Goal: Task Accomplishment & Management: Manage account settings

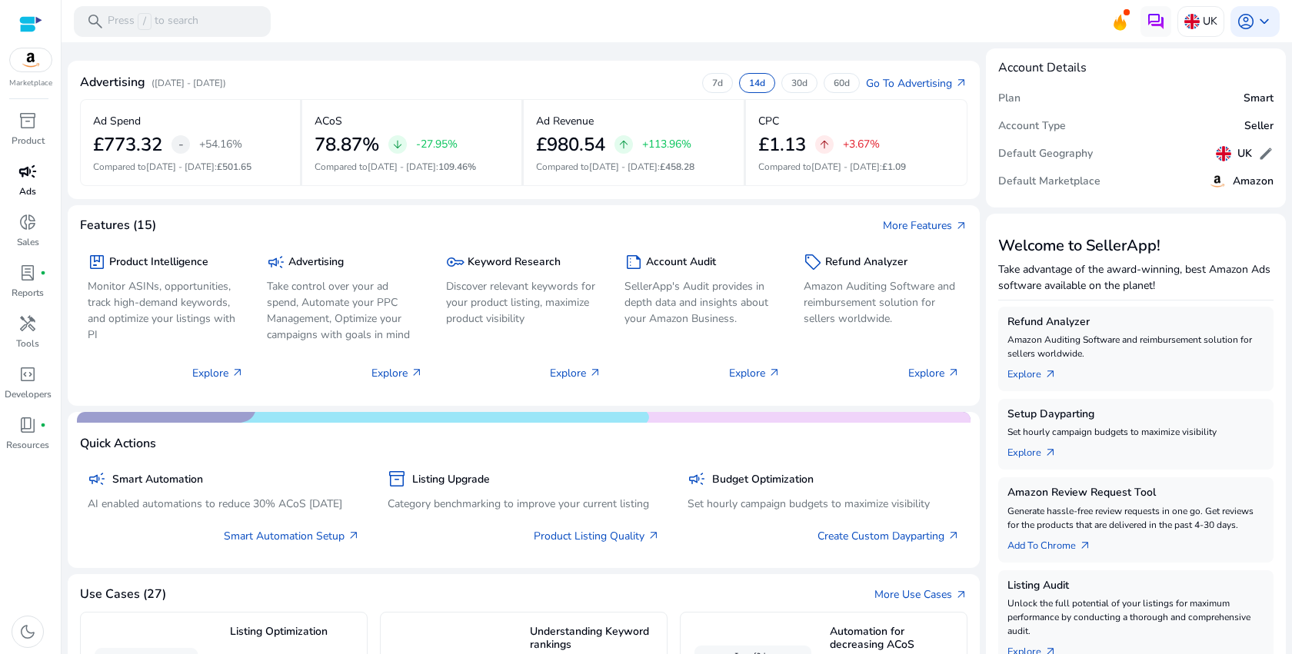
click at [42, 179] on div "campaign" at bounding box center [27, 171] width 43 height 25
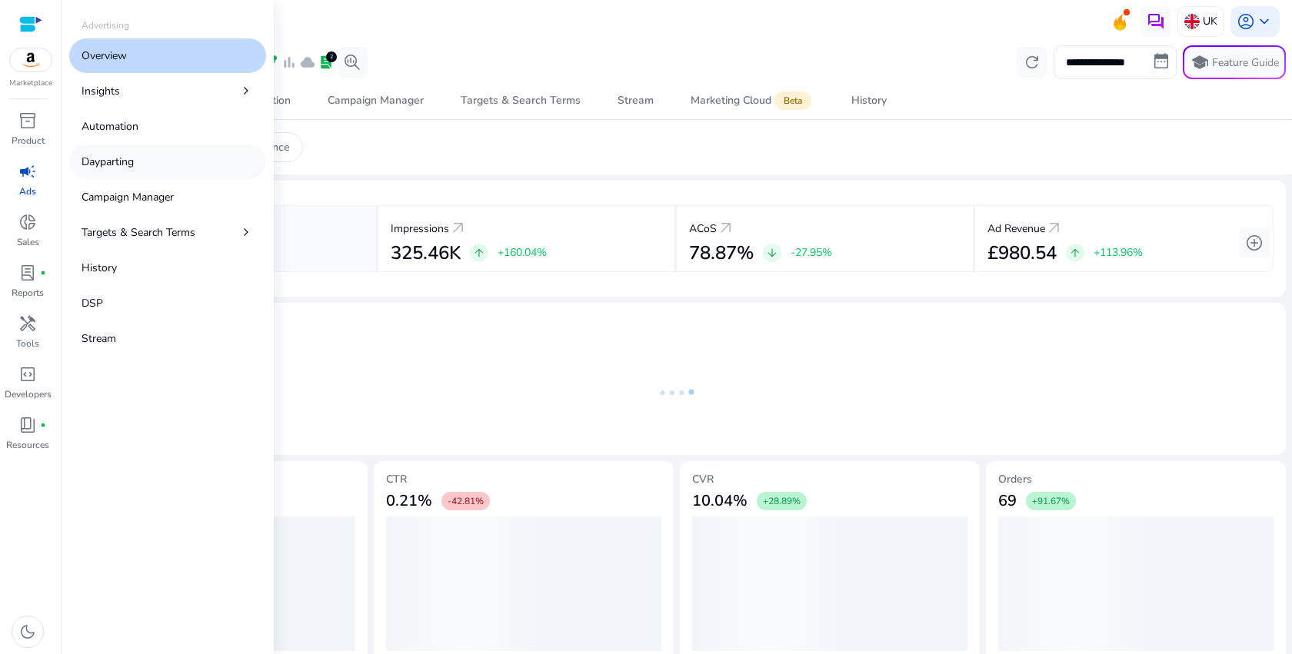
click at [120, 170] on link "Dayparting" at bounding box center [167, 162] width 197 height 35
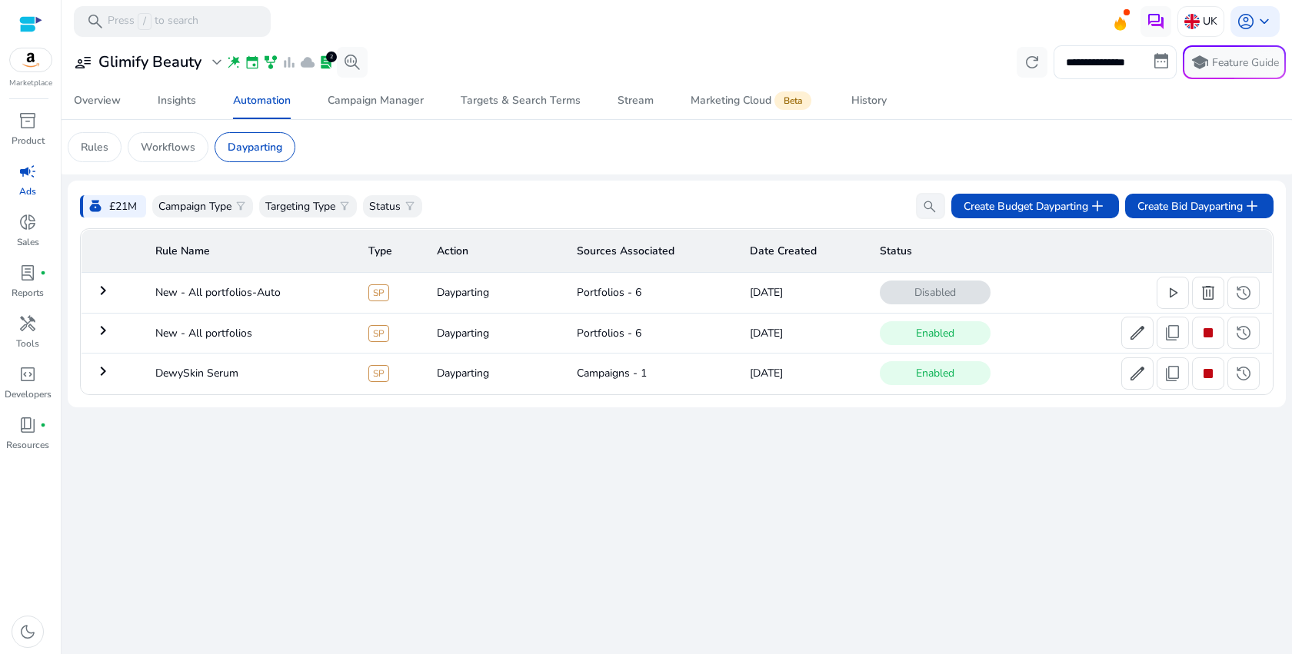
click at [486, 184] on mat-card "money_bag £21M Campaign Type filter_alt Targeting Type filter_alt Status filter…" at bounding box center [677, 294] width 1218 height 227
click at [104, 335] on mat-icon "keyboard_arrow_right" at bounding box center [103, 330] width 18 height 18
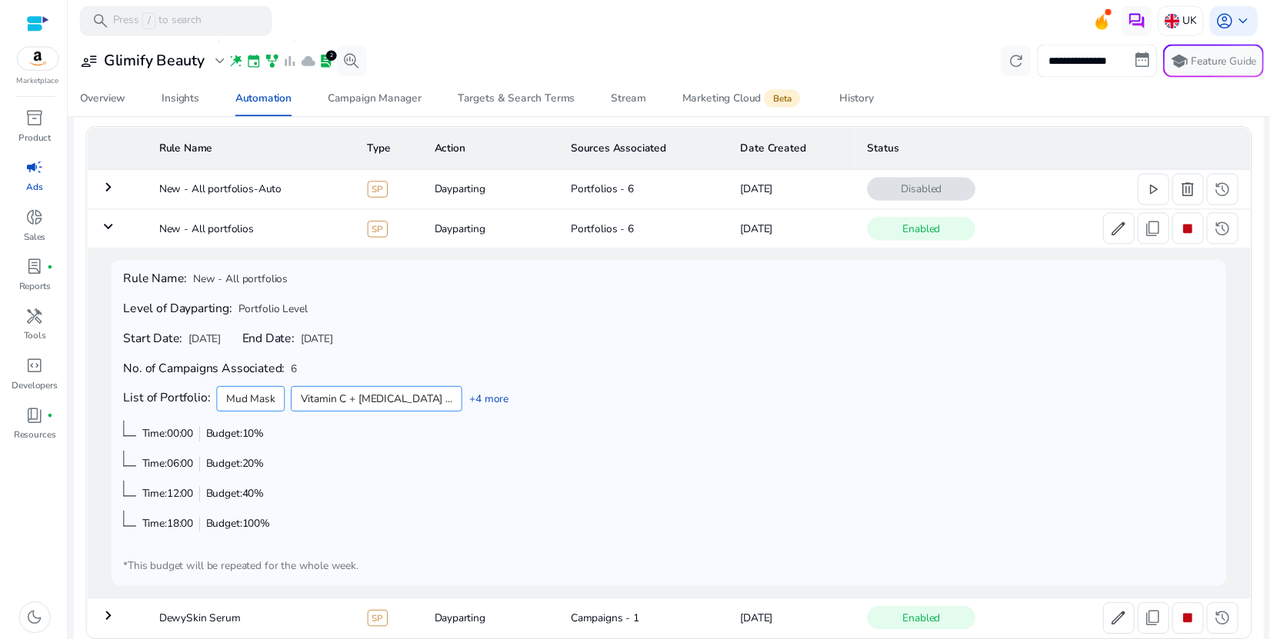
scroll to position [112, 0]
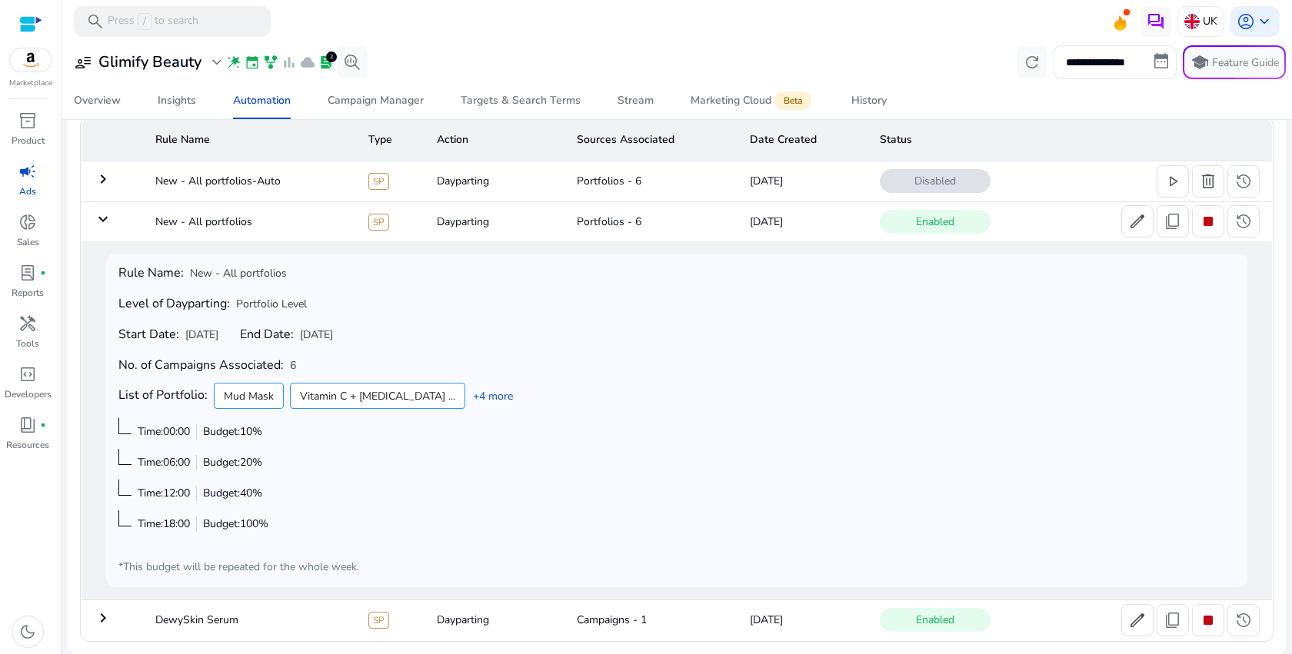
drag, startPoint x: 136, startPoint y: 461, endPoint x: 303, endPoint y: 466, distance: 167.0
click at [305, 467] on div "Rule Name: New - All portfolios Level of Dayparting: Portfolio Level Start Date…" at bounding box center [676, 420] width 1117 height 309
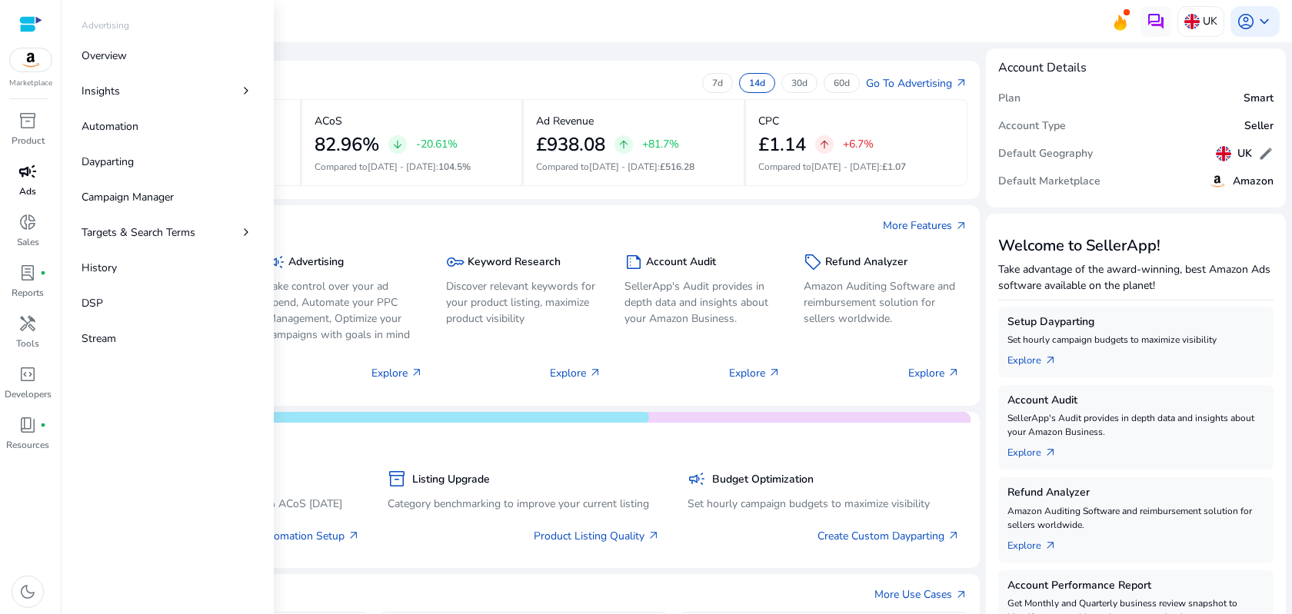
click at [32, 187] on p "Ads" at bounding box center [27, 192] width 17 height 14
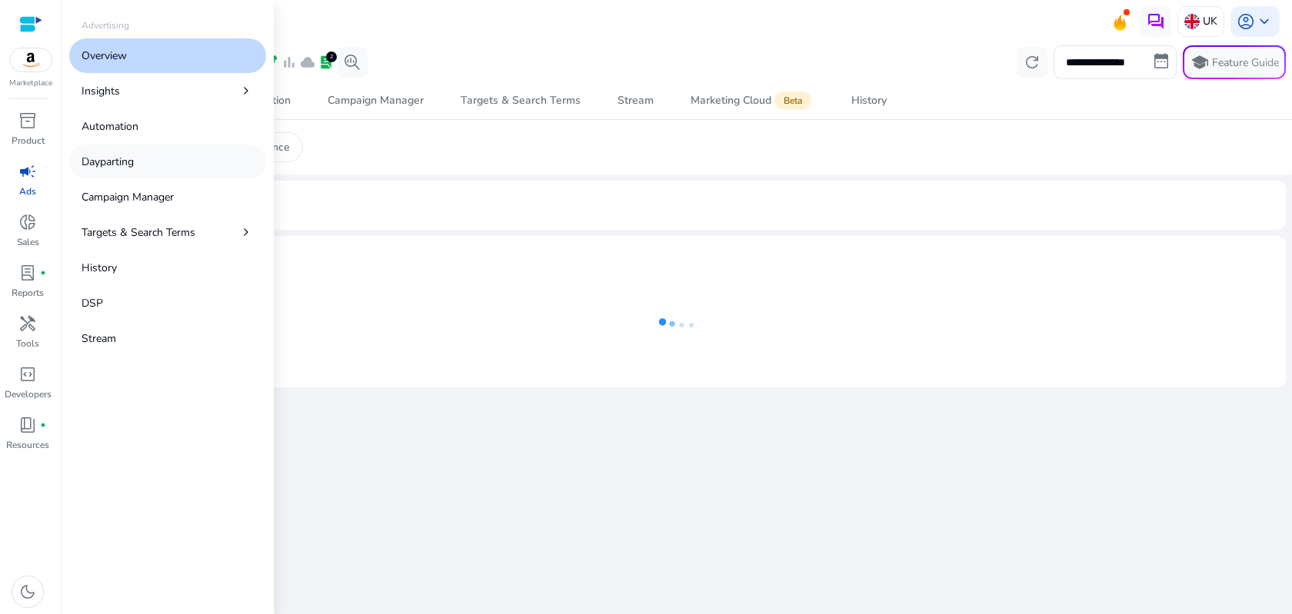
click at [142, 160] on link "Dayparting" at bounding box center [167, 162] width 197 height 35
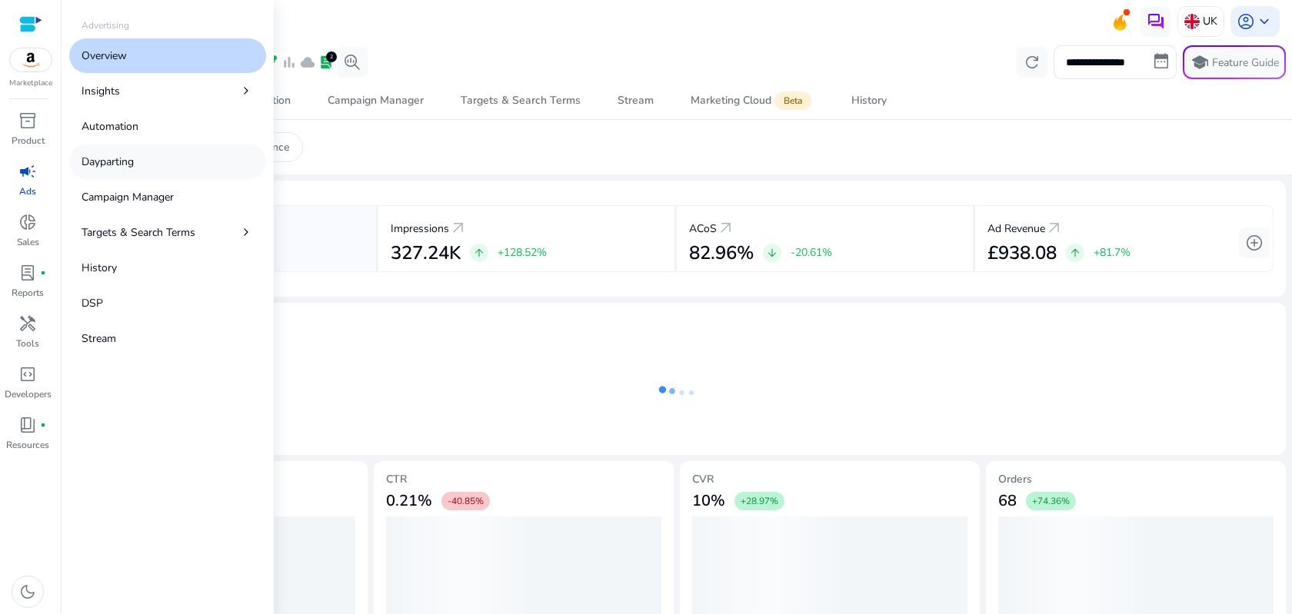
click at [142, 160] on link "Dayparting" at bounding box center [167, 162] width 197 height 35
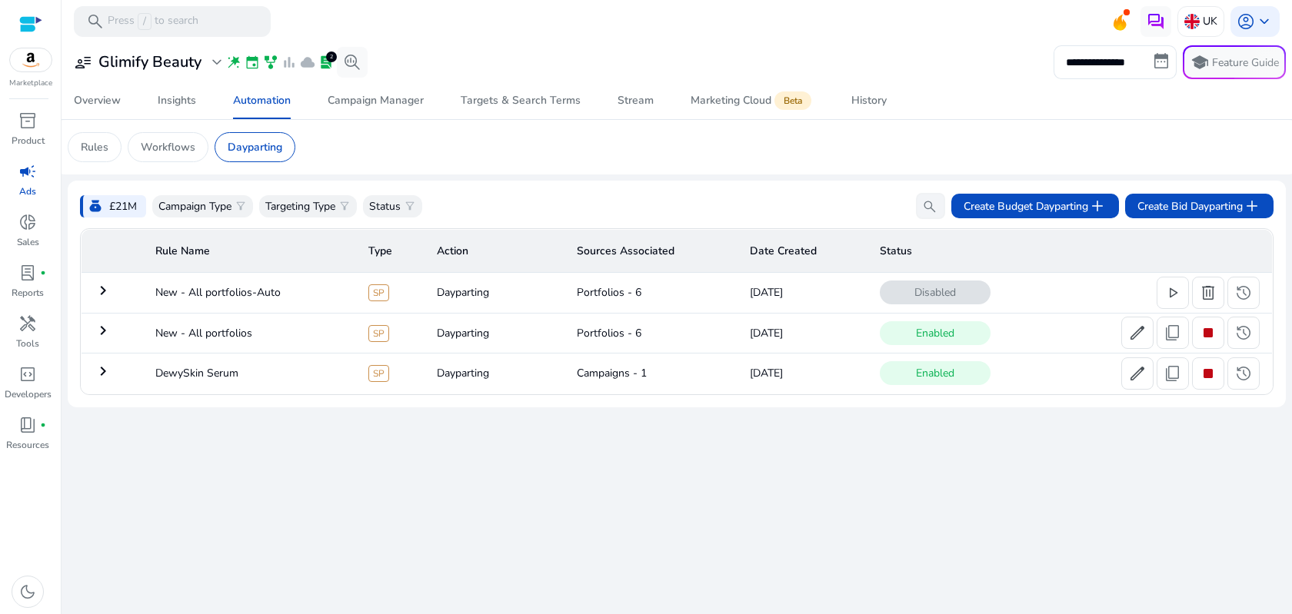
click at [380, 484] on div "**********" at bounding box center [677, 328] width 1218 height 572
click at [108, 338] on mat-icon "keyboard_arrow_right" at bounding box center [103, 330] width 18 height 18
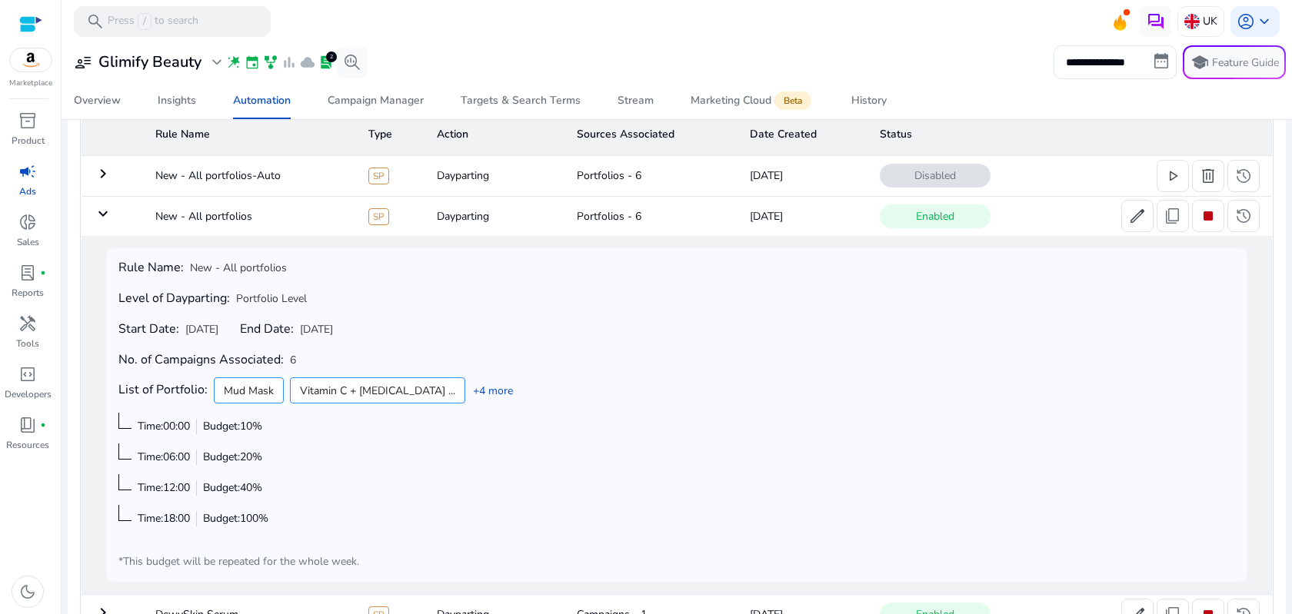
scroll to position [152, 0]
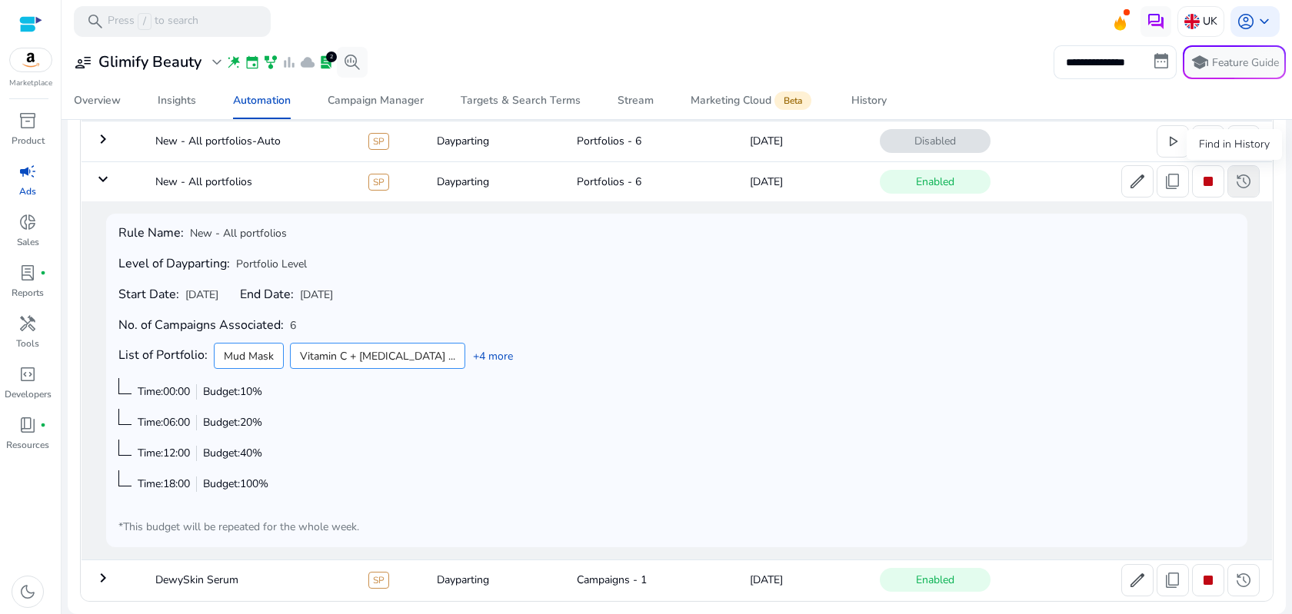
click at [1241, 184] on span "history" at bounding box center [1243, 181] width 18 height 18
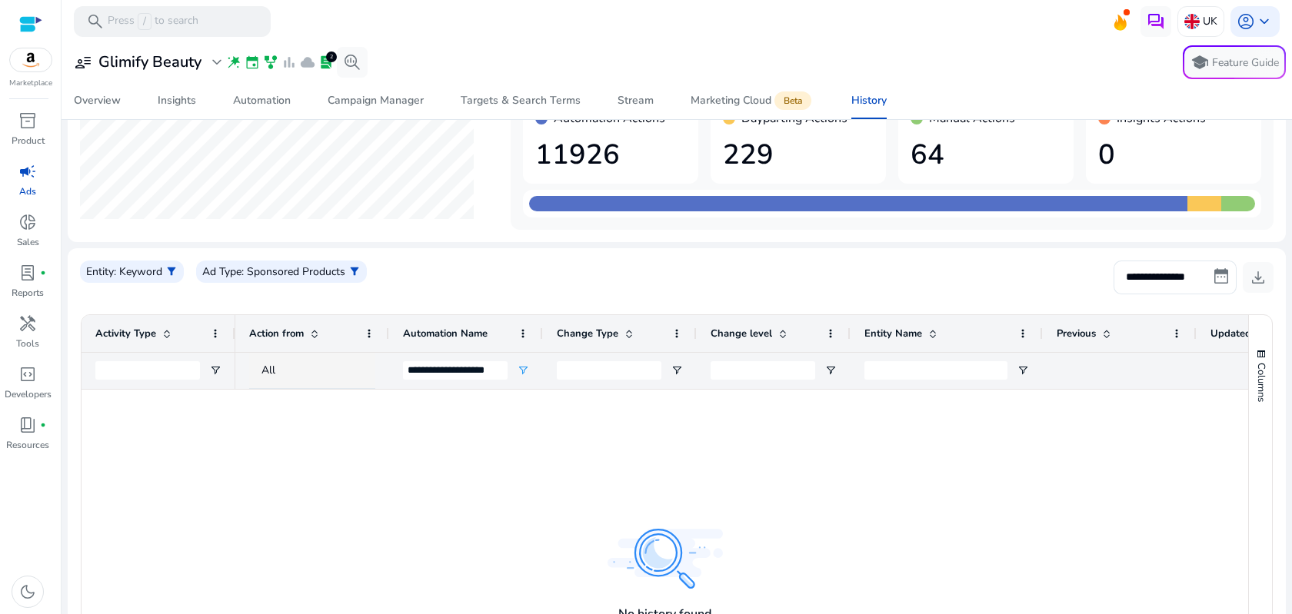
scroll to position [126, 0]
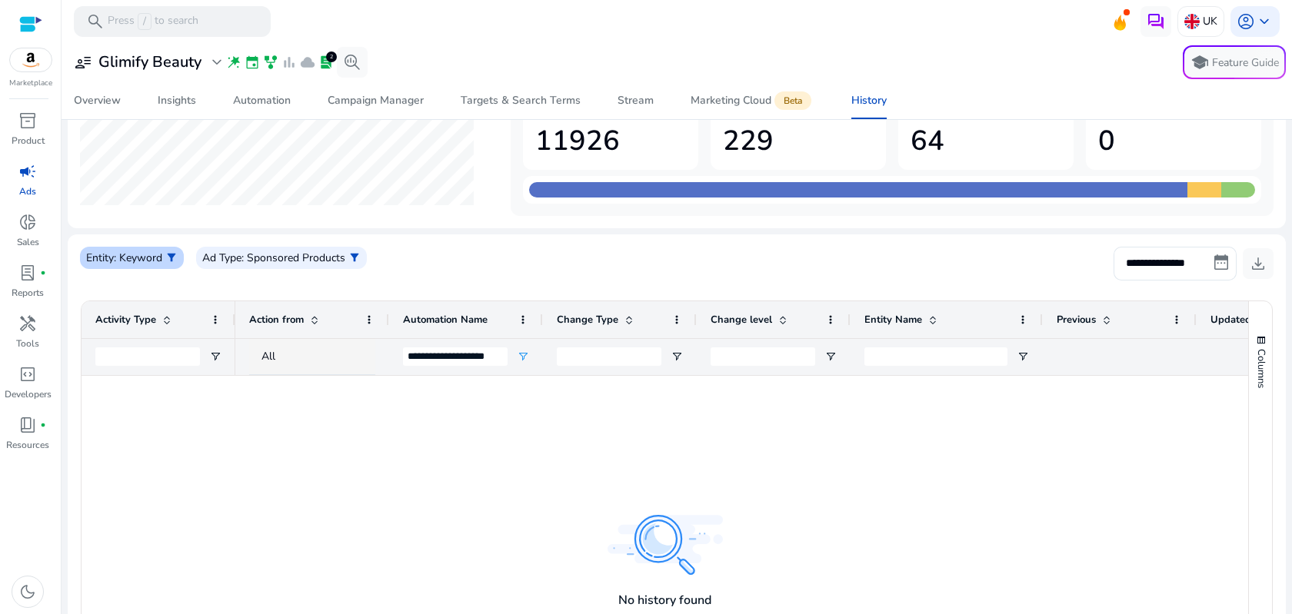
click at [175, 256] on span "filter_alt" at bounding box center [171, 257] width 12 height 12
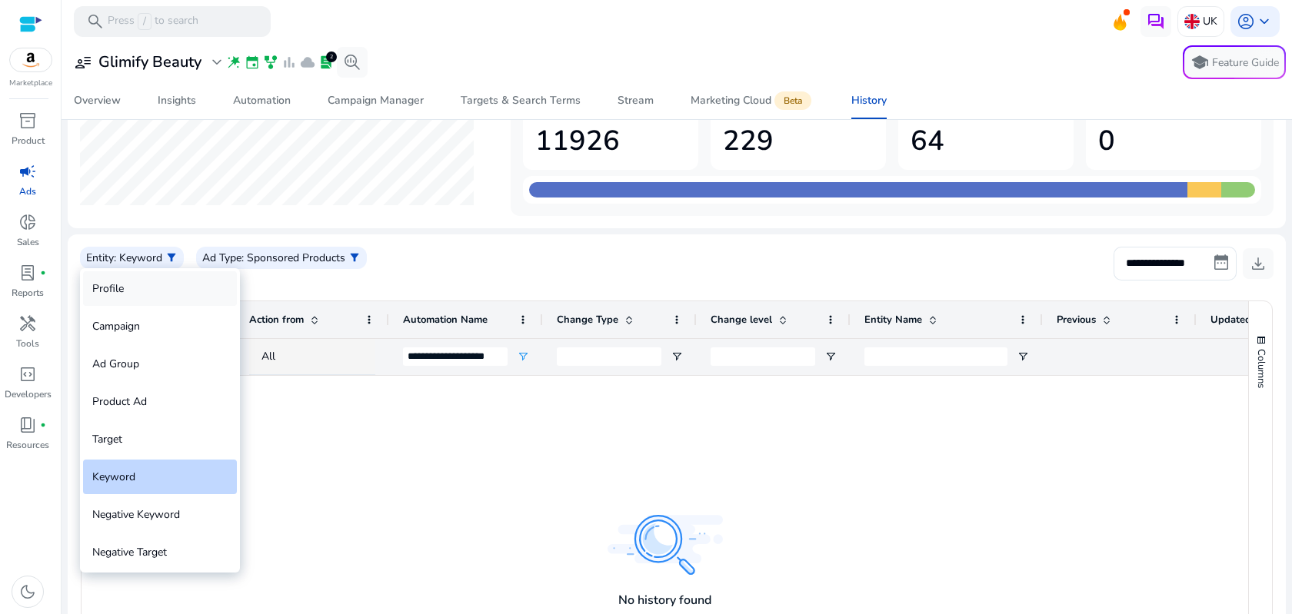
click at [147, 289] on div "Profile" at bounding box center [160, 288] width 154 height 35
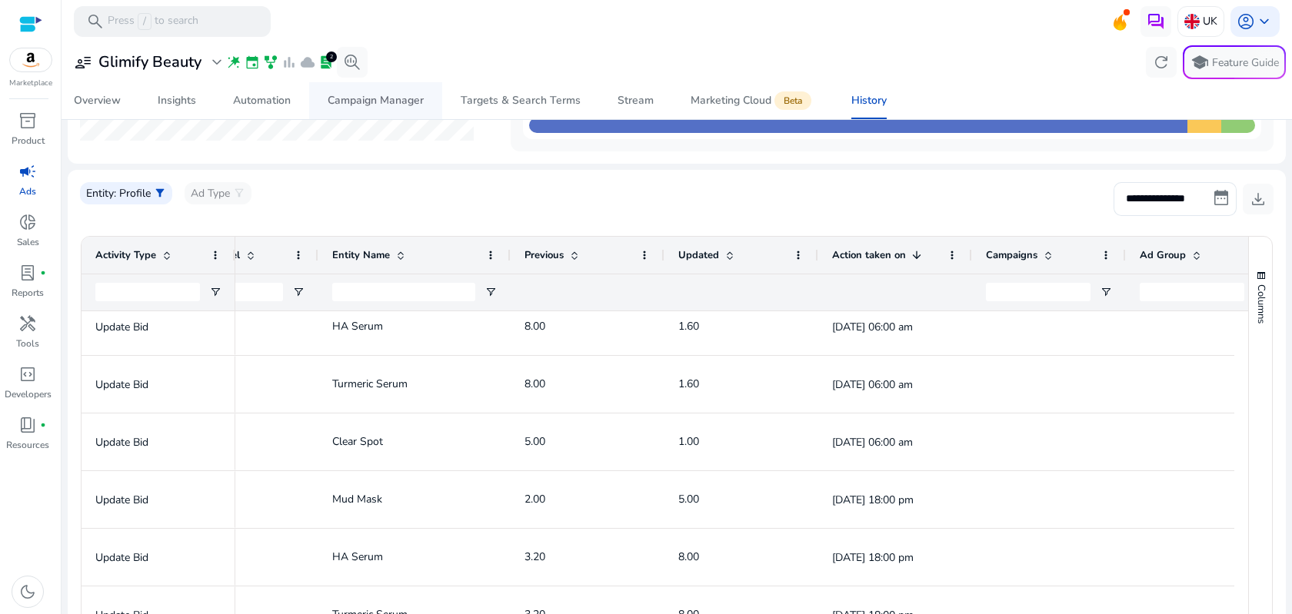
scroll to position [135, 0]
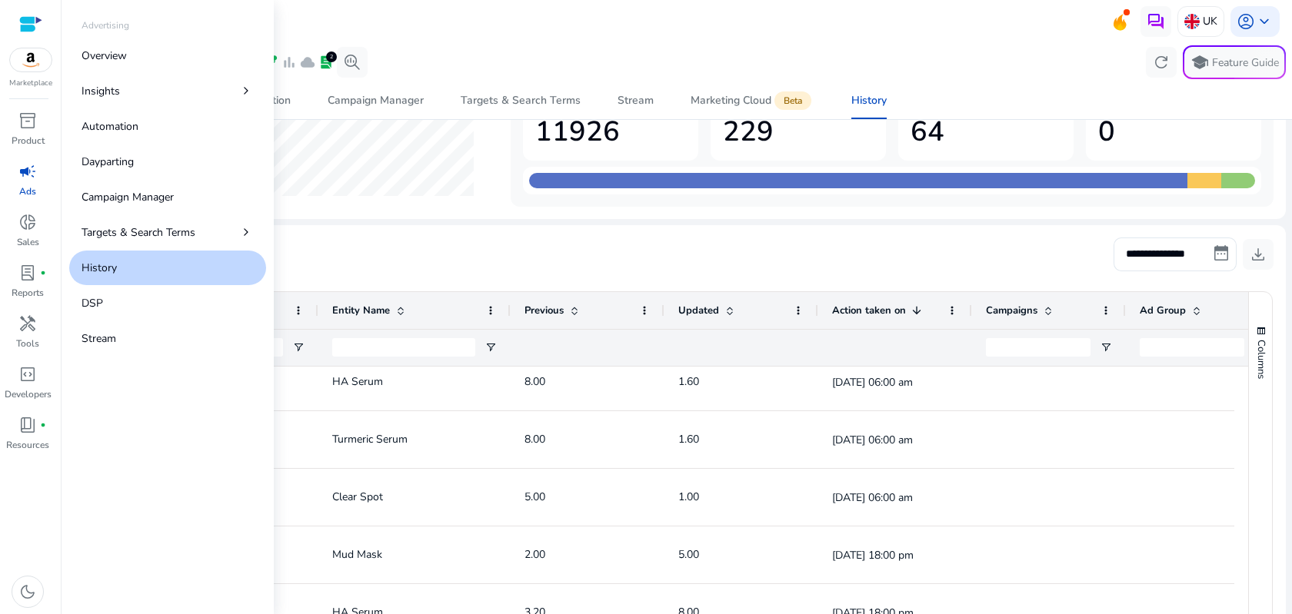
click at [34, 170] on span "campaign" at bounding box center [27, 171] width 18 height 18
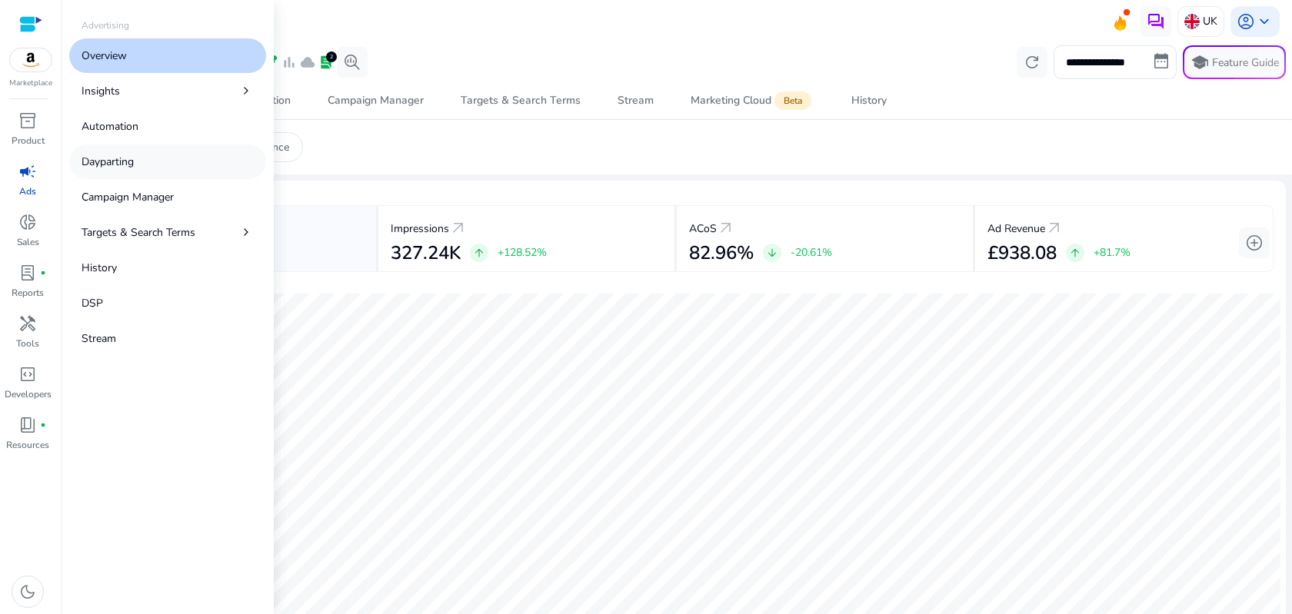
click at [148, 161] on link "Dayparting" at bounding box center [167, 162] width 197 height 35
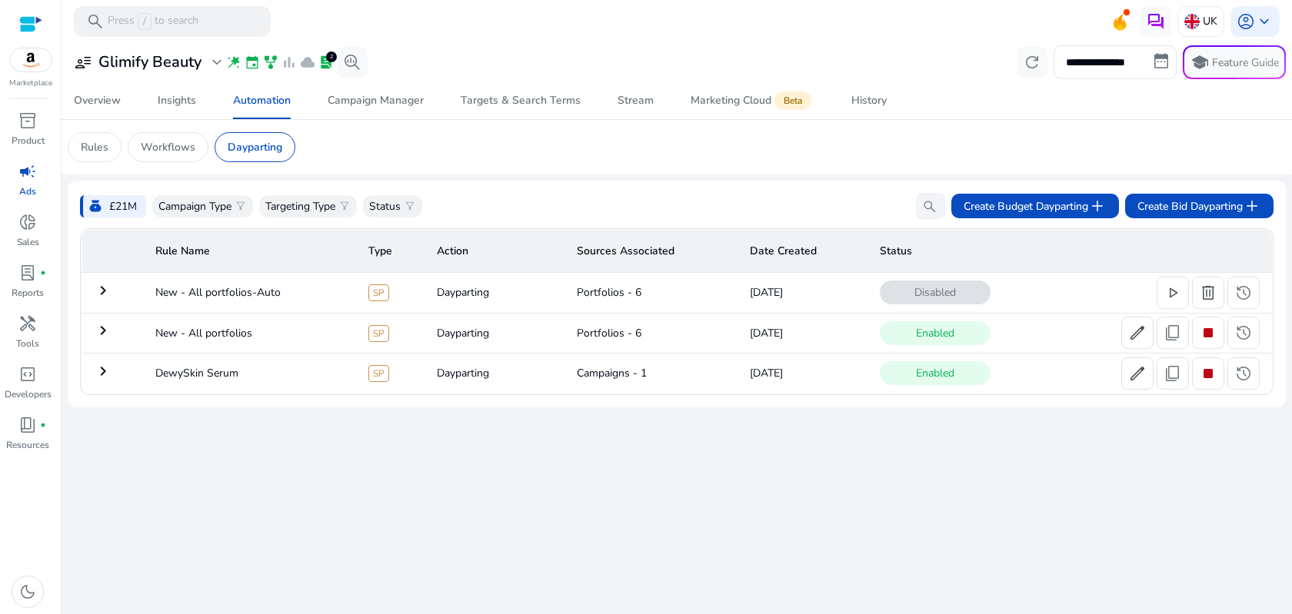
click at [111, 331] on mat-icon "keyboard_arrow_right" at bounding box center [103, 330] width 18 height 18
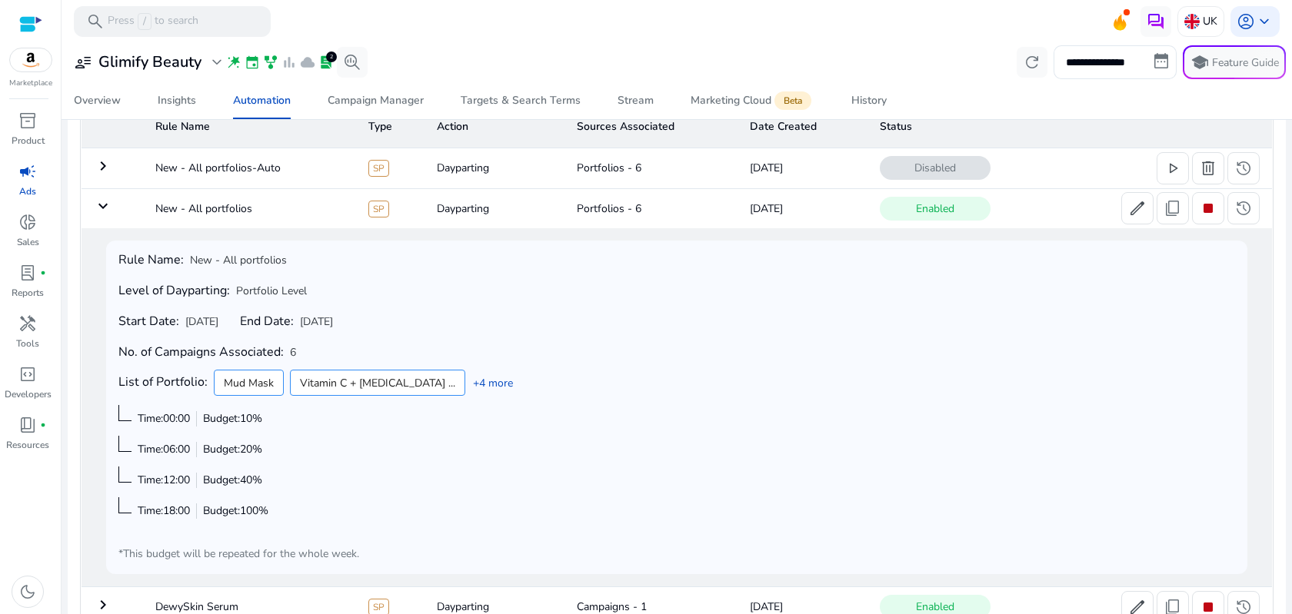
scroll to position [152, 0]
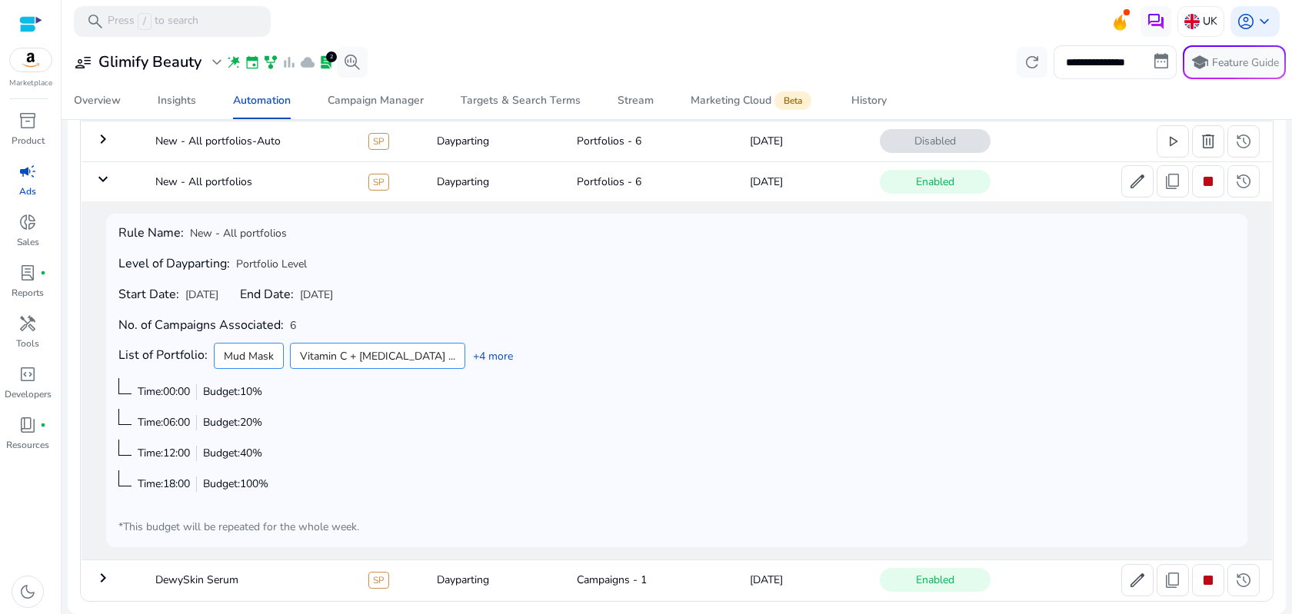
click at [108, 142] on mat-icon "keyboard_arrow_right" at bounding box center [103, 139] width 18 height 18
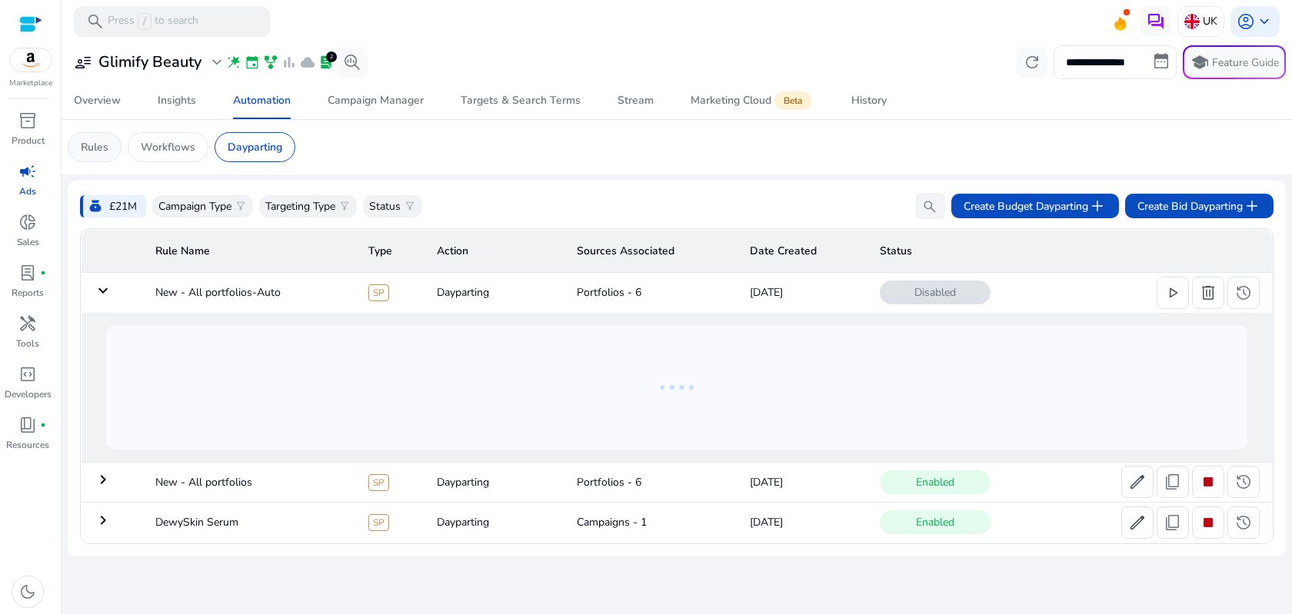
scroll to position [0, 0]
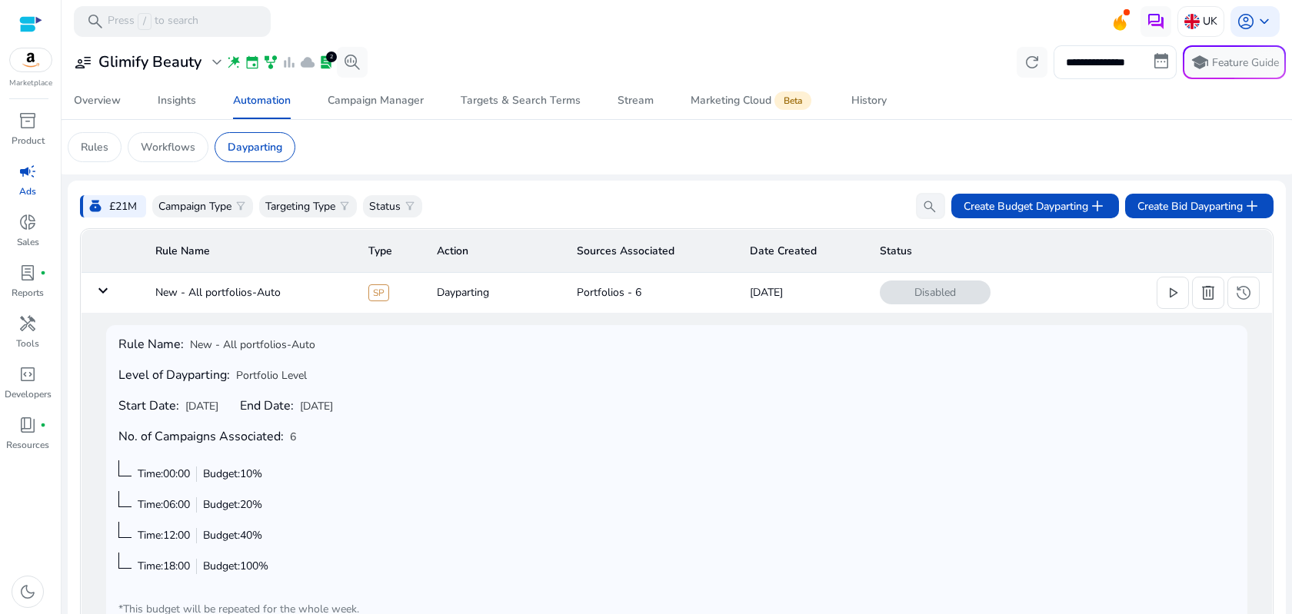
drag, startPoint x: 744, startPoint y: 296, endPoint x: 828, endPoint y: 297, distance: 84.6
click at [828, 297] on td "Sep 18, 2025" at bounding box center [803, 293] width 130 height 40
click at [837, 60] on div "**********" at bounding box center [677, 62] width 1218 height 34
click at [766, 538] on div "Rule Name: New - All portfolios-Auto Level of Dayparting: Portfolio Level Start…" at bounding box center [676, 478] width 1117 height 280
click at [1023, 211] on span "Create Budget Dayparting add" at bounding box center [1035, 206] width 143 height 18
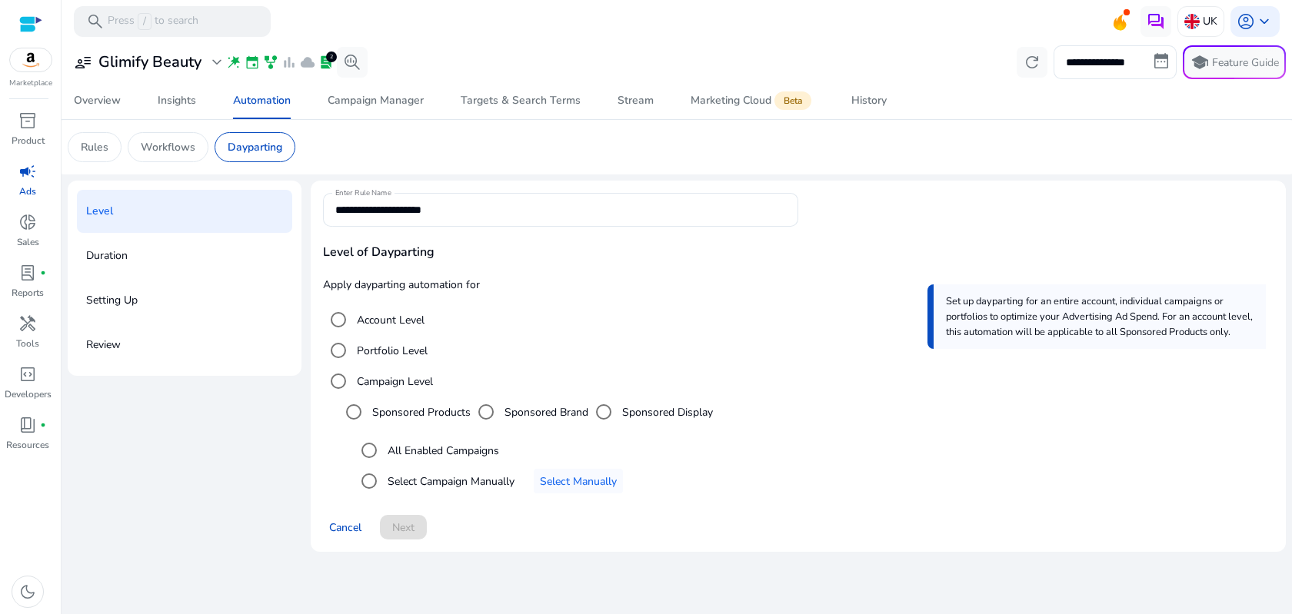
click at [721, 189] on div "**********" at bounding box center [798, 366] width 975 height 371
click at [254, 152] on p "Dayparting" at bounding box center [255, 147] width 55 height 16
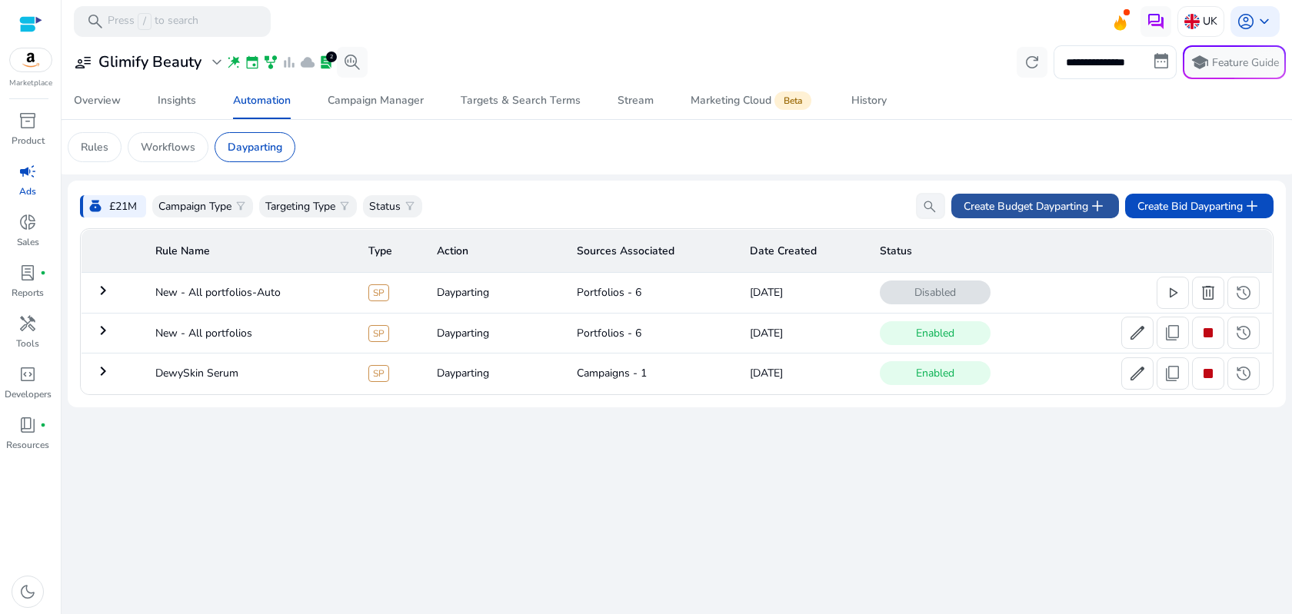
click at [1053, 206] on span "Create Budget Dayparting add" at bounding box center [1035, 206] width 143 height 18
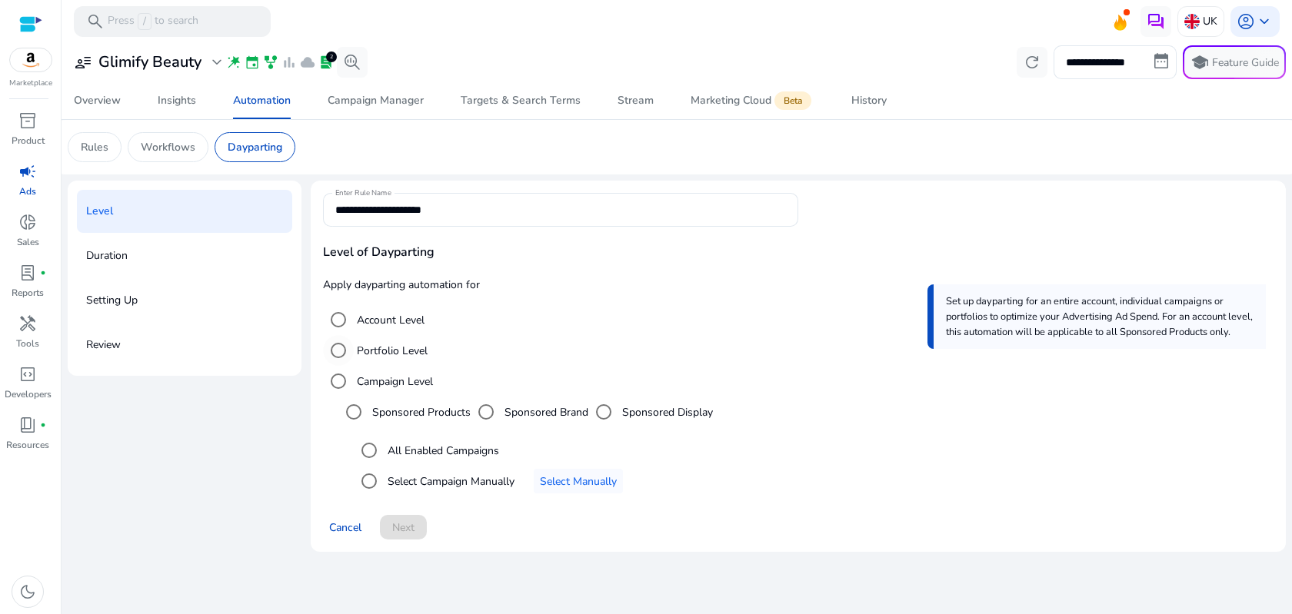
click at [395, 351] on label "Portfolio Level" at bounding box center [391, 351] width 74 height 16
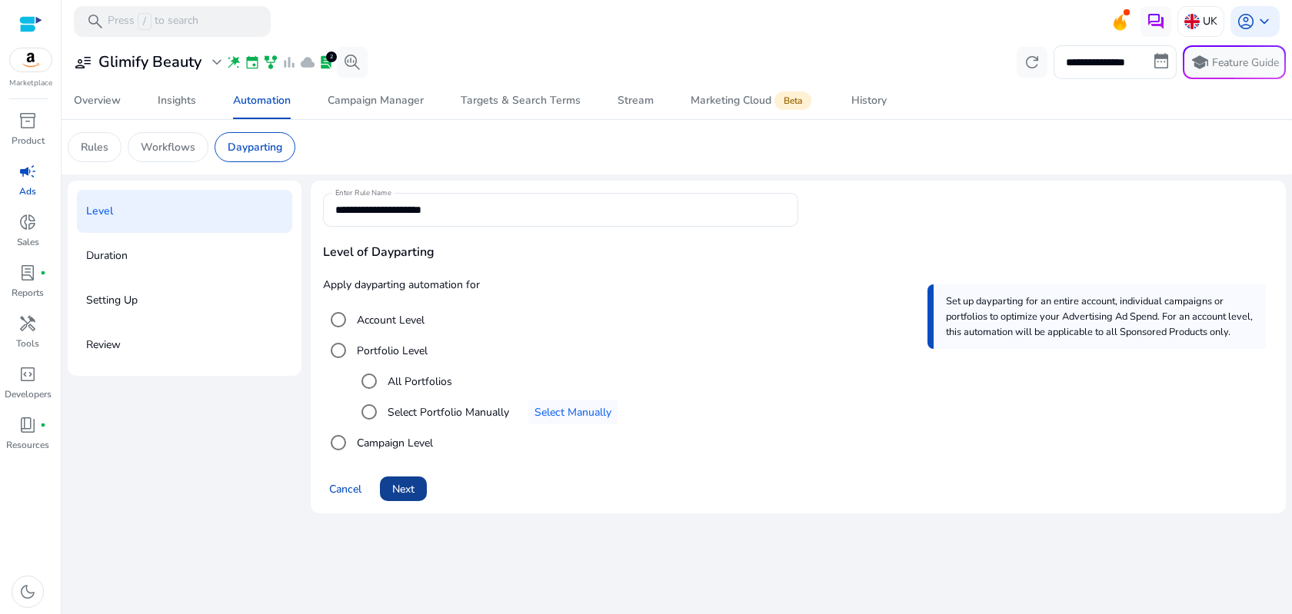
click at [404, 495] on span "Next" at bounding box center [403, 489] width 22 height 16
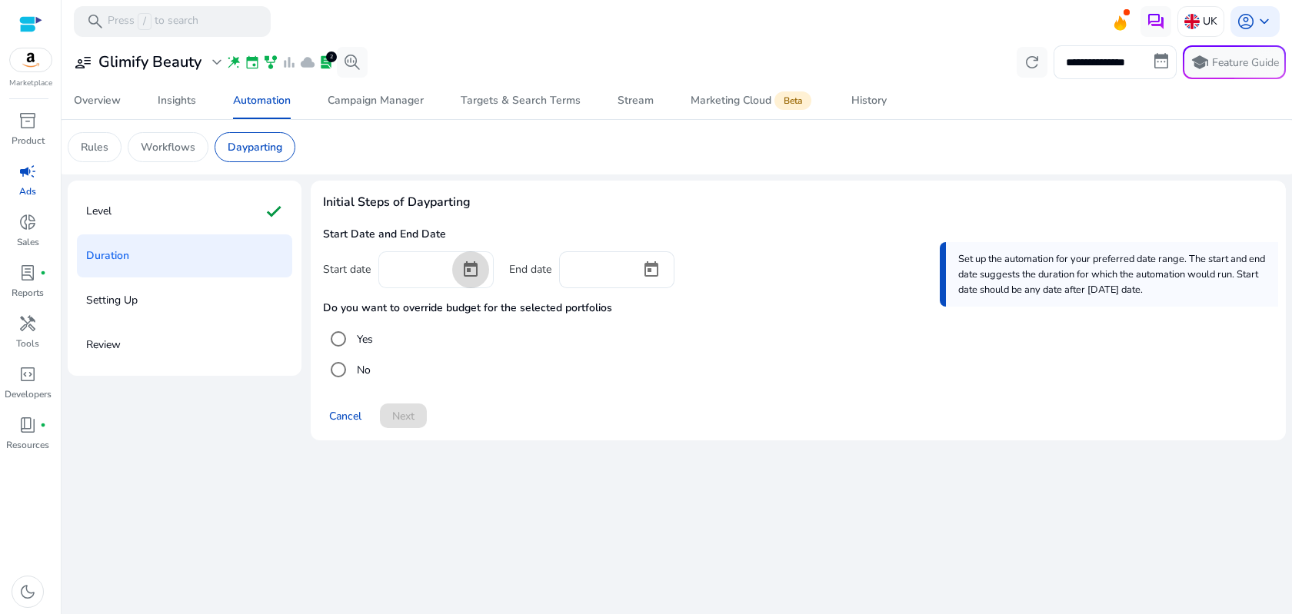
click at [476, 274] on span "Open calendar" at bounding box center [470, 269] width 37 height 37
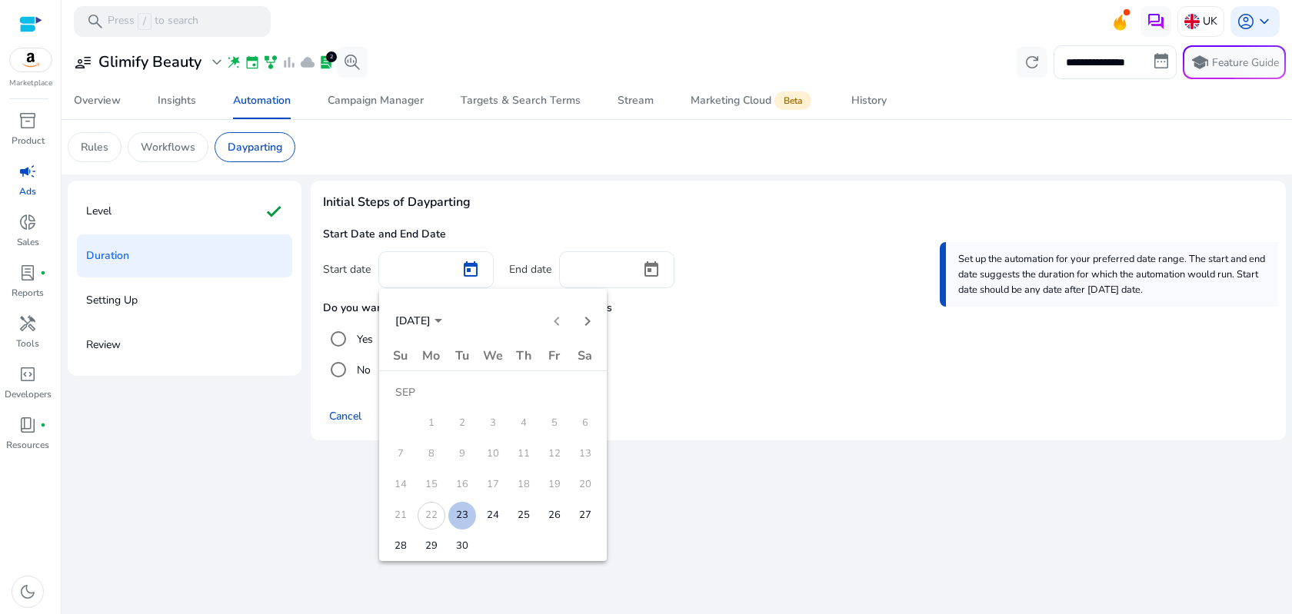
click at [461, 515] on span "23" at bounding box center [462, 516] width 28 height 28
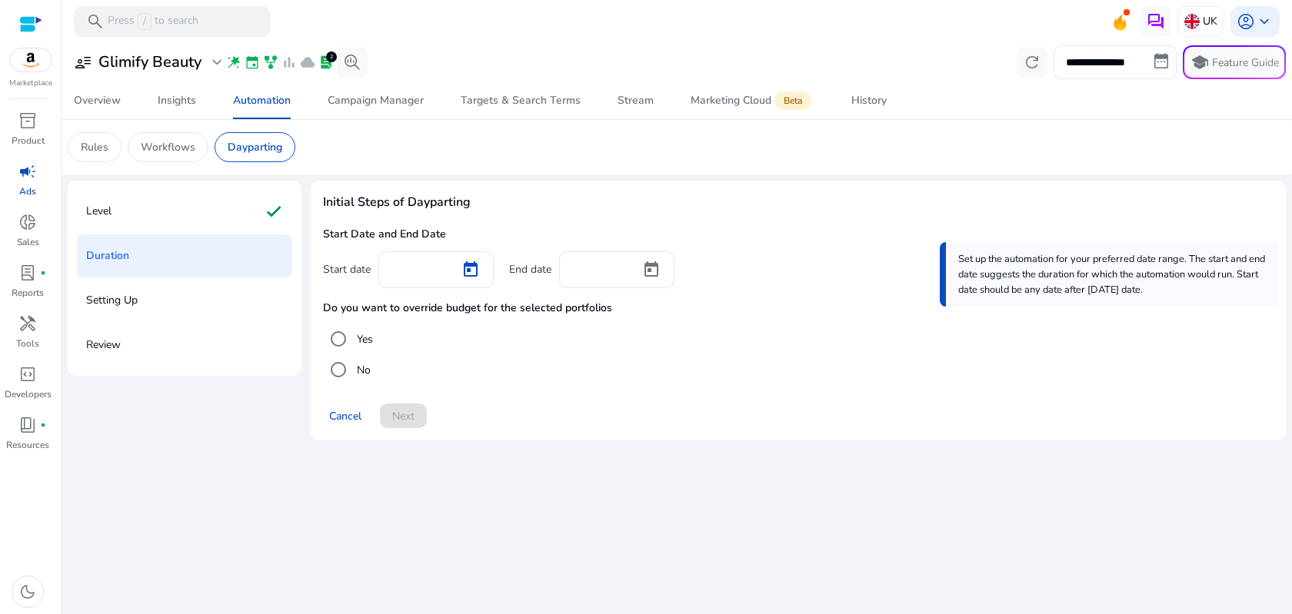
type input "*********"
click at [408, 414] on div "Cancel Next" at bounding box center [798, 409] width 951 height 37
click at [654, 280] on span "Open calendar" at bounding box center [651, 269] width 37 height 37
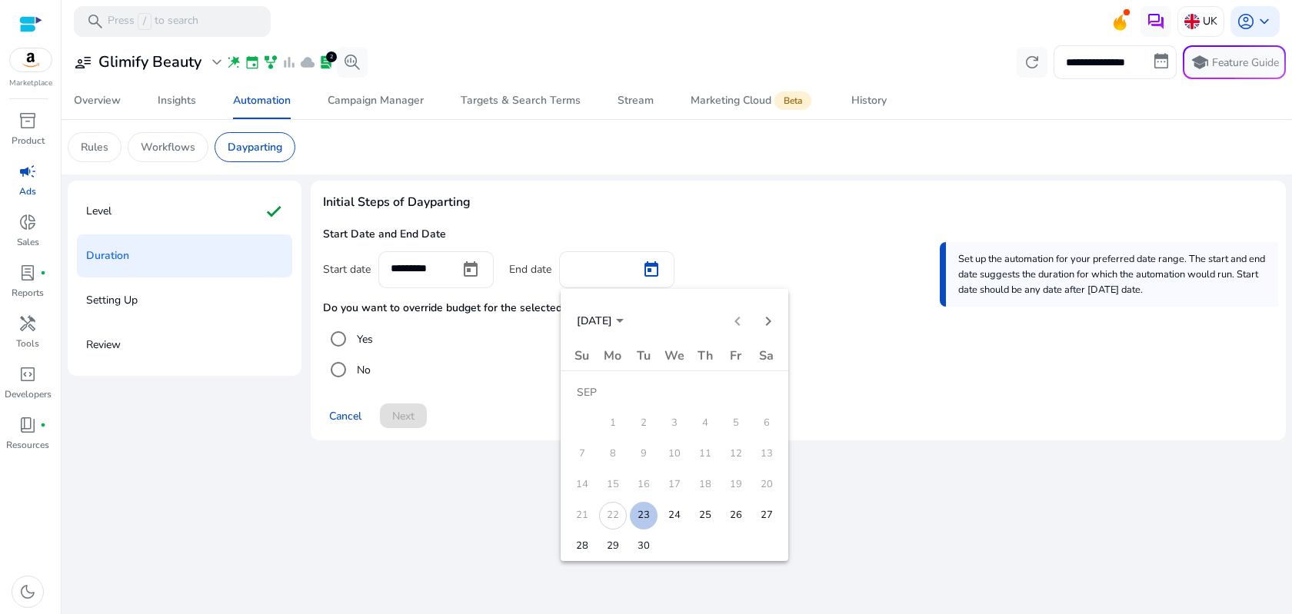
click at [636, 538] on span "30" at bounding box center [644, 547] width 28 height 28
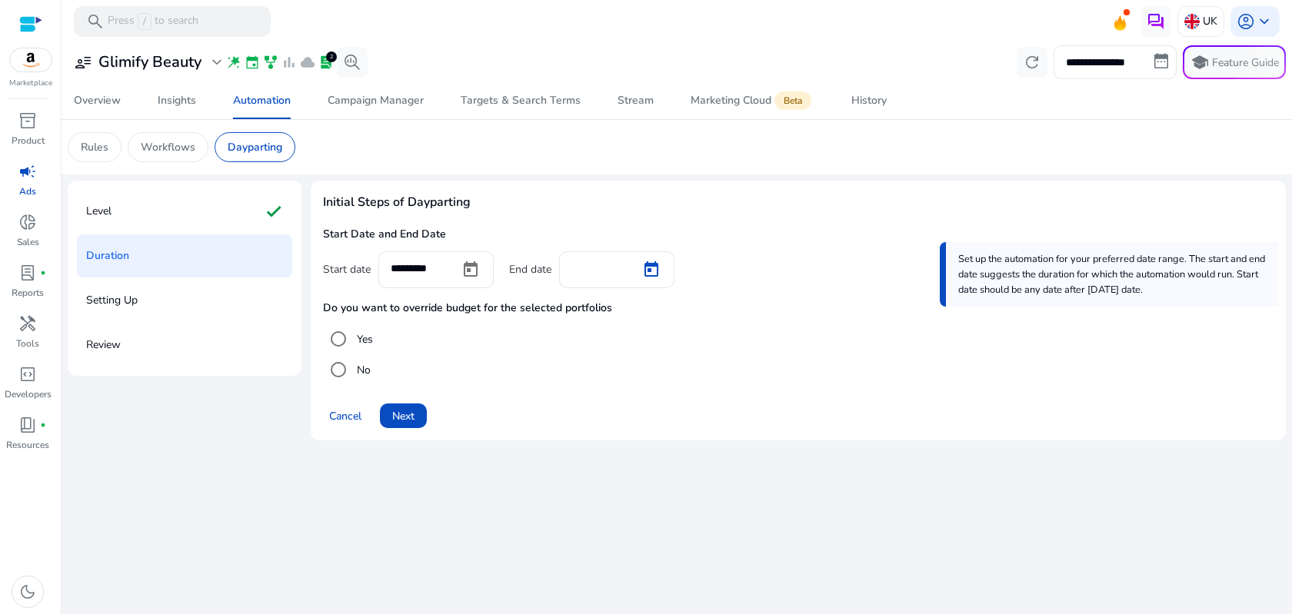
type input "*********"
click at [410, 421] on span "Next" at bounding box center [403, 416] width 22 height 16
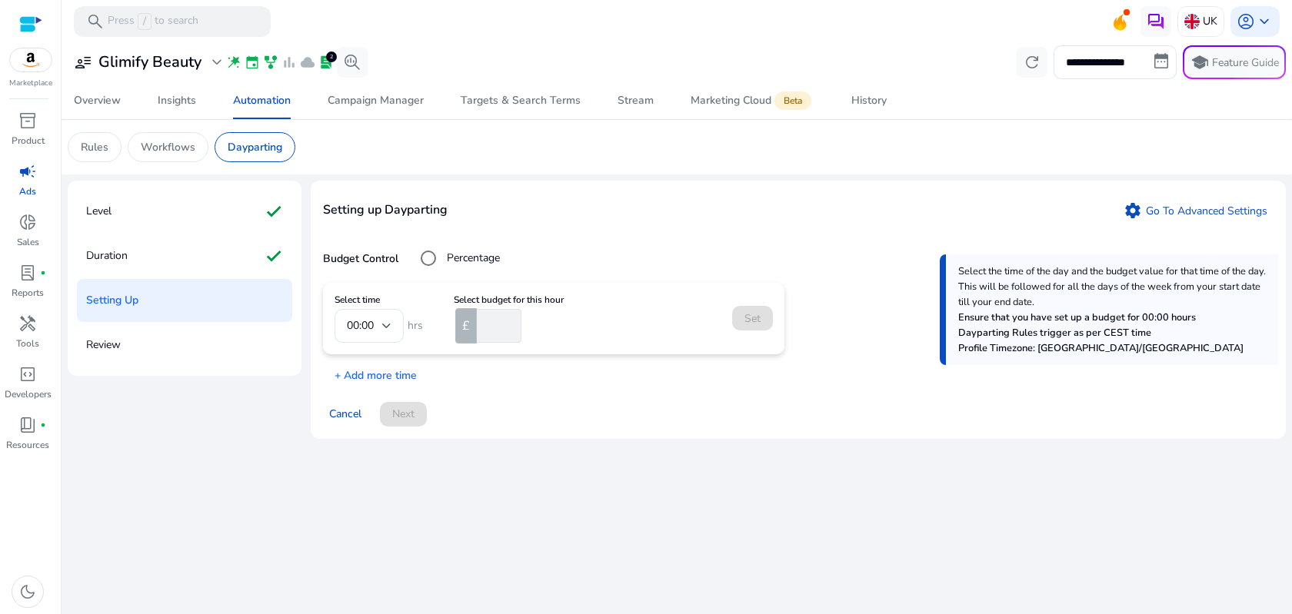
click at [392, 329] on mat-form-field "00:00" at bounding box center [369, 326] width 69 height 34
click at [498, 331] on input "number" at bounding box center [498, 326] width 48 height 34
click at [484, 328] on input "number" at bounding box center [500, 326] width 44 height 34
click at [496, 328] on input "number" at bounding box center [500, 326] width 44 height 34
type input "**"
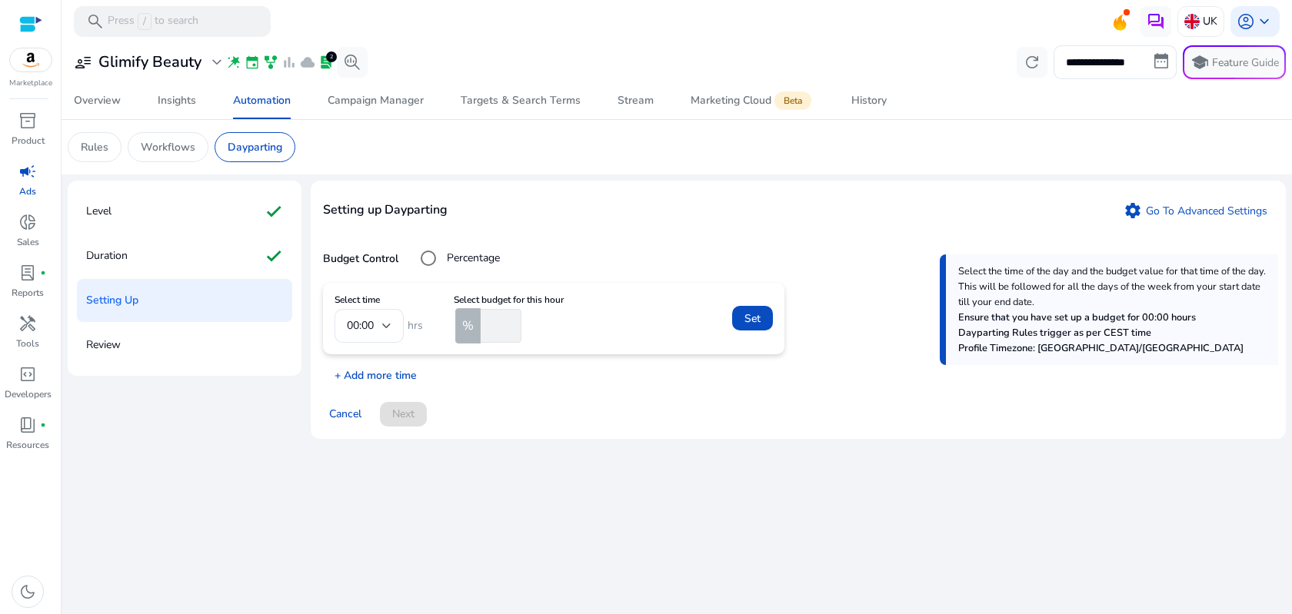
click at [400, 378] on p "+ Add more time" at bounding box center [370, 372] width 94 height 24
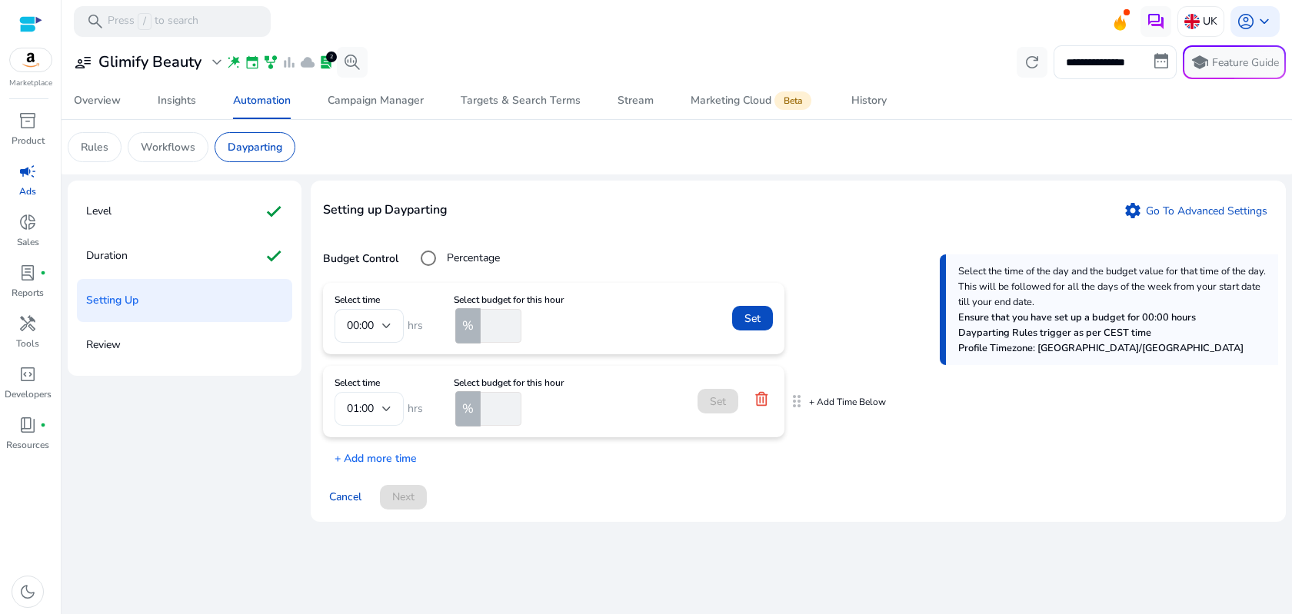
click at [370, 412] on span "01:00" at bounding box center [360, 408] width 27 height 15
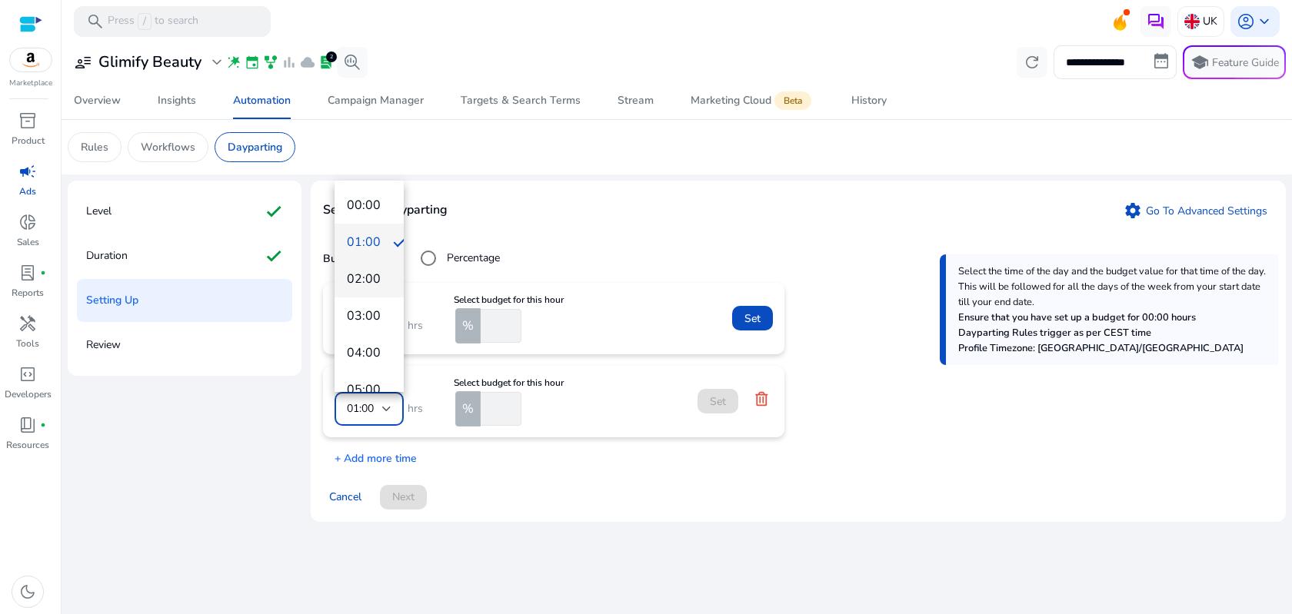
scroll to position [45, 0]
click at [368, 340] on span "05:00" at bounding box center [369, 345] width 45 height 17
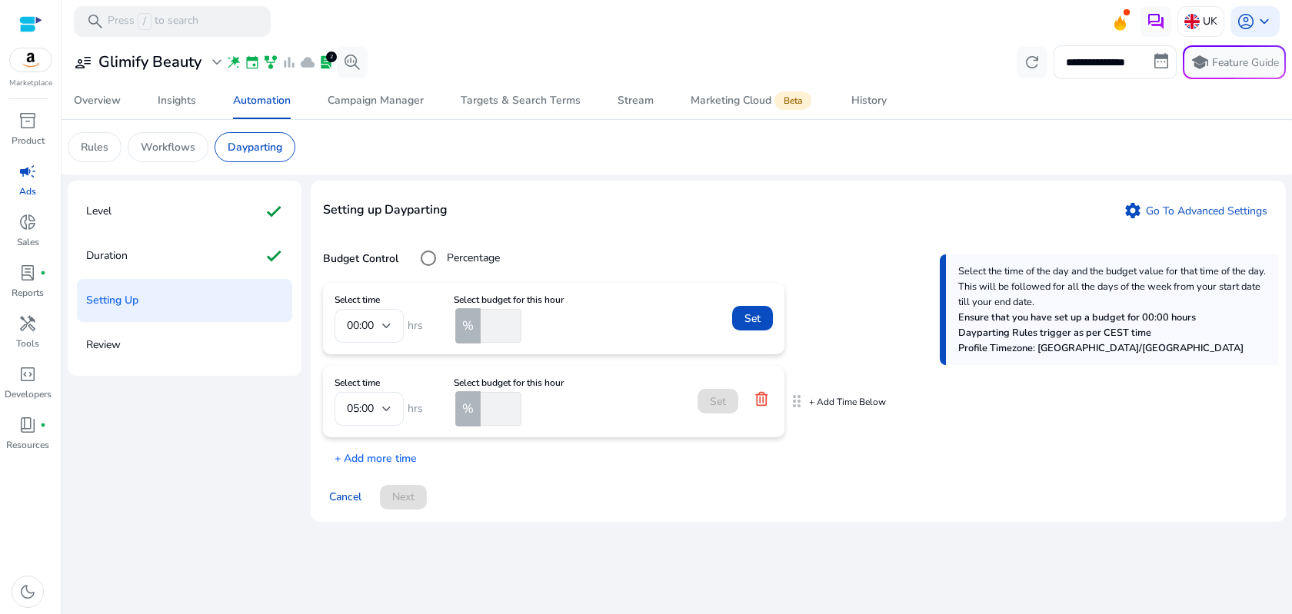
click at [494, 410] on input "number" at bounding box center [500, 409] width 44 height 34
type input "**"
click at [381, 463] on p "+ Add more time" at bounding box center [370, 455] width 94 height 24
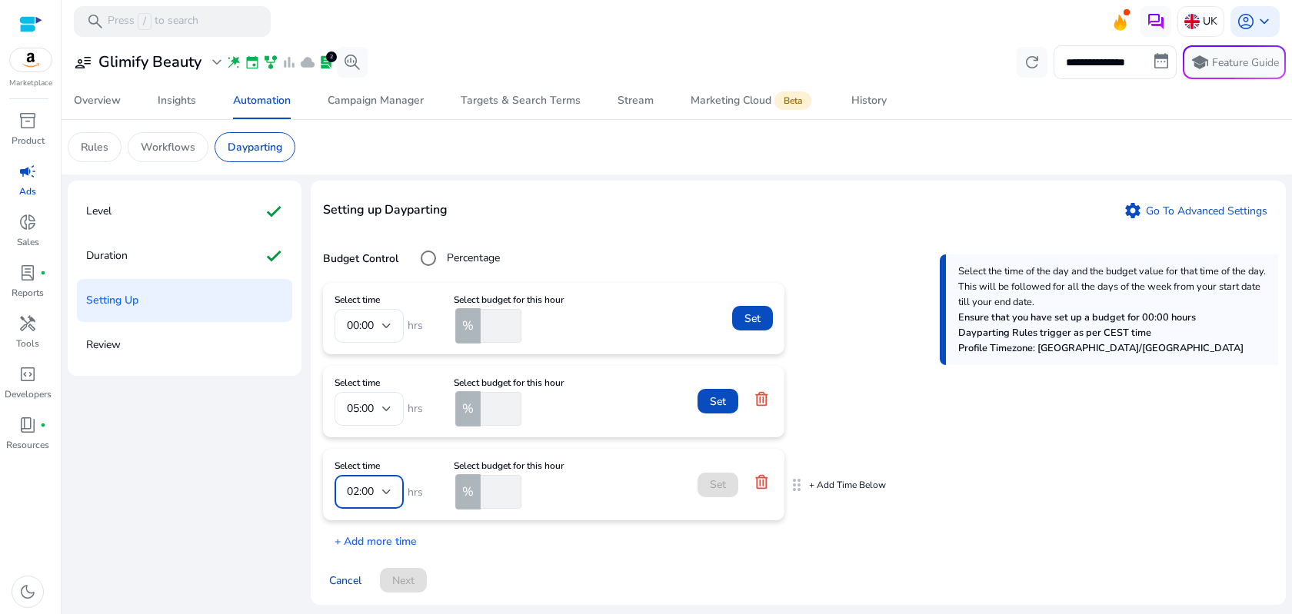
click at [367, 493] on span "02:00" at bounding box center [360, 491] width 27 height 15
click at [764, 485] on div at bounding box center [646, 307] width 1292 height 614
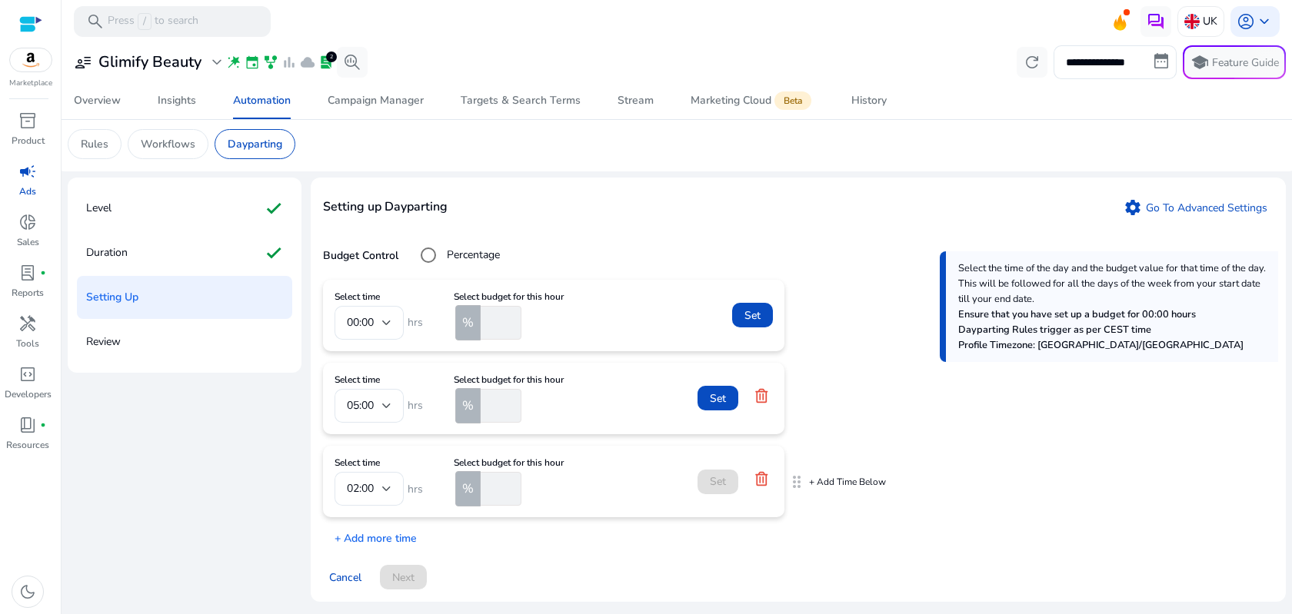
drag, startPoint x: 376, startPoint y: 501, endPoint x: 439, endPoint y: 527, distance: 68.3
click at [376, 495] on div "02:00" at bounding box center [364, 489] width 35 height 17
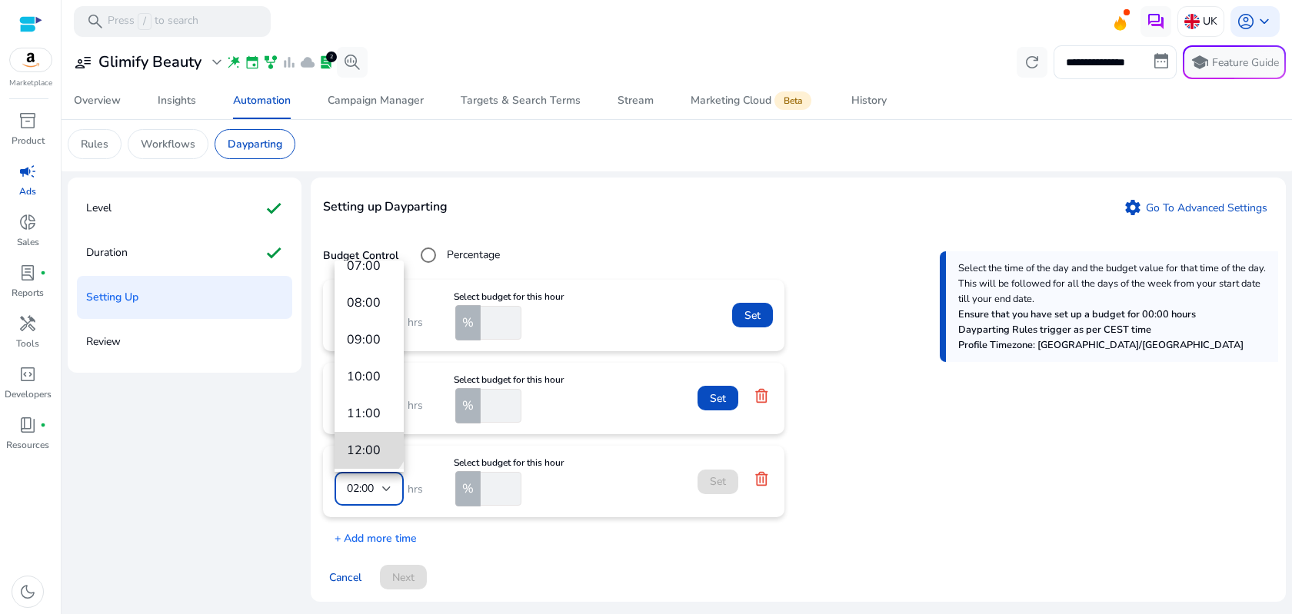
click at [366, 442] on span "12:00" at bounding box center [369, 450] width 45 height 17
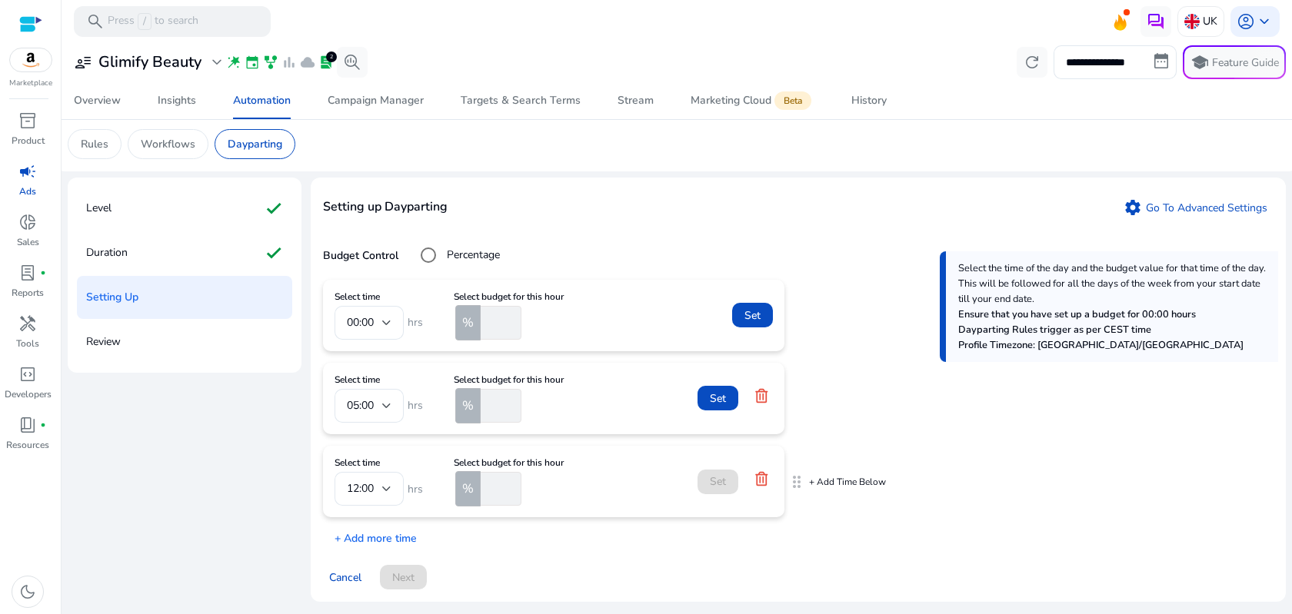
click at [493, 487] on input "number" at bounding box center [500, 489] width 44 height 34
type input "***"
click at [714, 481] on span "Set" at bounding box center [718, 482] width 16 height 16
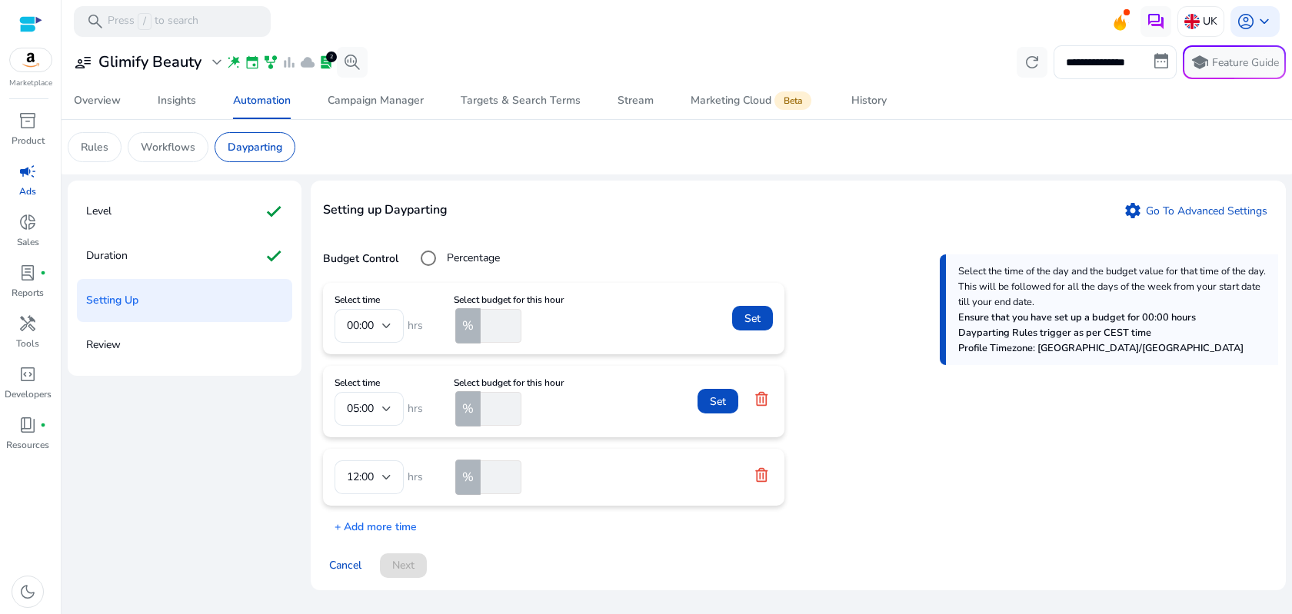
scroll to position [0, 0]
drag, startPoint x: 719, startPoint y: 411, endPoint x: 755, endPoint y: 291, distance: 125.3
click at [719, 410] on span at bounding box center [718, 401] width 41 height 37
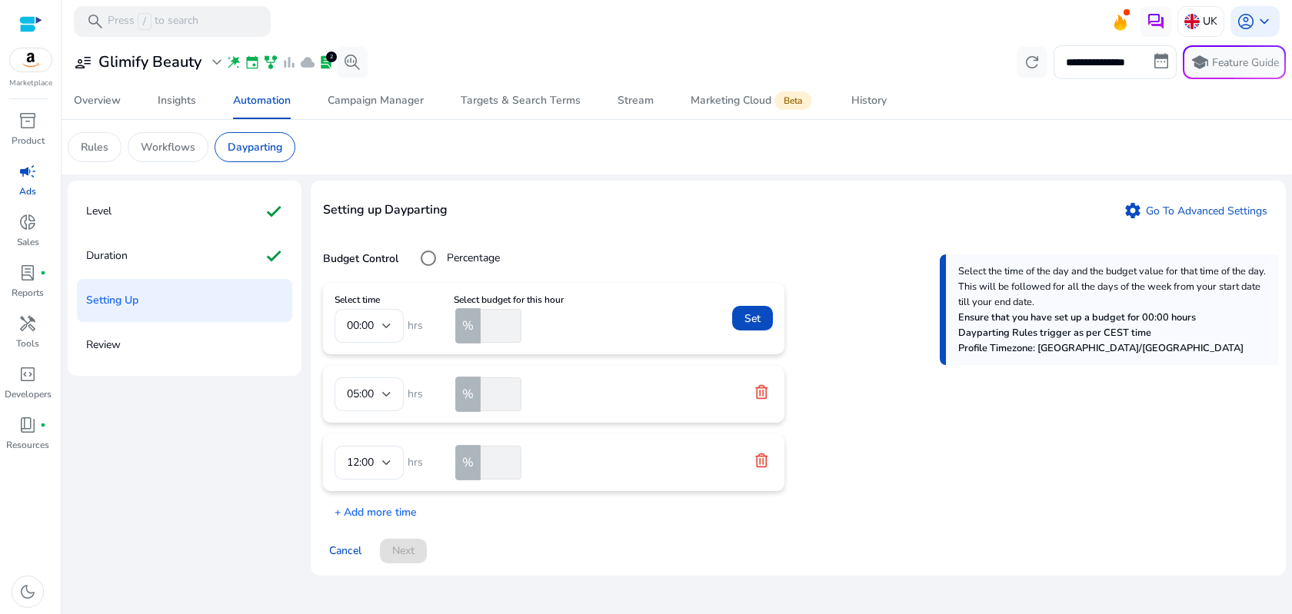
click at [749, 318] on span "Set" at bounding box center [752, 319] width 16 height 16
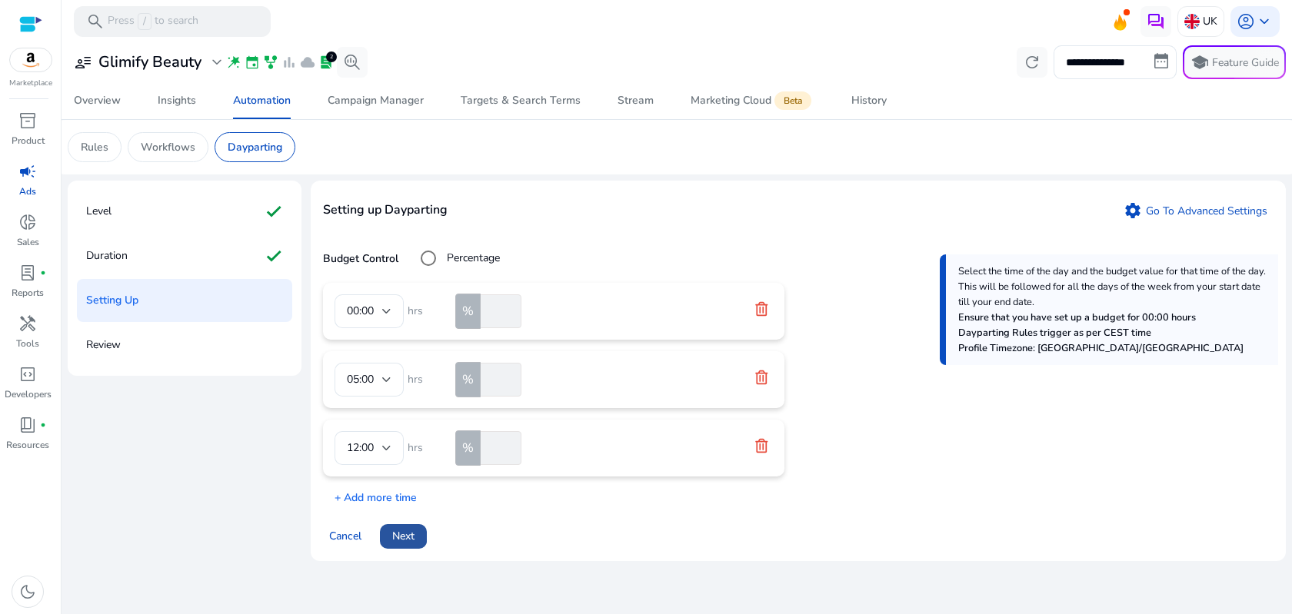
click at [420, 544] on span at bounding box center [403, 536] width 47 height 37
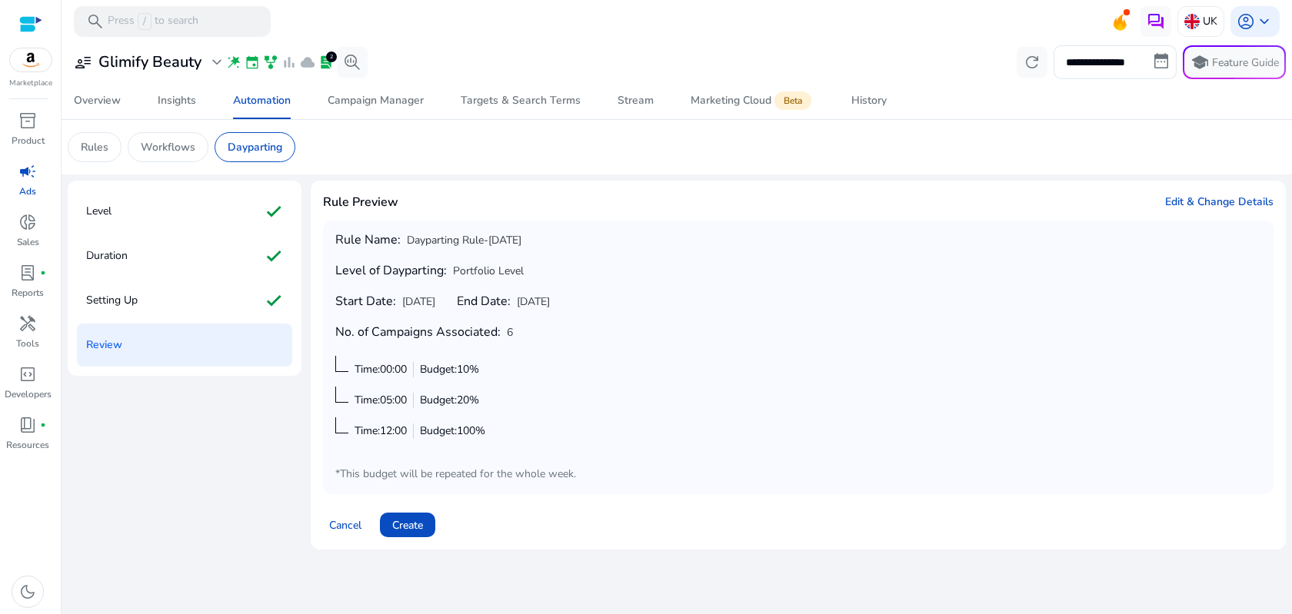
drag, startPoint x: 338, startPoint y: 336, endPoint x: 545, endPoint y: 335, distance: 206.9
click at [545, 335] on div "Rule Name: Dayparting Rule-Sep 22 Level of Dayparting: Portfolio Level Start Da…" at bounding box center [798, 357] width 926 height 249
click at [423, 526] on span "Create" at bounding box center [407, 526] width 31 height 16
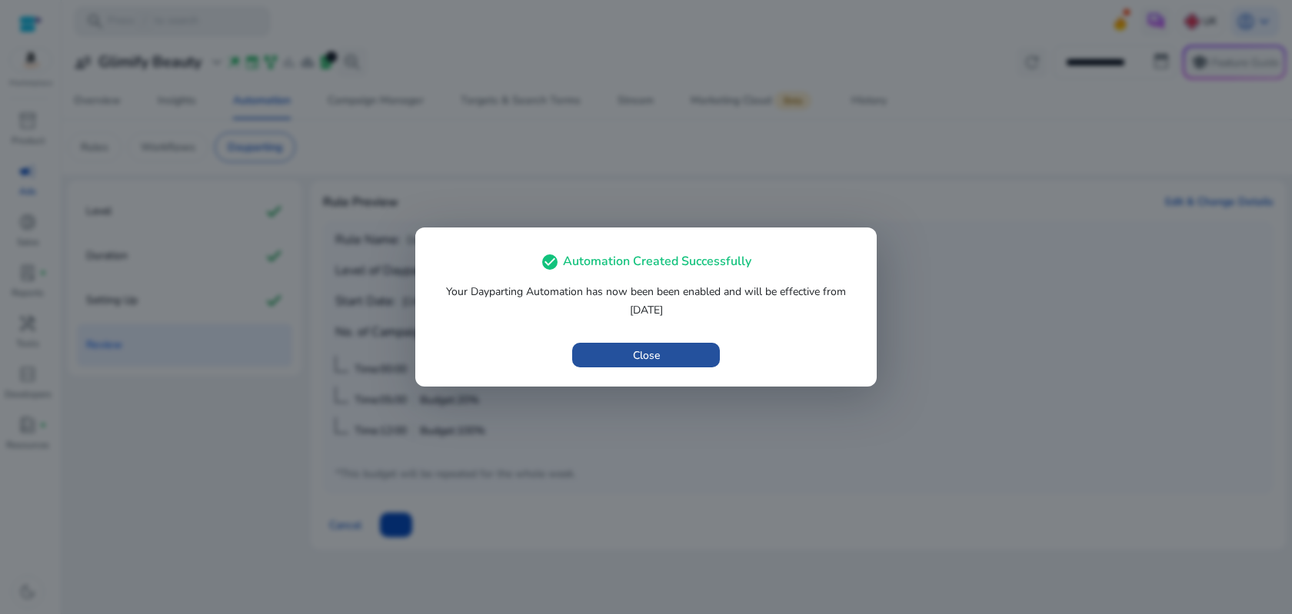
click at [647, 358] on span "Close" at bounding box center [646, 356] width 27 height 16
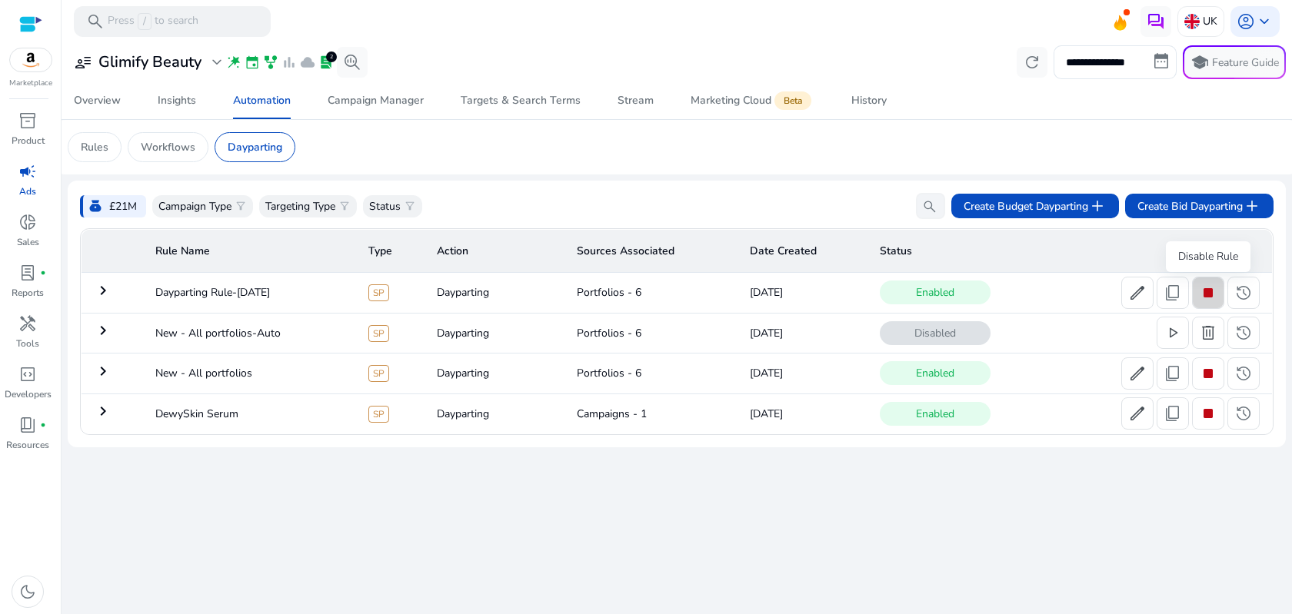
click at [1207, 298] on span "stop" at bounding box center [1208, 293] width 18 height 18
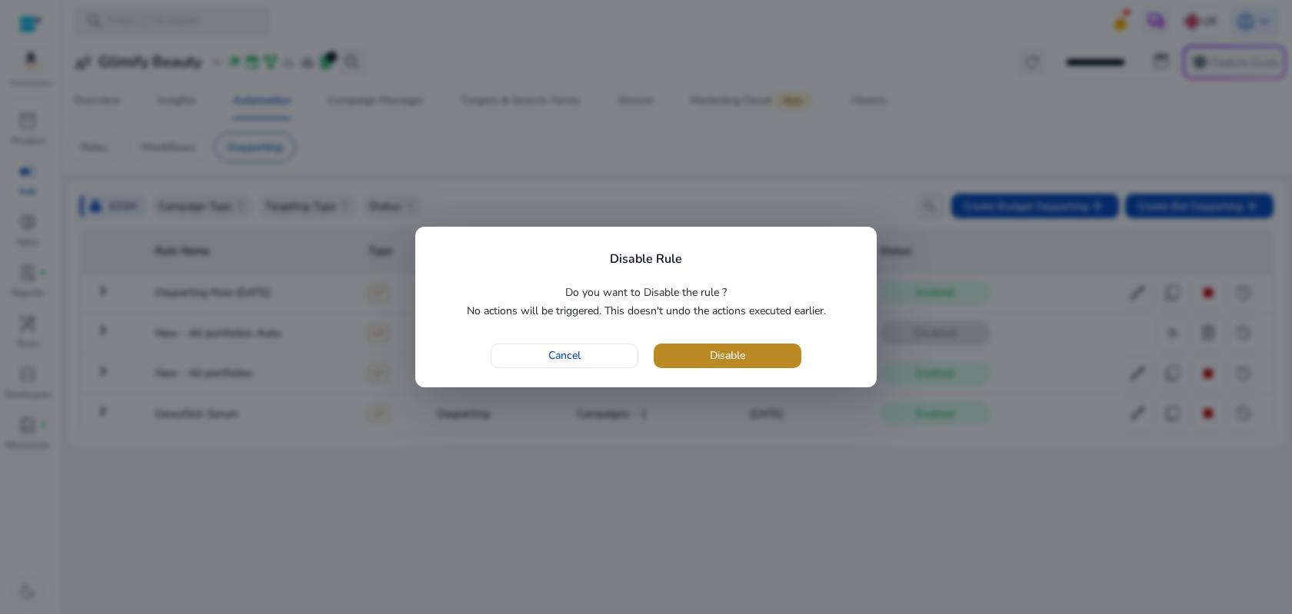
click at [752, 359] on span "button" at bounding box center [728, 356] width 148 height 37
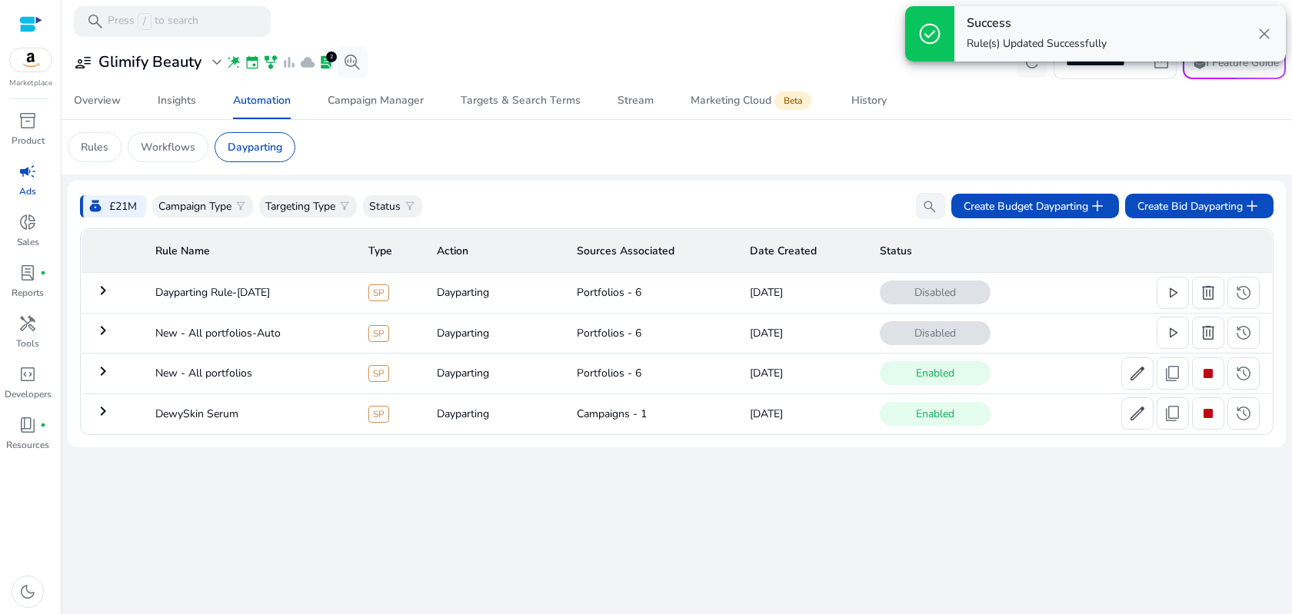
click at [1258, 32] on span "close" at bounding box center [1264, 34] width 18 height 18
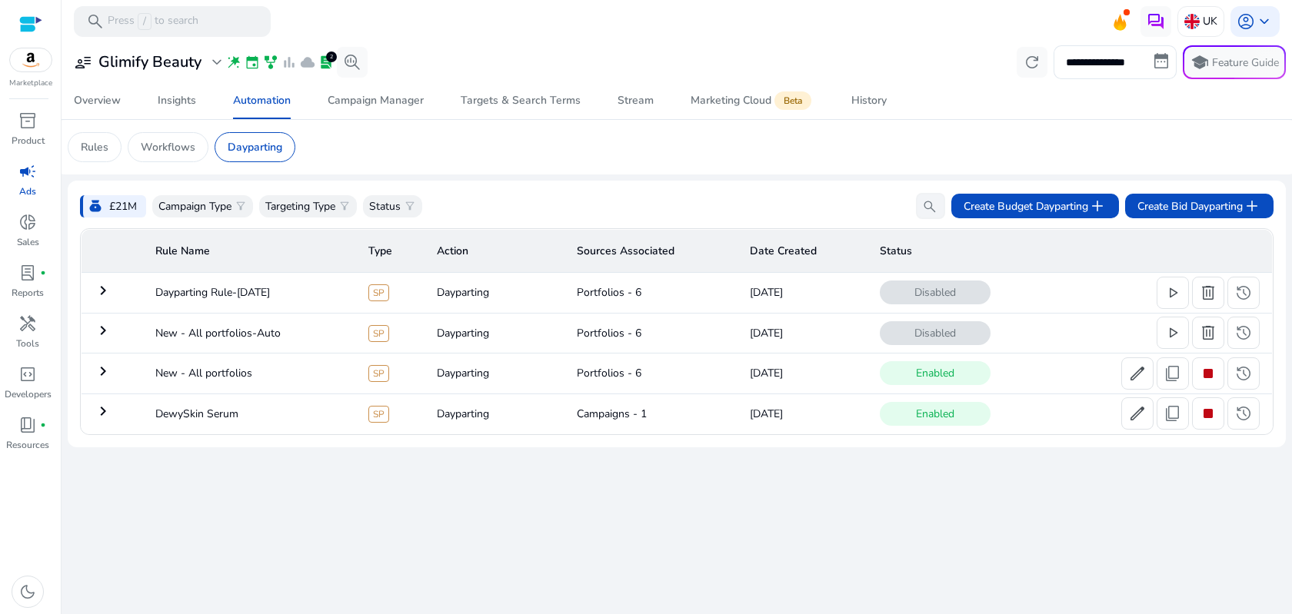
click at [573, 149] on app-sa-custom-tab "Rules Workflows Dayparting" at bounding box center [677, 147] width 1218 height 30
click at [411, 105] on div "Campaign Manager" at bounding box center [376, 100] width 96 height 11
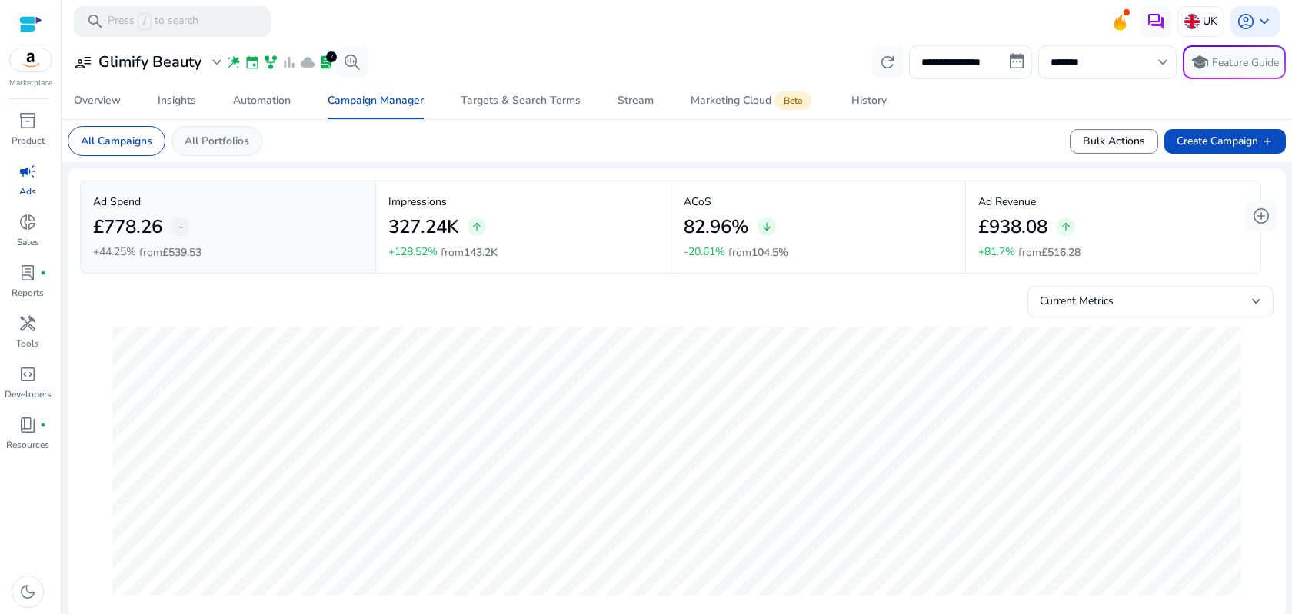
click at [201, 141] on p "All Portfolios" at bounding box center [217, 141] width 65 height 16
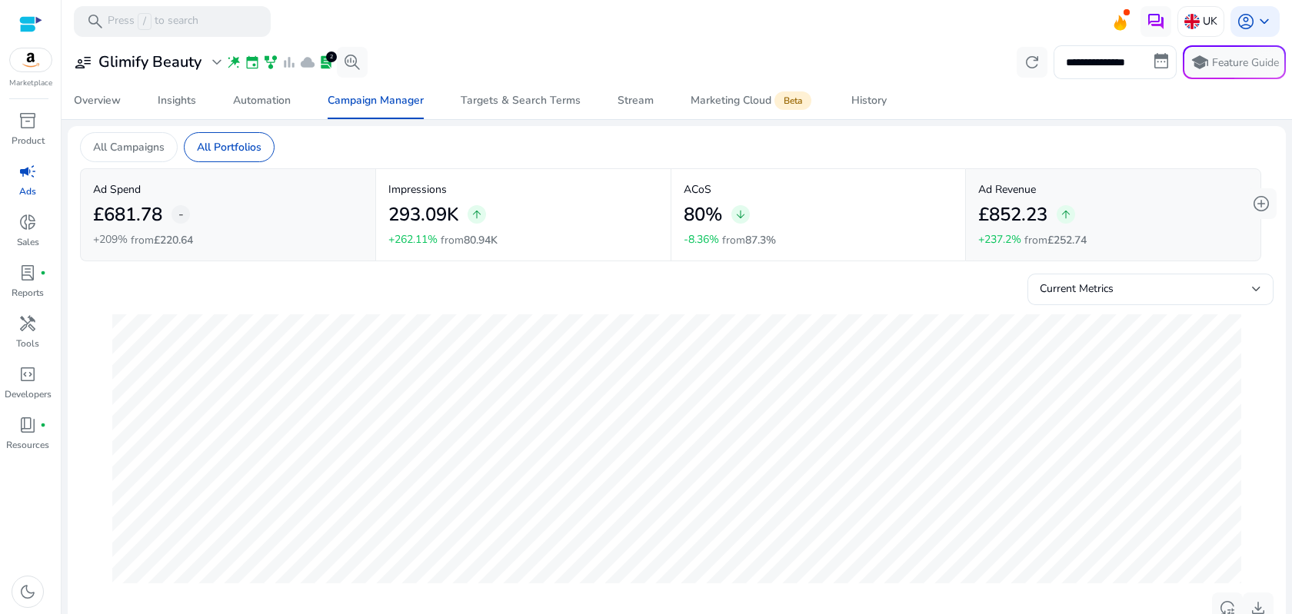
scroll to position [521, 0]
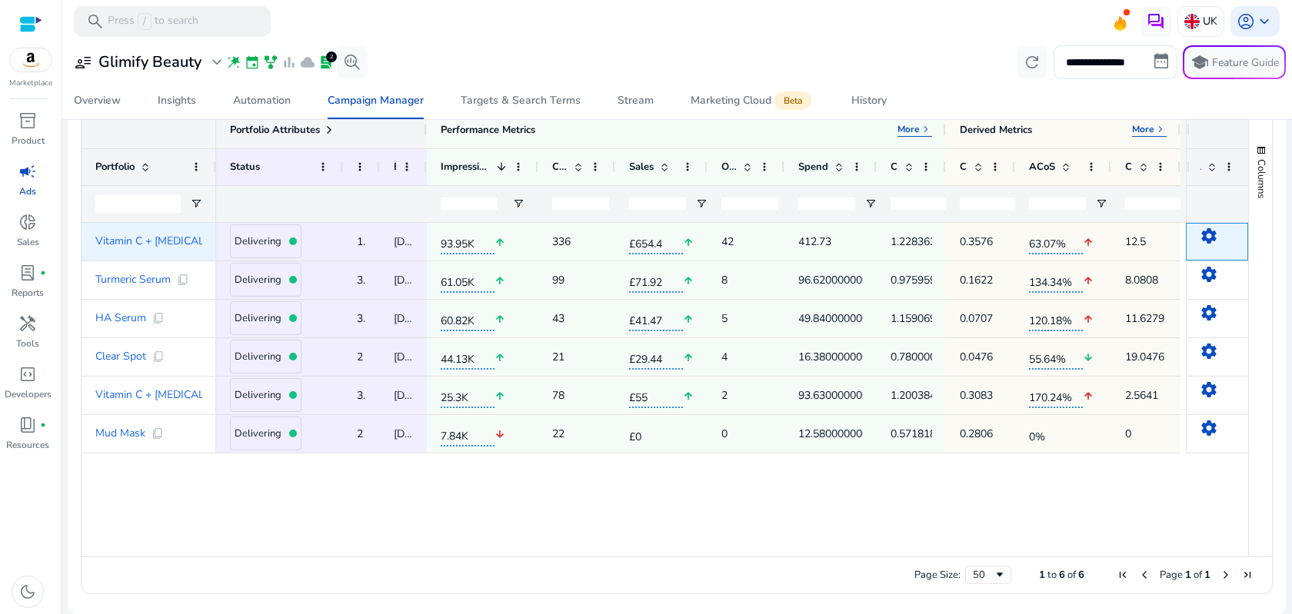
click at [1201, 242] on mat-icon "settings" at bounding box center [1209, 236] width 18 height 18
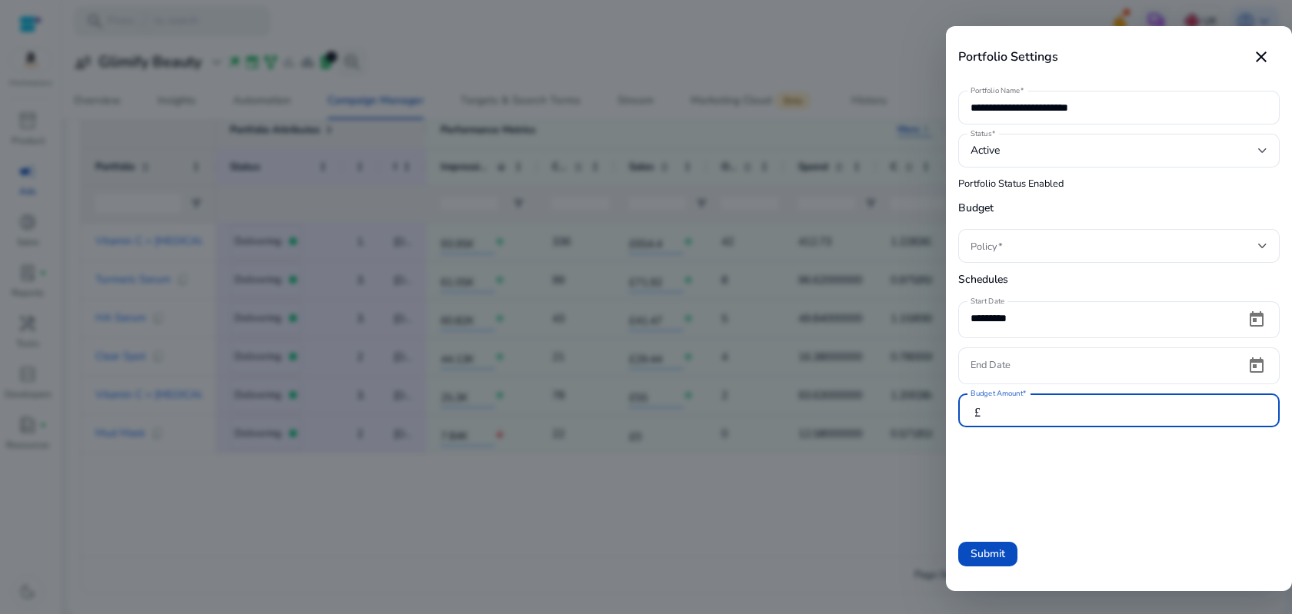
click at [1041, 412] on input "**" at bounding box center [1135, 410] width 265 height 17
type input "*"
type input "**"
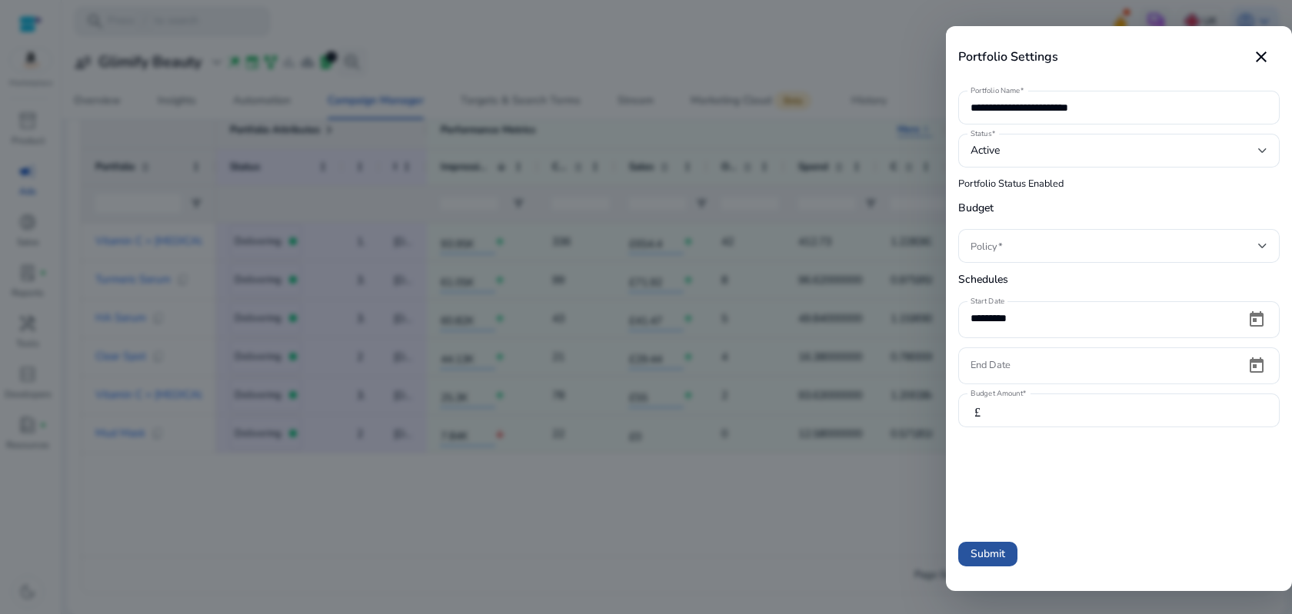
click at [987, 548] on span "Submit" at bounding box center [988, 554] width 35 height 16
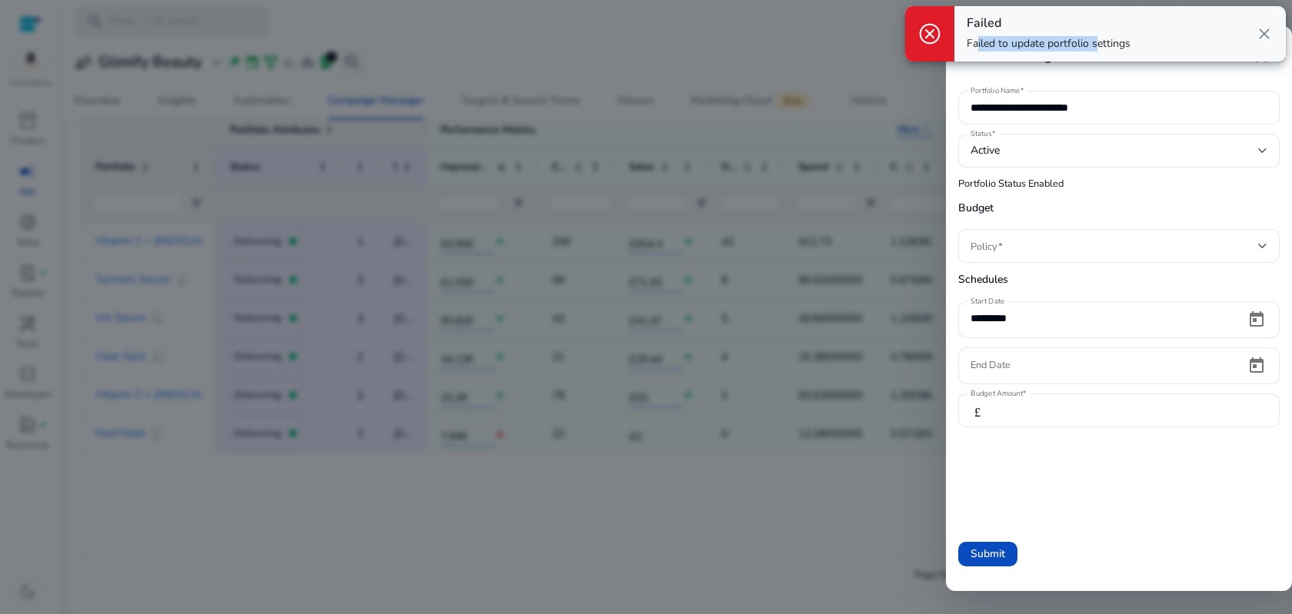
drag, startPoint x: 971, startPoint y: 46, endPoint x: 1094, endPoint y: 45, distance: 122.3
click at [1094, 45] on p "Failed to update portfolio settings" at bounding box center [1049, 43] width 164 height 15
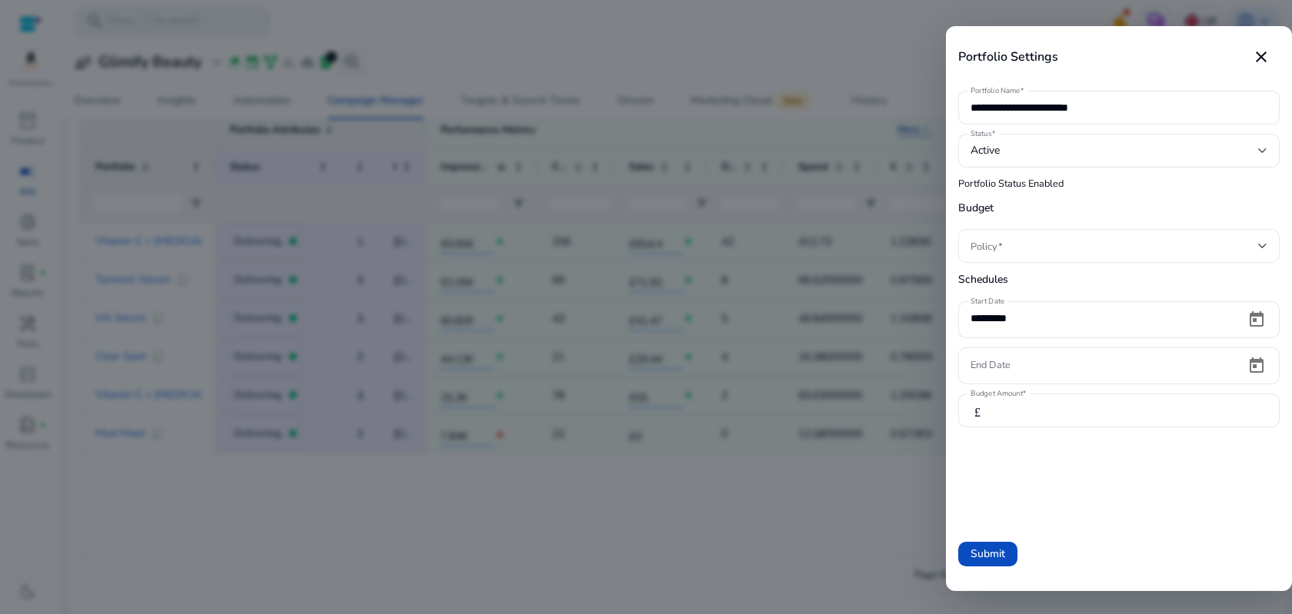
click at [1001, 255] on div at bounding box center [1119, 246] width 297 height 34
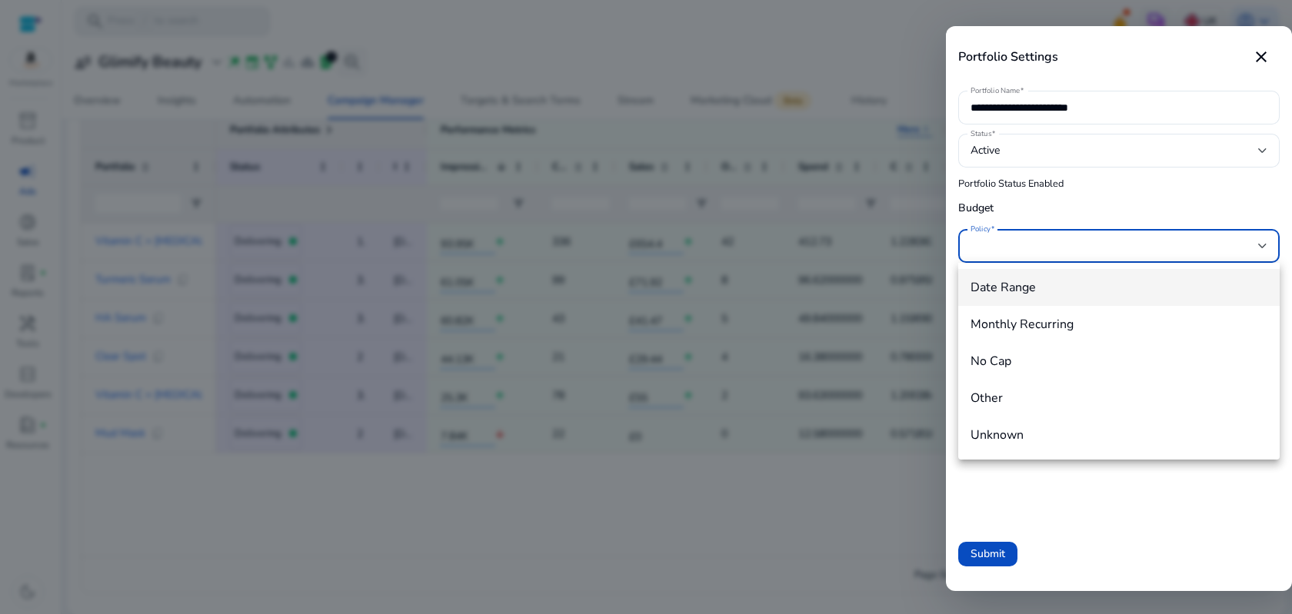
click at [1044, 513] on div at bounding box center [646, 307] width 1292 height 614
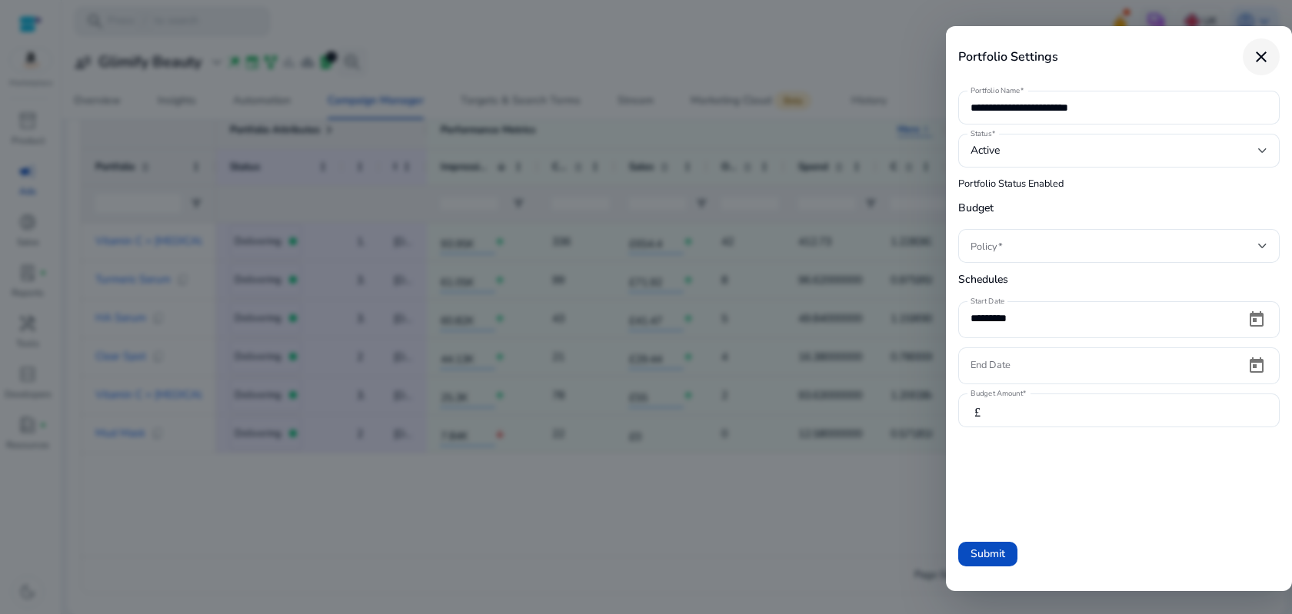
click at [1257, 58] on mat-icon "close" at bounding box center [1261, 57] width 18 height 18
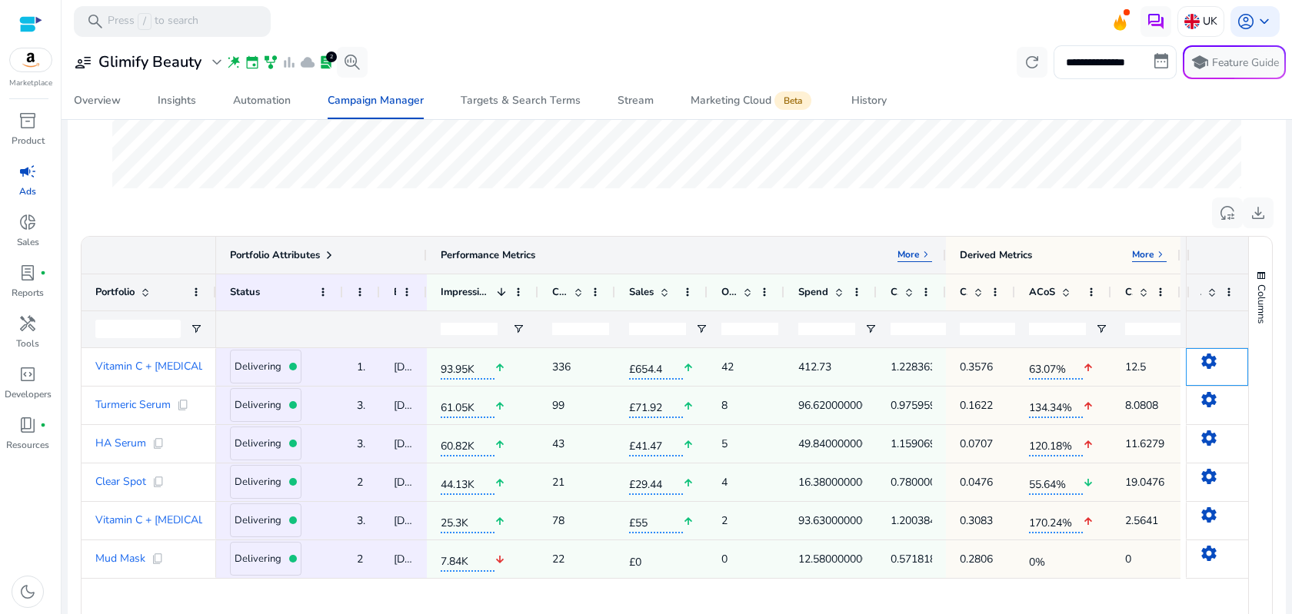
scroll to position [401, 0]
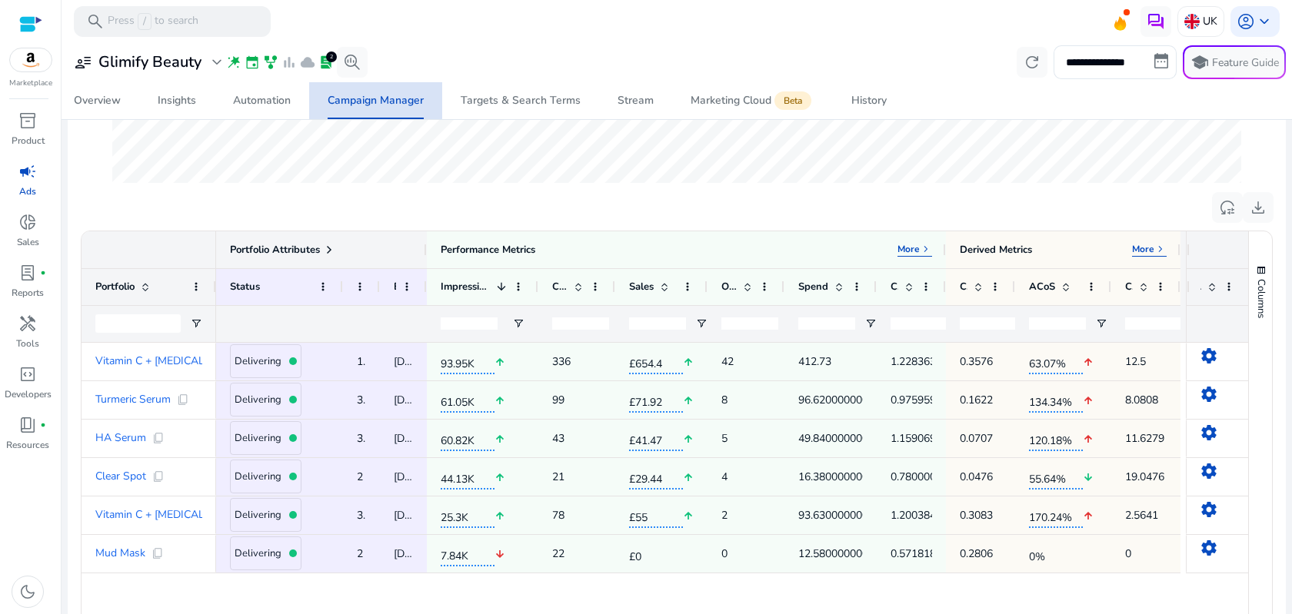
click at [338, 100] on div "Campaign Manager" at bounding box center [376, 100] width 96 height 11
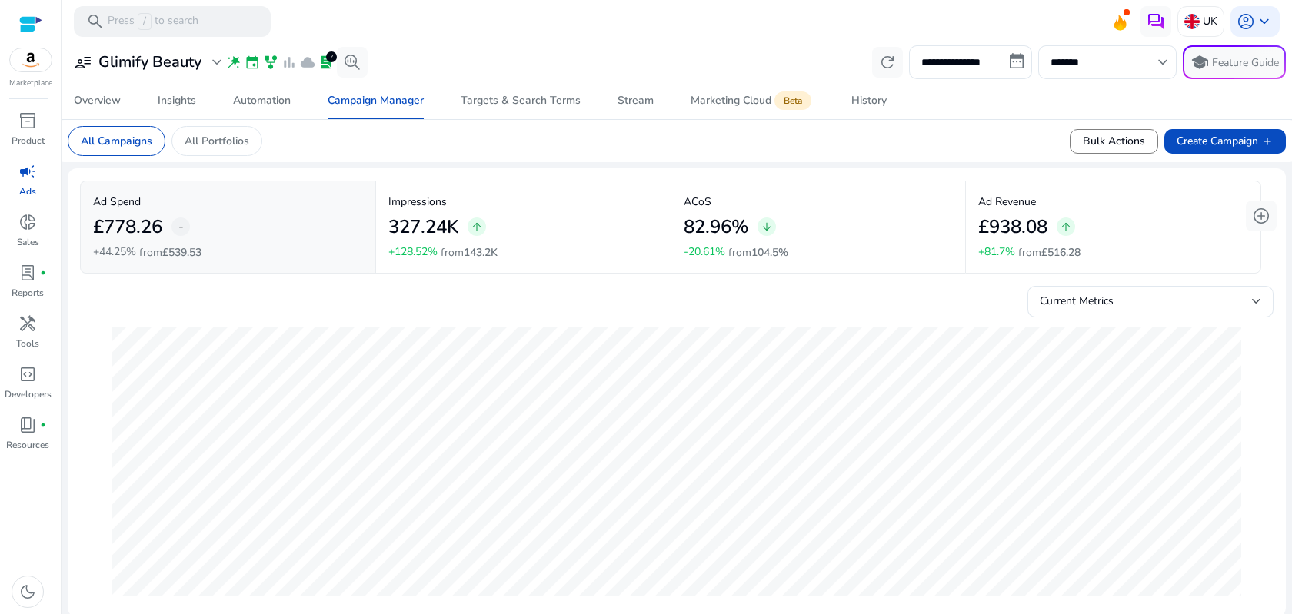
click at [110, 145] on p "All Campaigns" at bounding box center [117, 141] width 72 height 16
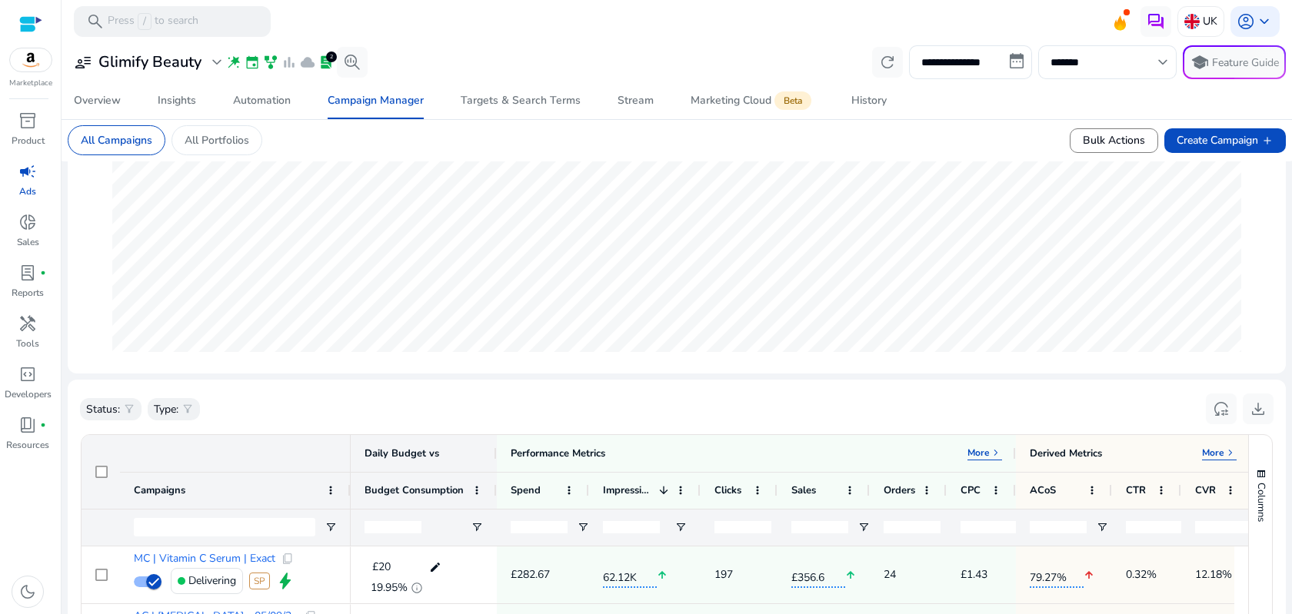
scroll to position [35, 0]
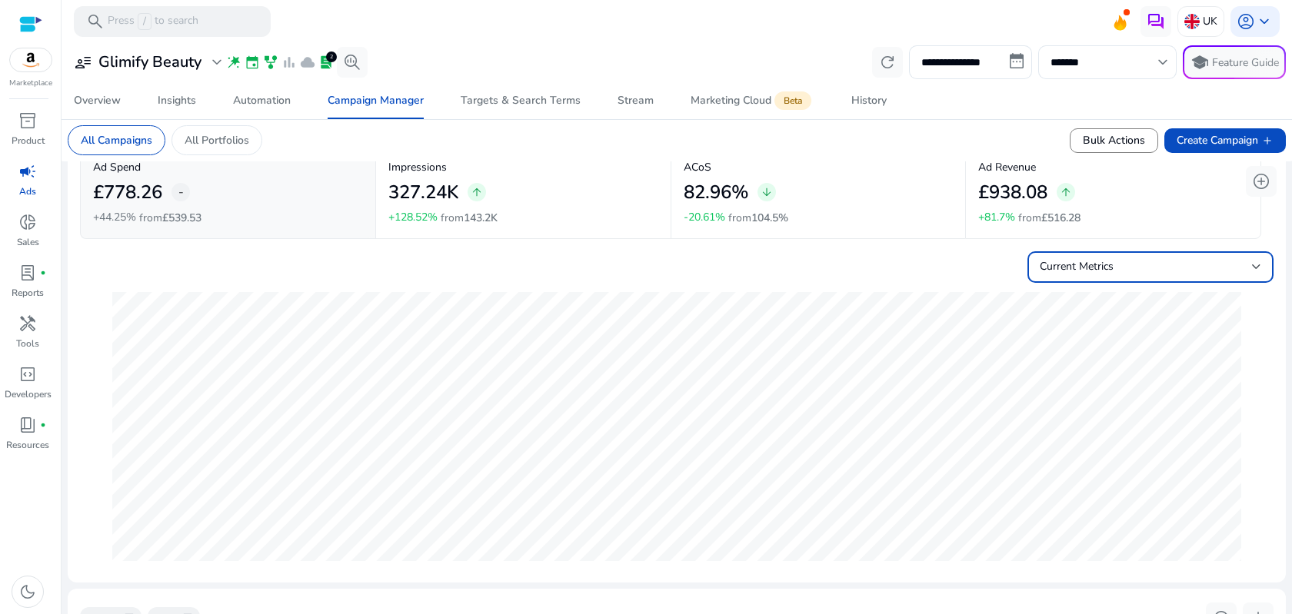
click at [1093, 265] on span "Current Metrics" at bounding box center [1077, 266] width 74 height 15
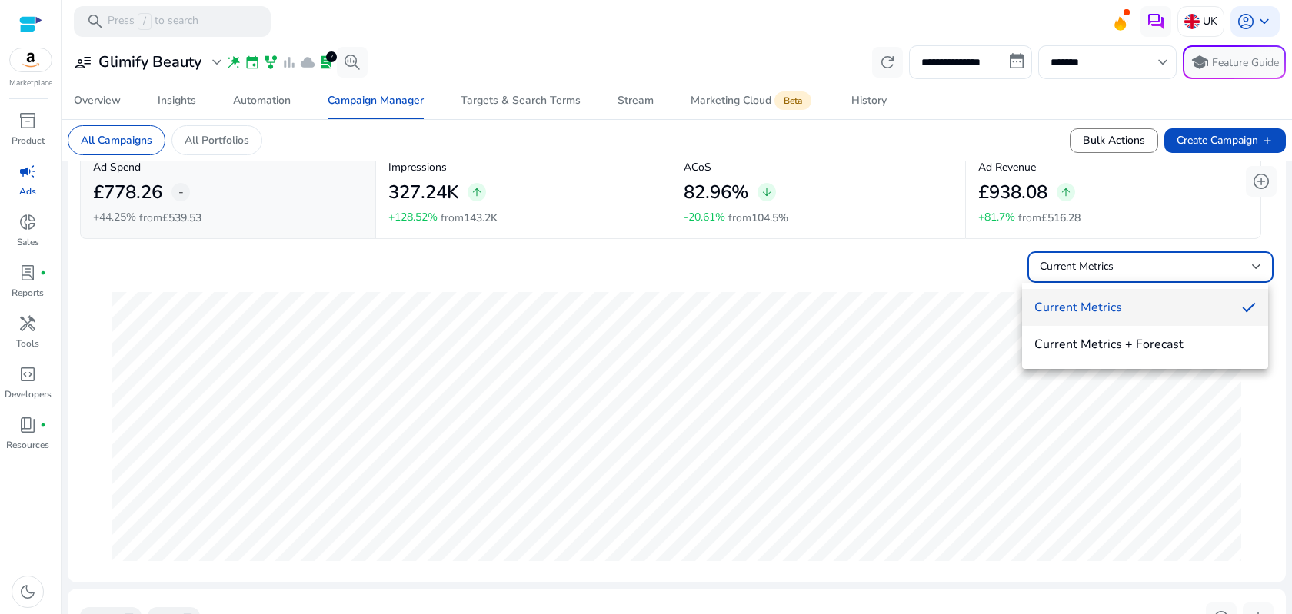
click at [1093, 265] on div at bounding box center [646, 307] width 1292 height 614
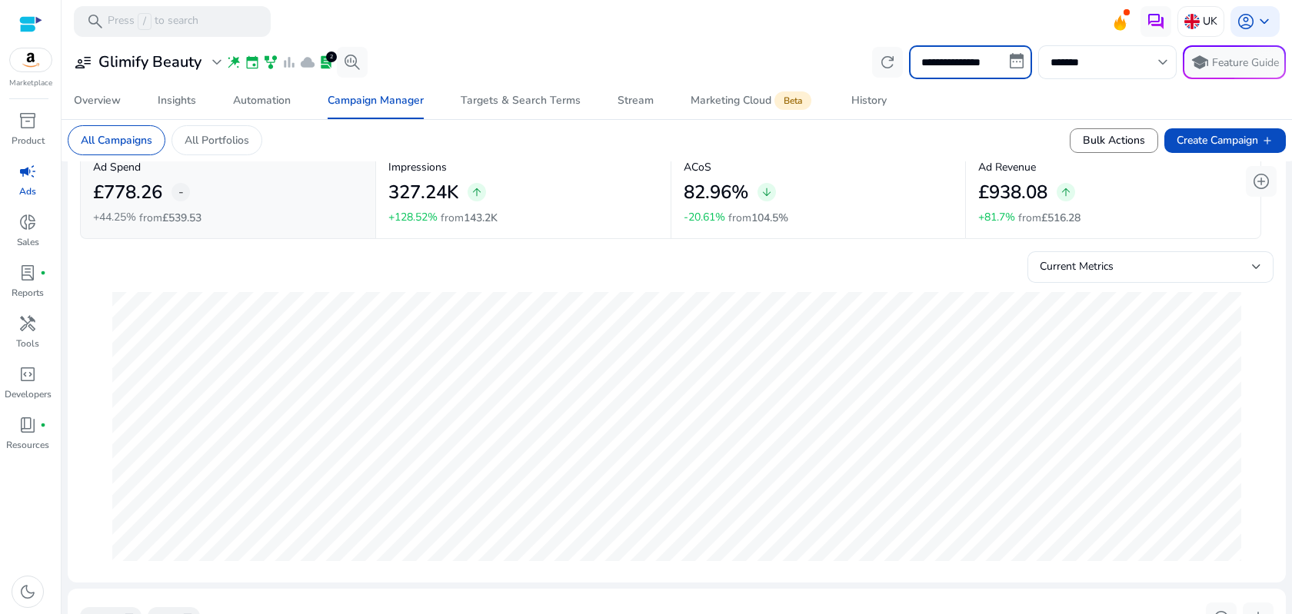
click at [997, 61] on input "**********" at bounding box center [970, 62] width 123 height 34
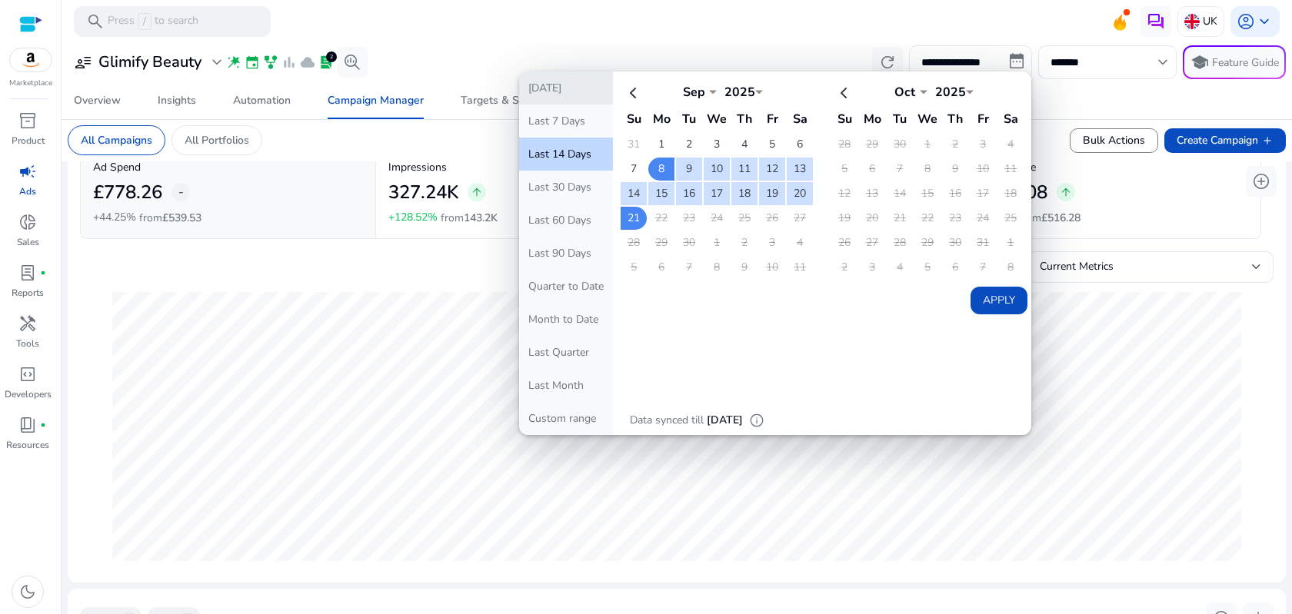
click at [553, 87] on button "[DATE]" at bounding box center [566, 88] width 94 height 33
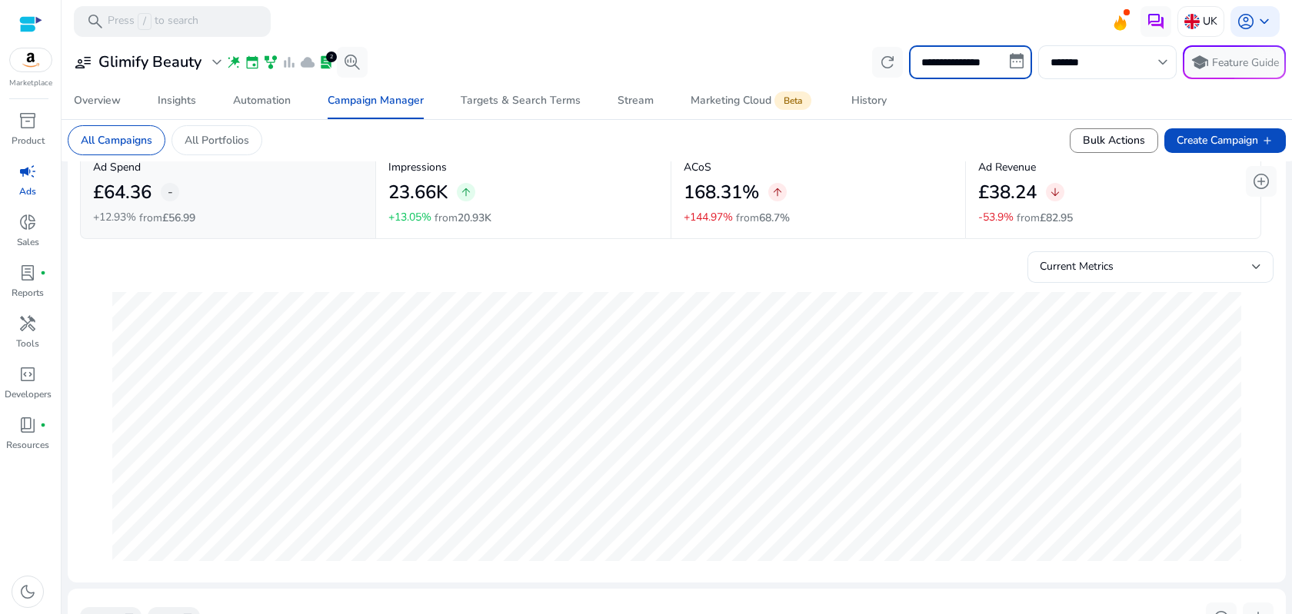
click at [1004, 65] on input "**********" at bounding box center [970, 62] width 123 height 34
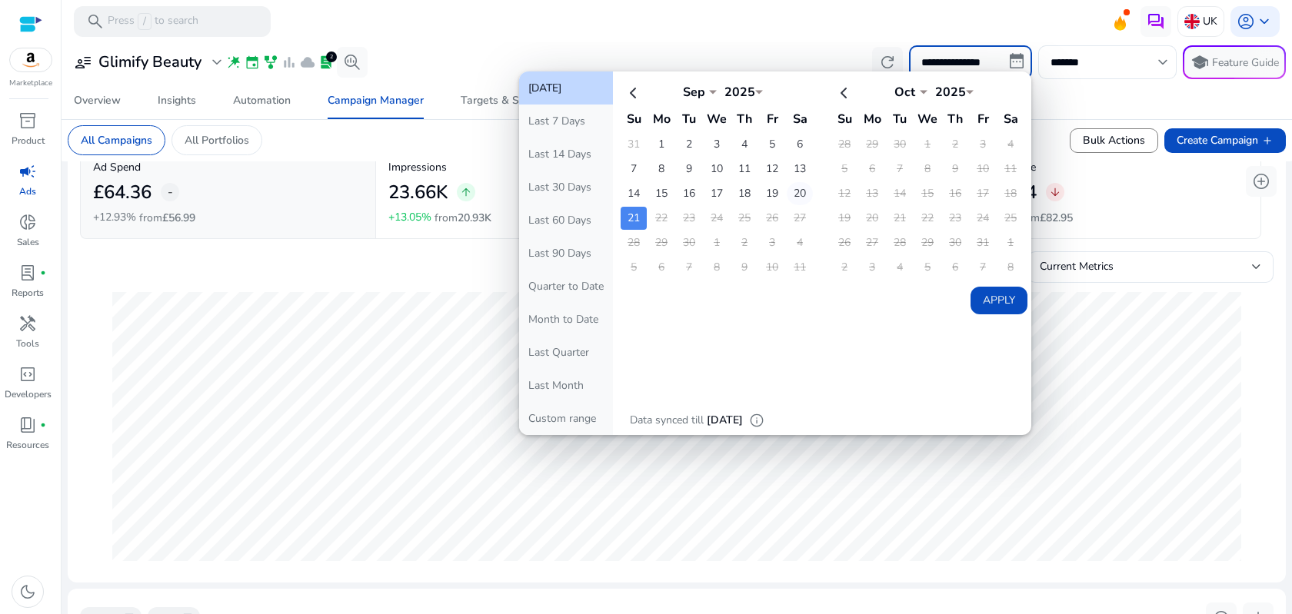
click at [804, 198] on td "20" at bounding box center [800, 193] width 26 height 23
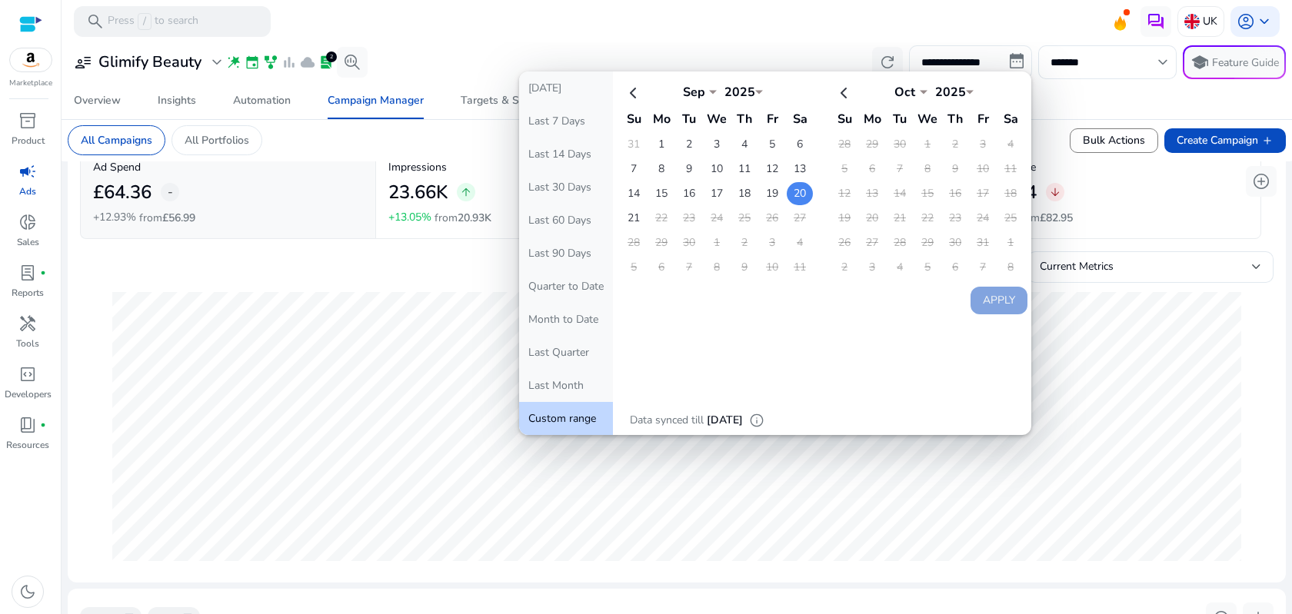
click at [797, 196] on td "20" at bounding box center [800, 193] width 26 height 23
click at [804, 199] on td "20" at bounding box center [800, 193] width 26 height 23
click at [794, 194] on td "20" at bounding box center [800, 193] width 26 height 23
click at [799, 194] on td "20" at bounding box center [800, 193] width 26 height 23
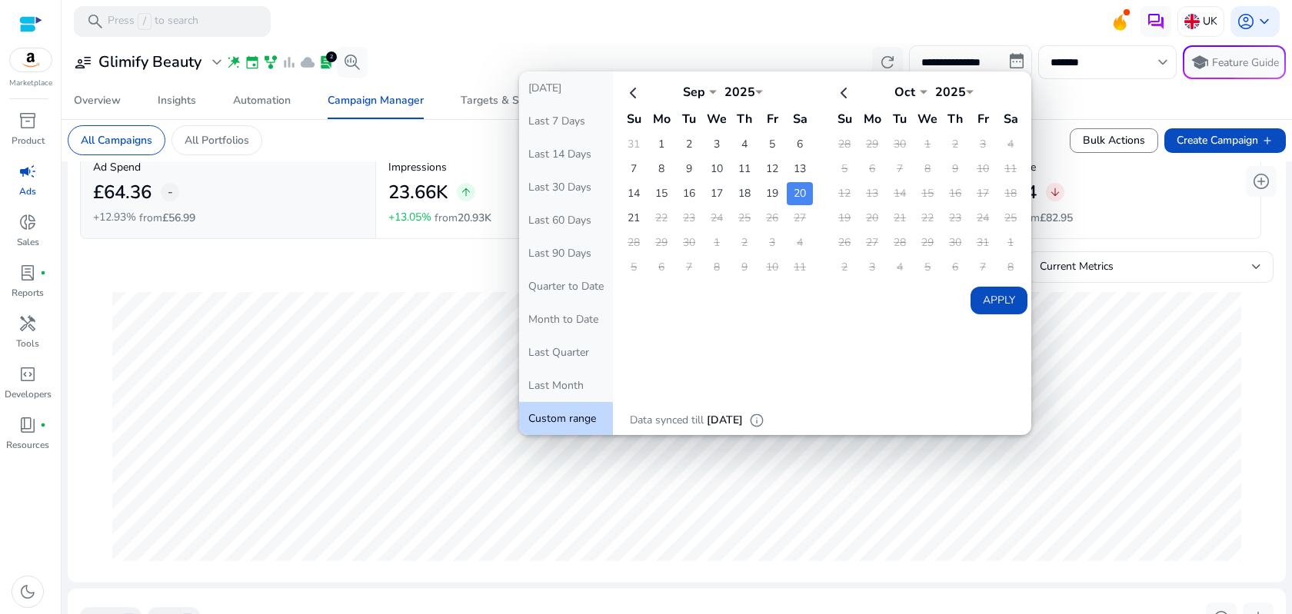
click at [992, 304] on button "Apply" at bounding box center [999, 301] width 57 height 28
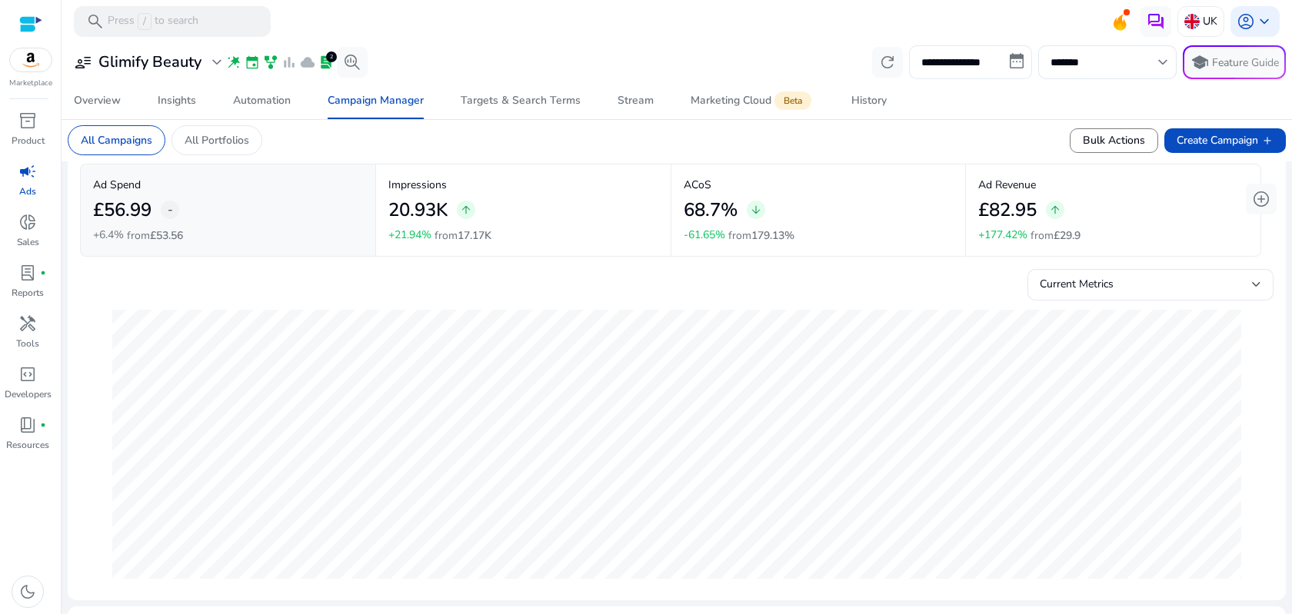
scroll to position [12, 0]
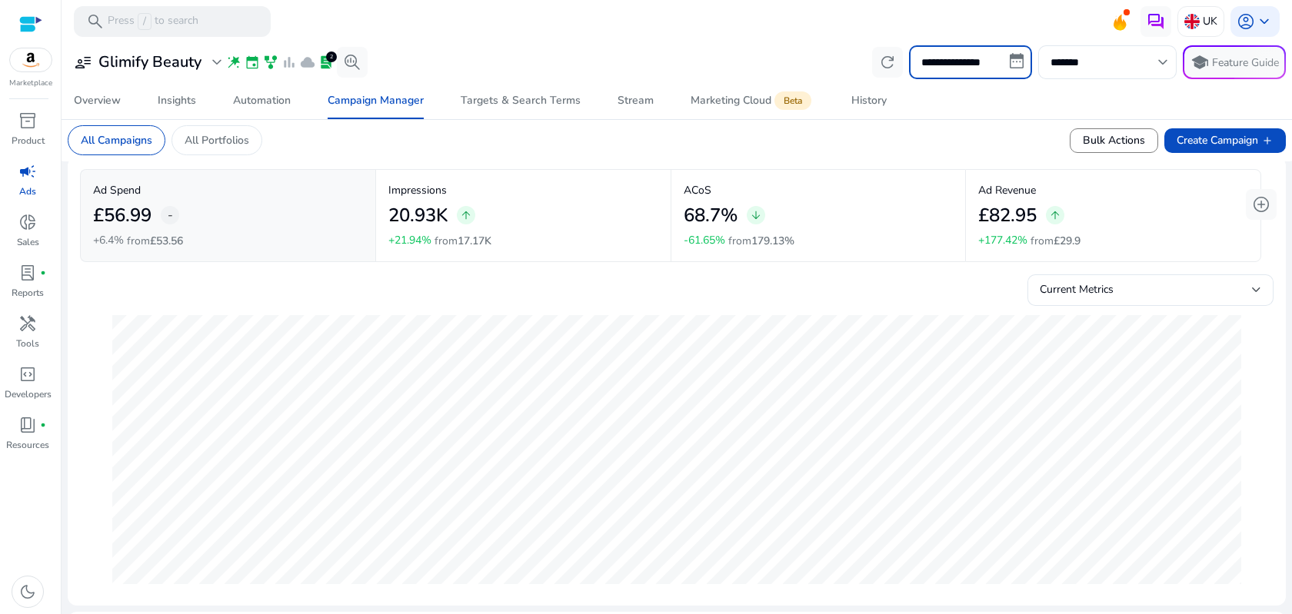
click at [1011, 65] on input "**********" at bounding box center [970, 62] width 123 height 34
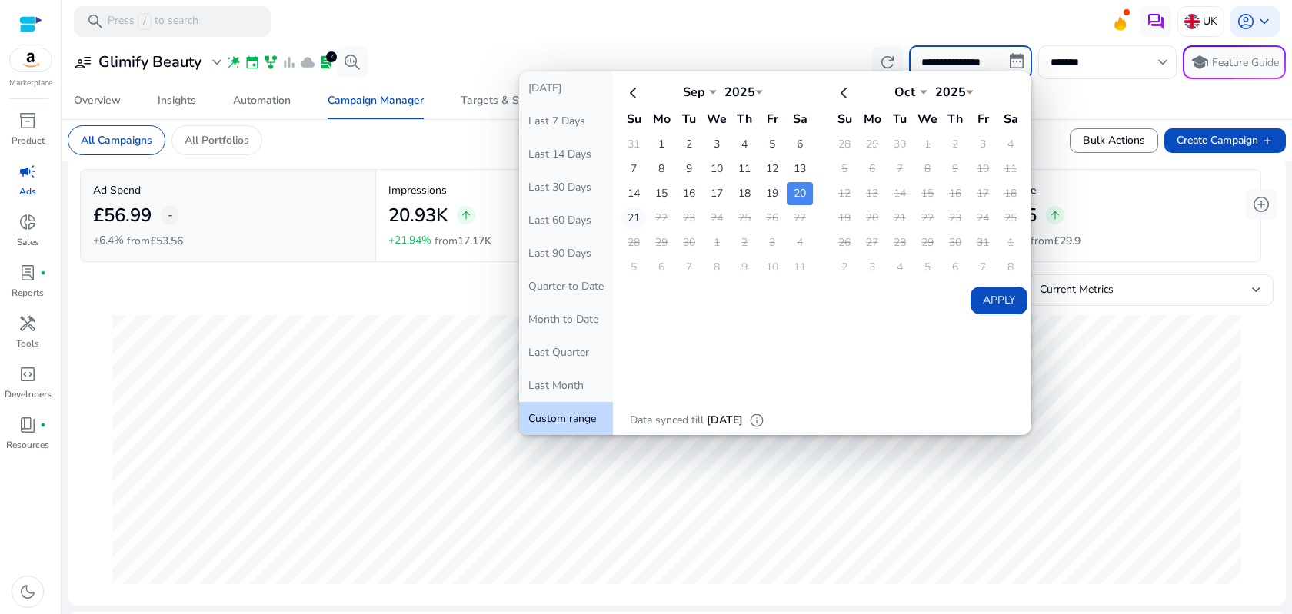
click at [630, 217] on td "21" at bounding box center [634, 218] width 26 height 23
click at [631, 219] on td "21" at bounding box center [634, 218] width 26 height 23
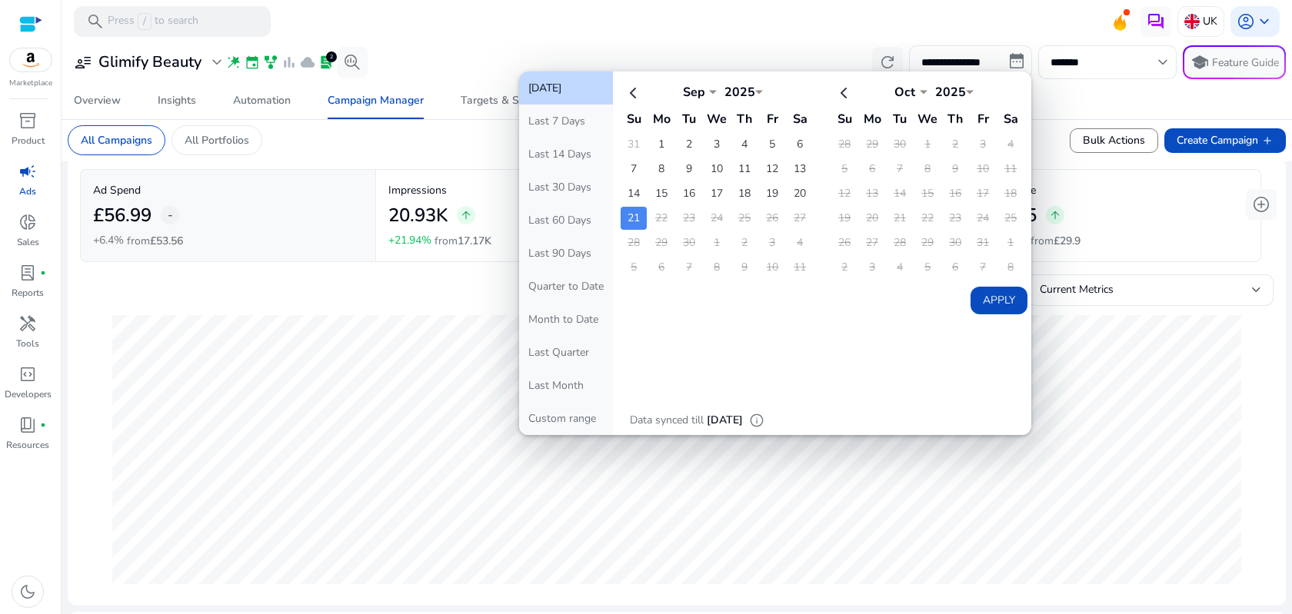
click at [998, 308] on button "Apply" at bounding box center [999, 301] width 57 height 28
type input "**********"
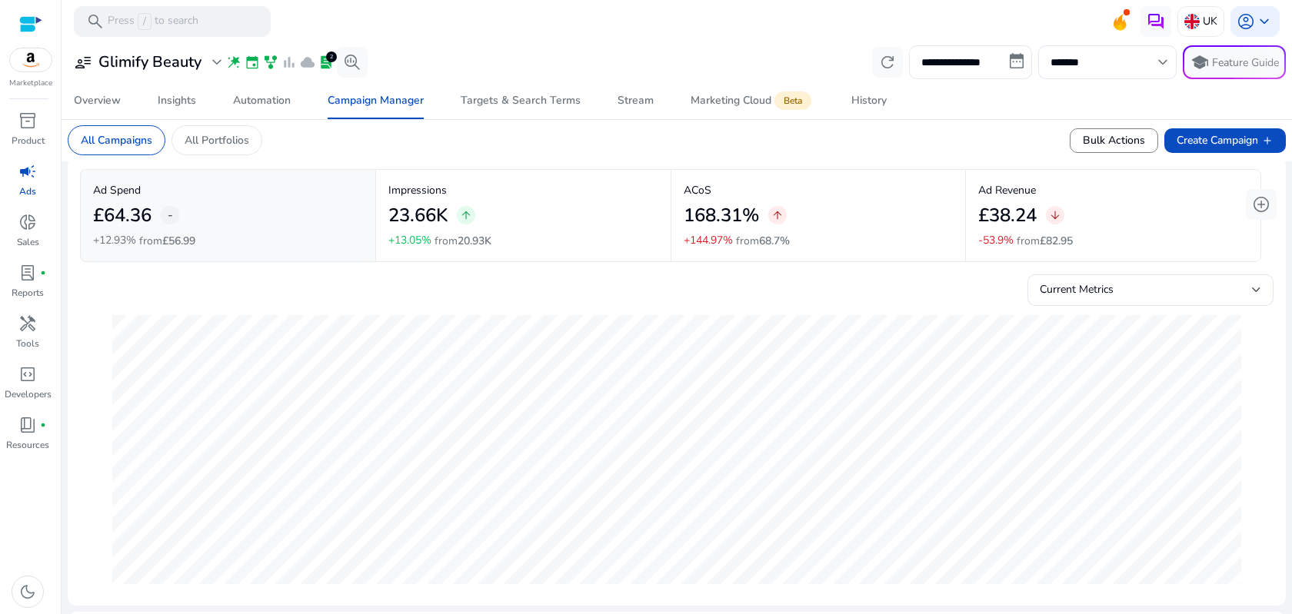
click at [1007, 64] on input "**********" at bounding box center [970, 62] width 123 height 34
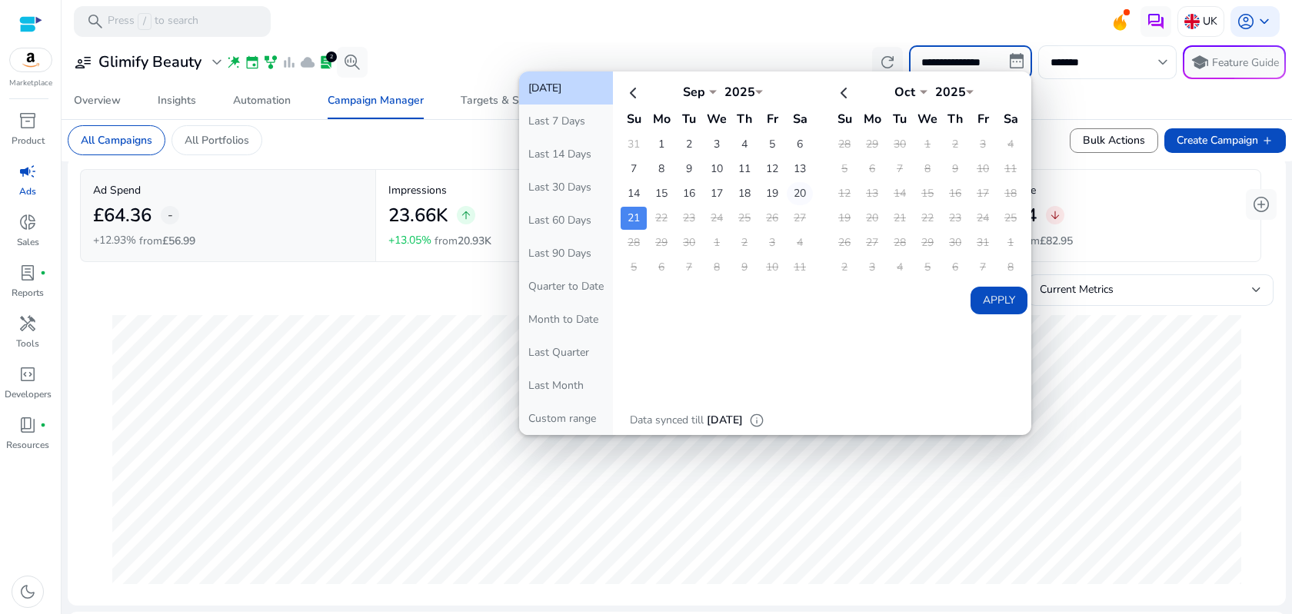
click at [791, 192] on td "20" at bounding box center [800, 193] width 26 height 23
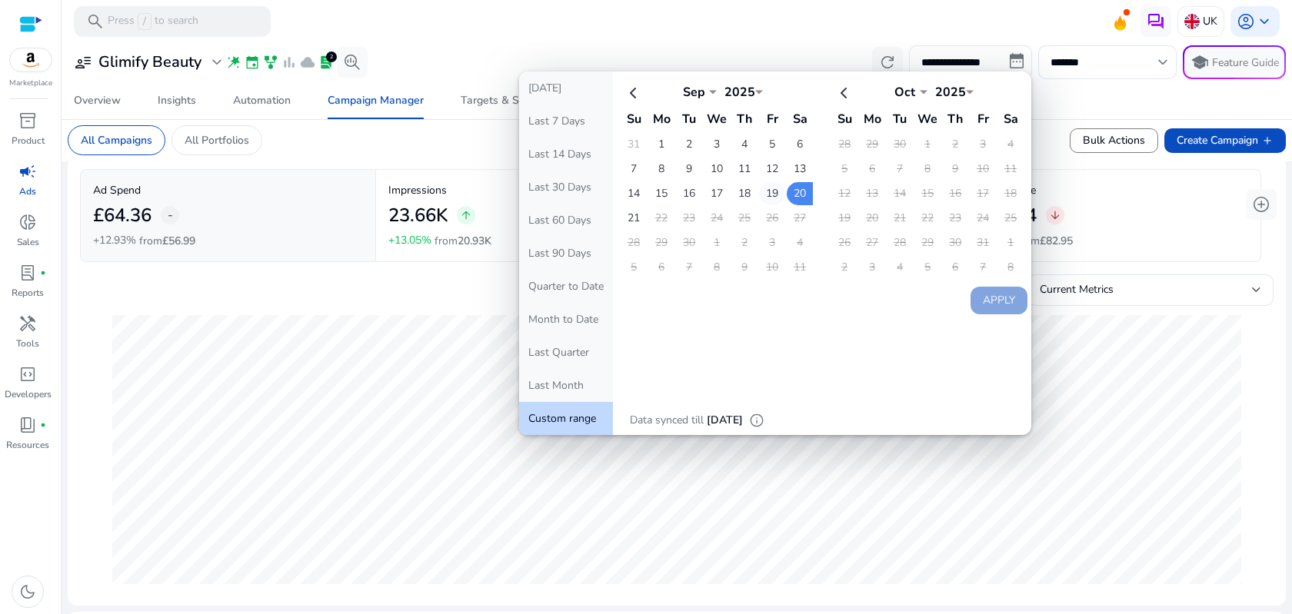
click at [768, 197] on td "19" at bounding box center [772, 193] width 26 height 23
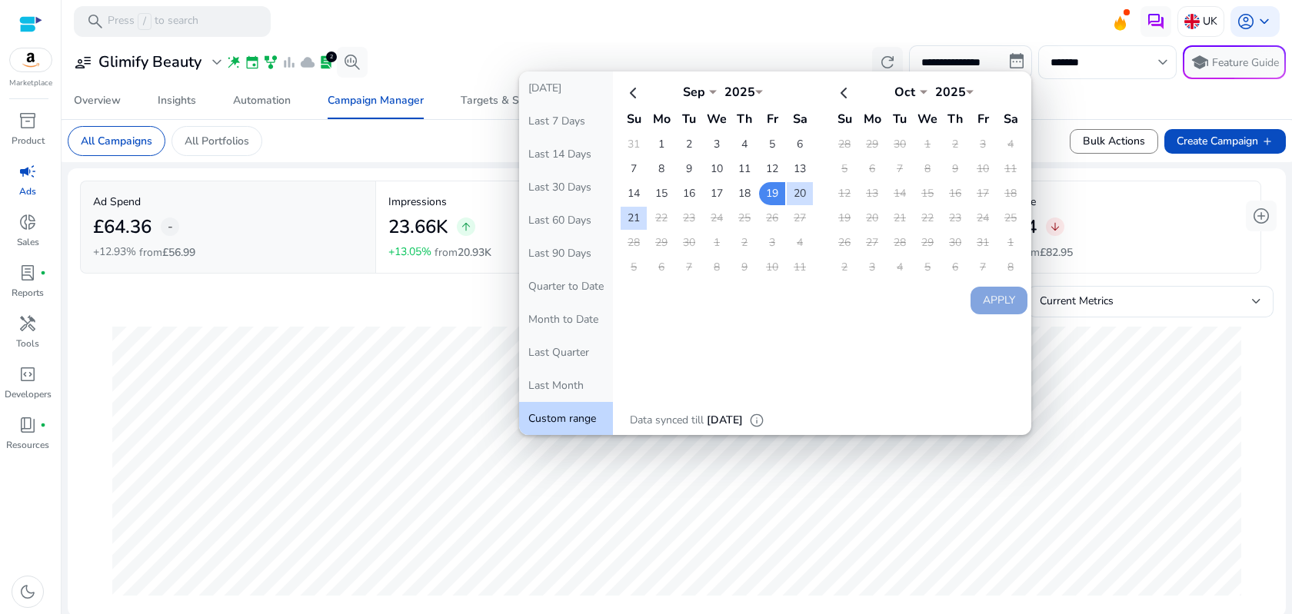
select select "*"
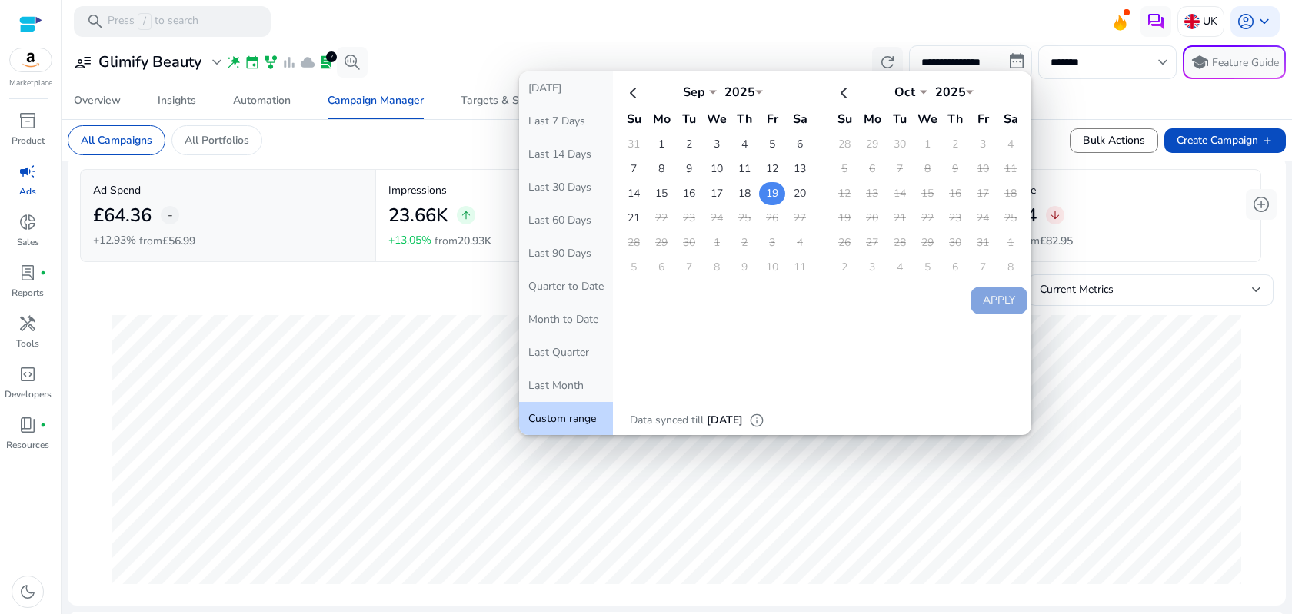
click at [768, 198] on td "19" at bounding box center [772, 193] width 26 height 23
click at [995, 302] on button "Apply" at bounding box center [999, 301] width 57 height 28
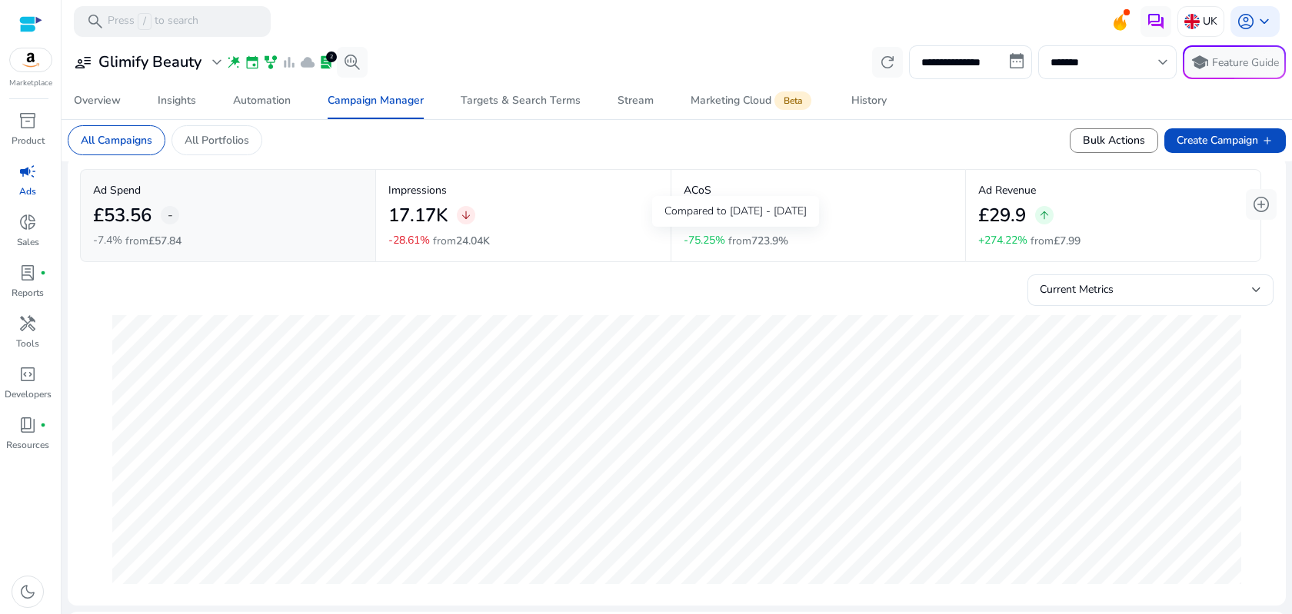
drag, startPoint x: 681, startPoint y: 217, endPoint x: 918, endPoint y: 295, distance: 249.5
click at [824, 232] on body "**********" at bounding box center [646, 307] width 1292 height 614
click at [918, 295] on div "Current Metrics" at bounding box center [677, 287] width 1194 height 38
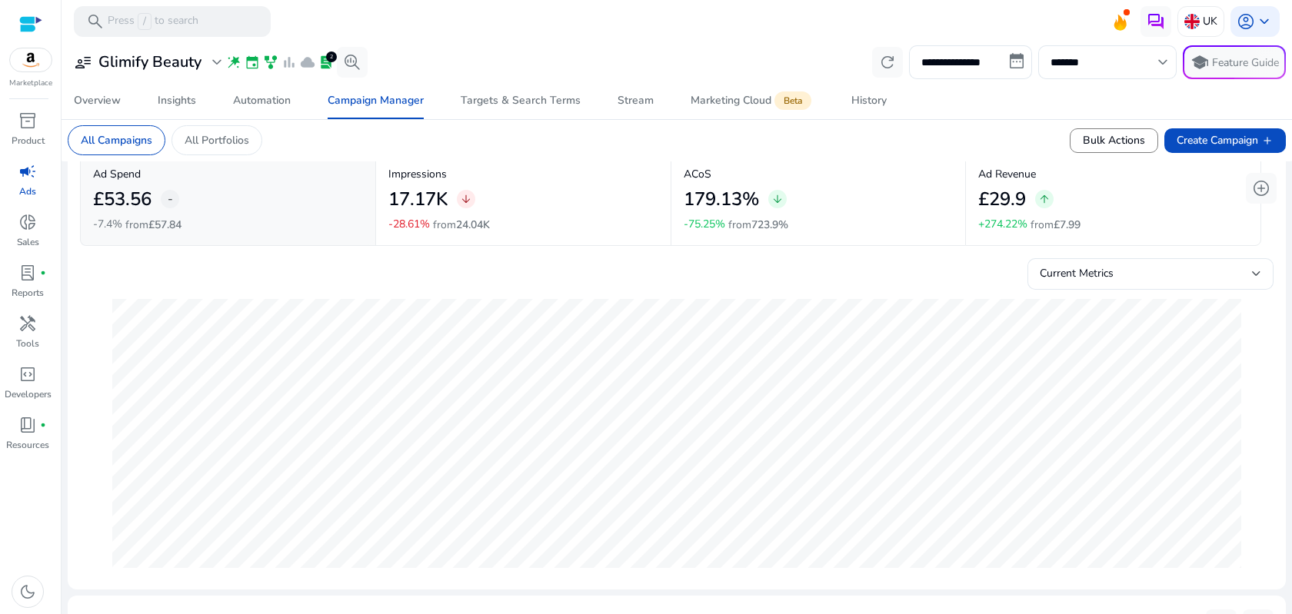
scroll to position [35, 0]
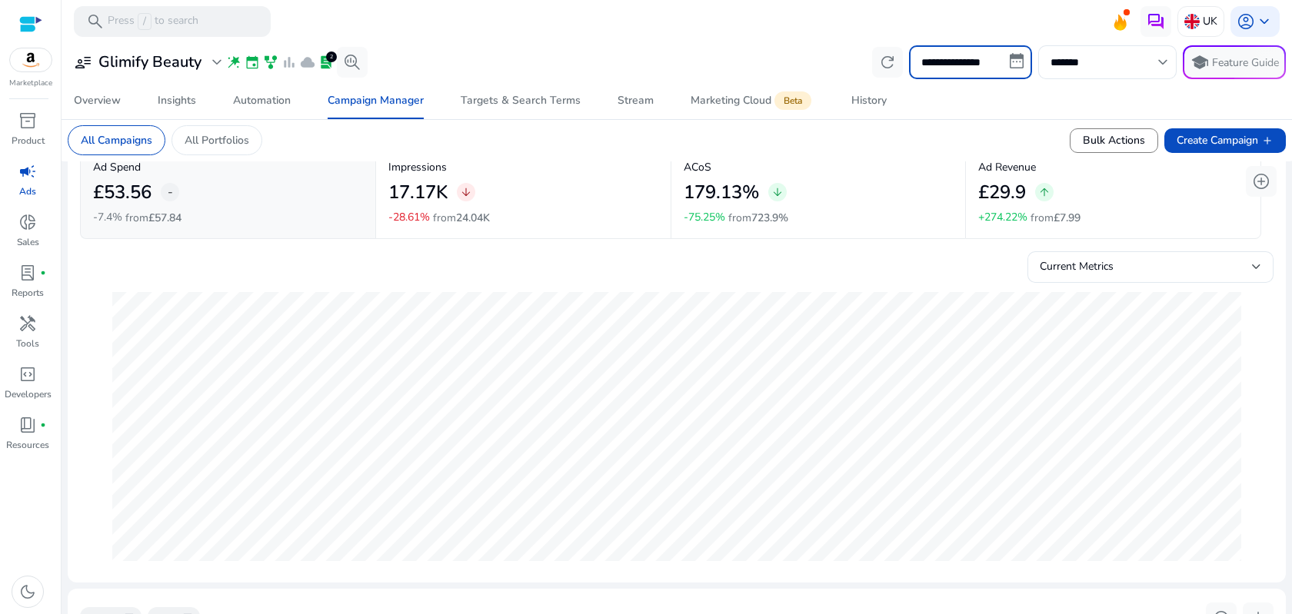
click at [1011, 62] on input "**********" at bounding box center [970, 62] width 123 height 34
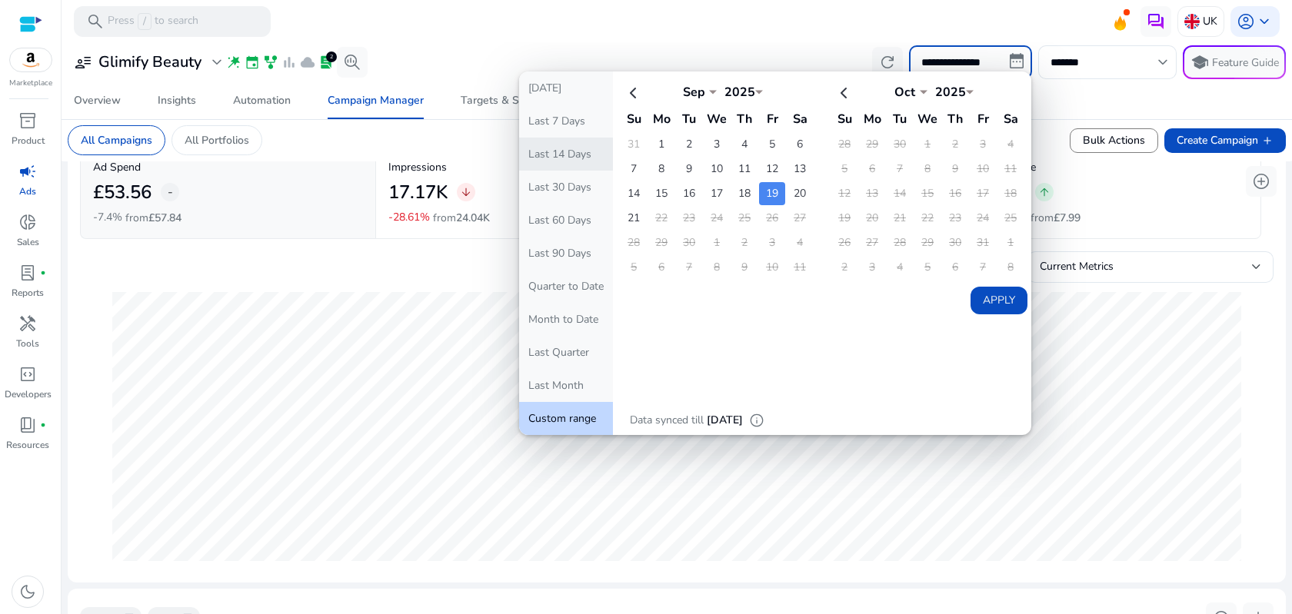
click at [574, 148] on button "Last 14 Days" at bounding box center [566, 154] width 94 height 33
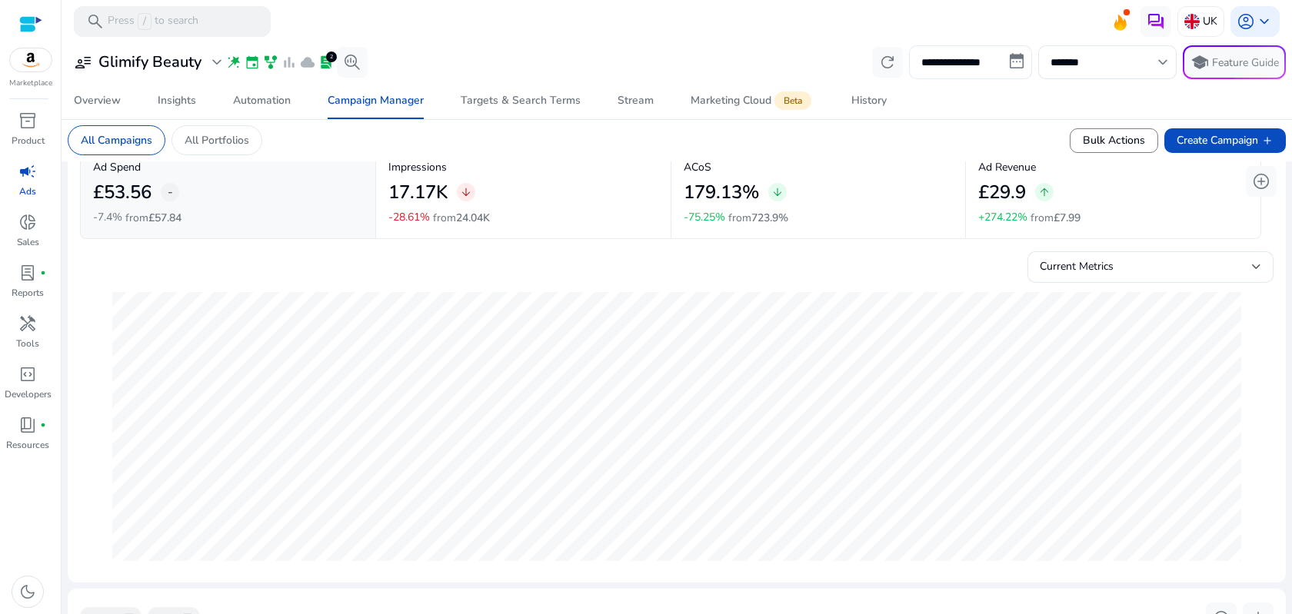
type input "**********"
click at [735, 204] on div "Compared to [DATE] - [DATE]" at bounding box center [735, 204] width 0 height 0
click at [692, 158] on mat-card "All Campaigns All Portfolios Bulk Actions Create Campaign add" at bounding box center [676, 140] width 1243 height 42
click at [695, 161] on mat-card "All Campaigns All Portfolios Bulk Actions Create Campaign add" at bounding box center [676, 140] width 1243 height 42
click at [785, 178] on div "82.96% arrow_downward" at bounding box center [819, 192] width 270 height 35
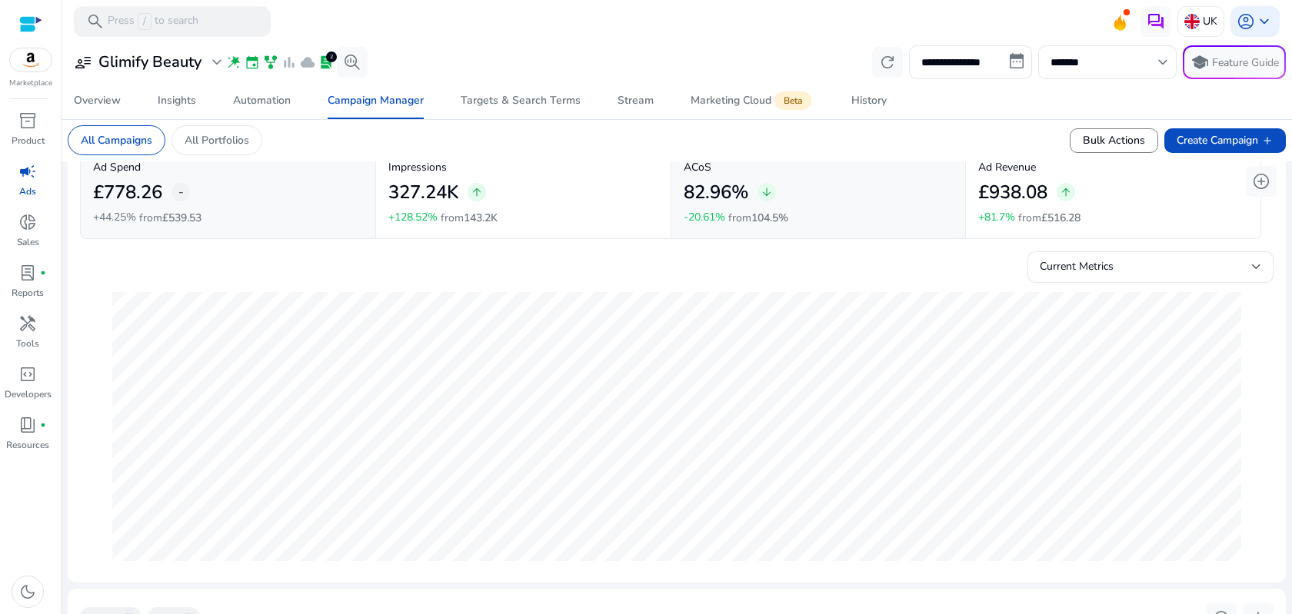
click at [721, 214] on p "-20.61%" at bounding box center [705, 217] width 42 height 11
click at [857, 218] on div "ACoS 82.96% arrow_downward -20.61% from 104.5%" at bounding box center [819, 192] width 270 height 67
click at [561, 100] on div "Targets & Search Terms" at bounding box center [521, 100] width 120 height 11
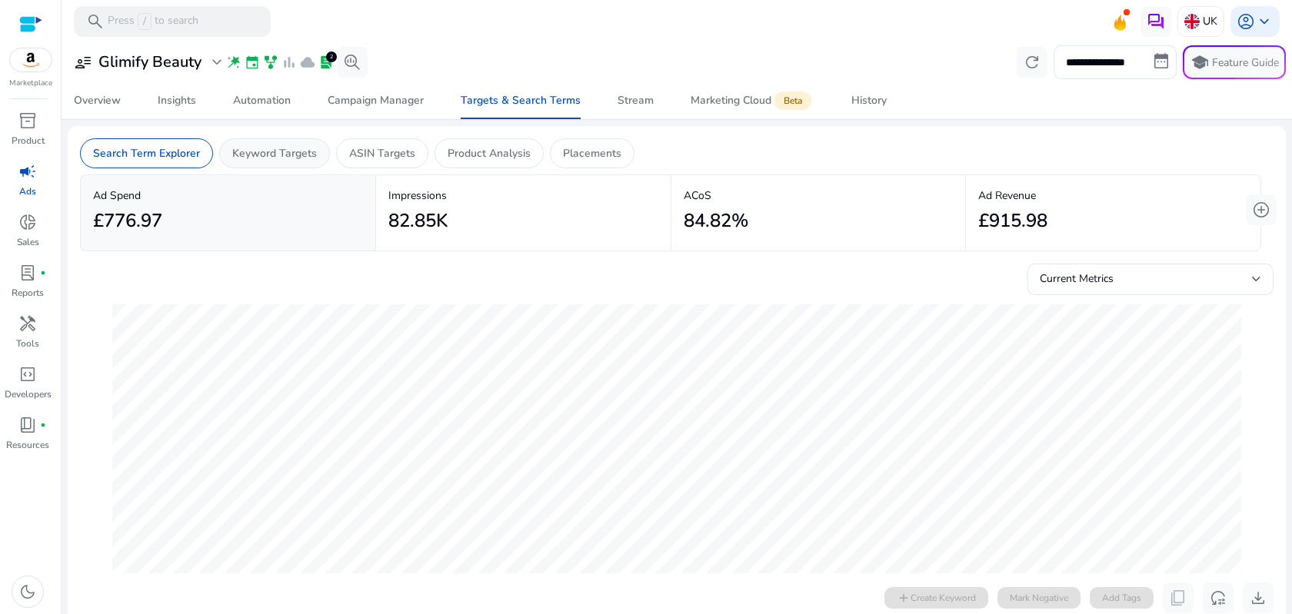
click at [298, 167] on div "Keyword Targets" at bounding box center [274, 153] width 111 height 30
click at [298, 161] on p "Keyword Targets" at bounding box center [274, 153] width 85 height 16
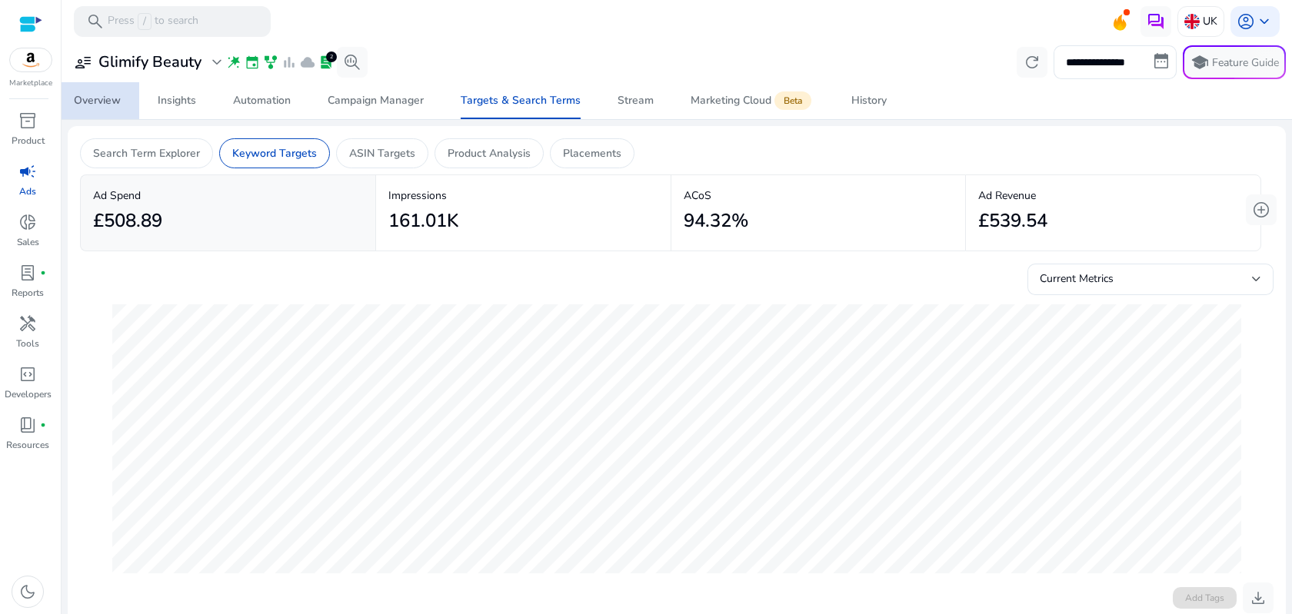
click at [114, 106] on div "Overview" at bounding box center [97, 100] width 47 height 11
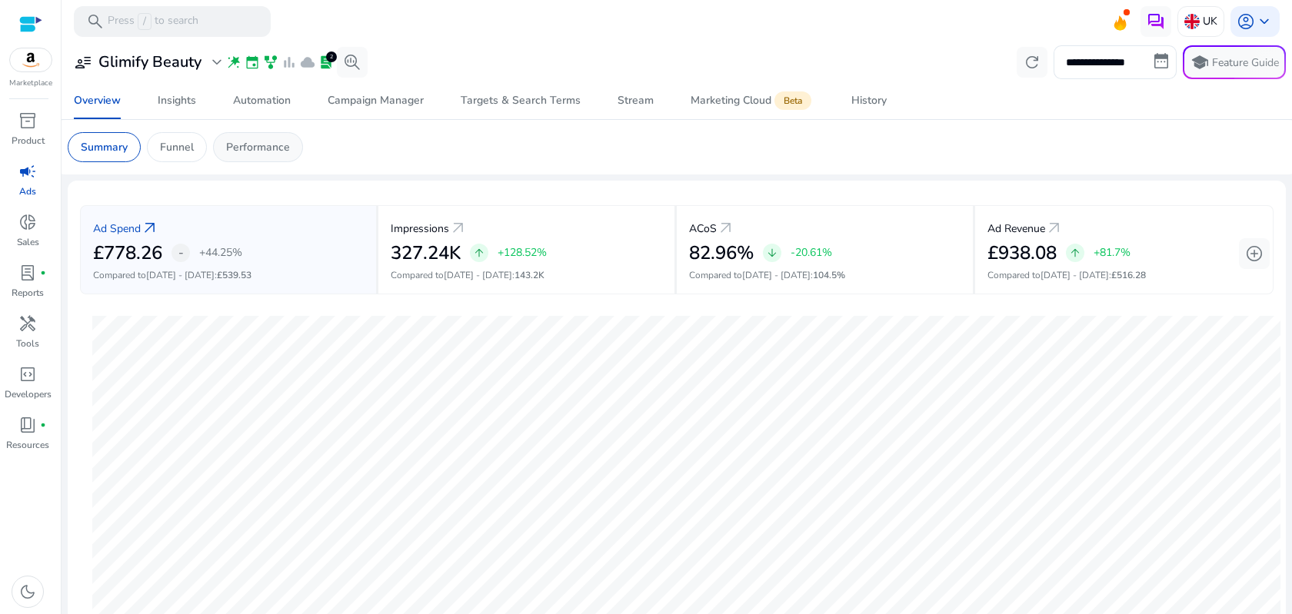
click at [245, 142] on p "Performance" at bounding box center [258, 147] width 64 height 16
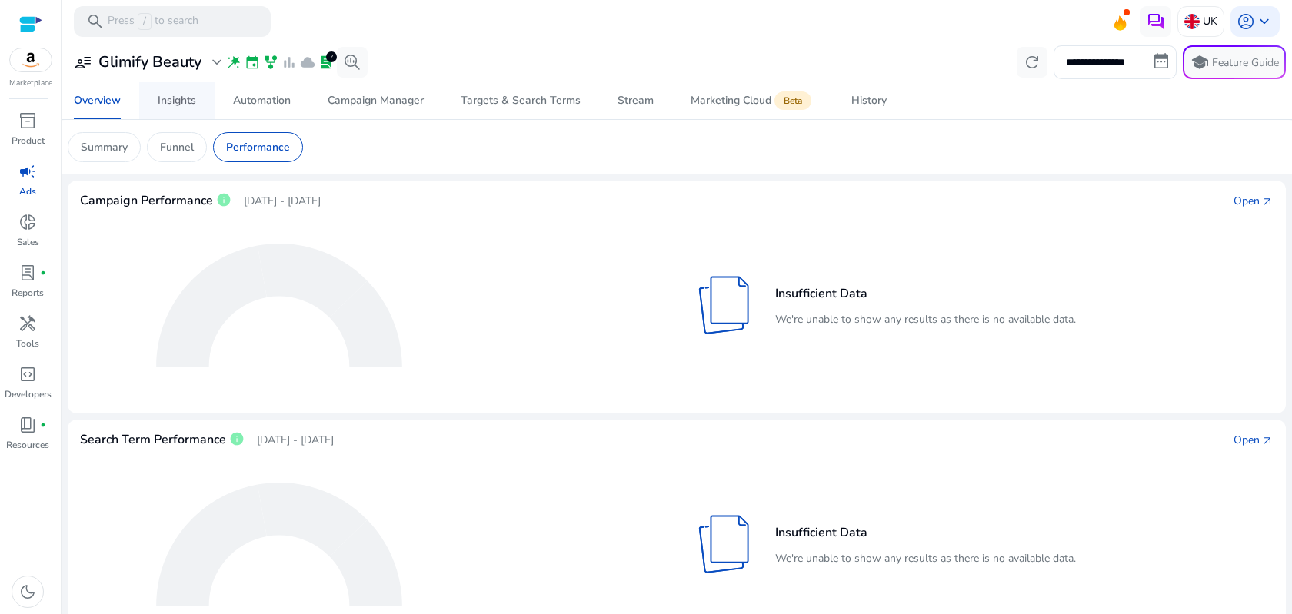
click at [171, 99] on div "Insights" at bounding box center [177, 100] width 38 height 11
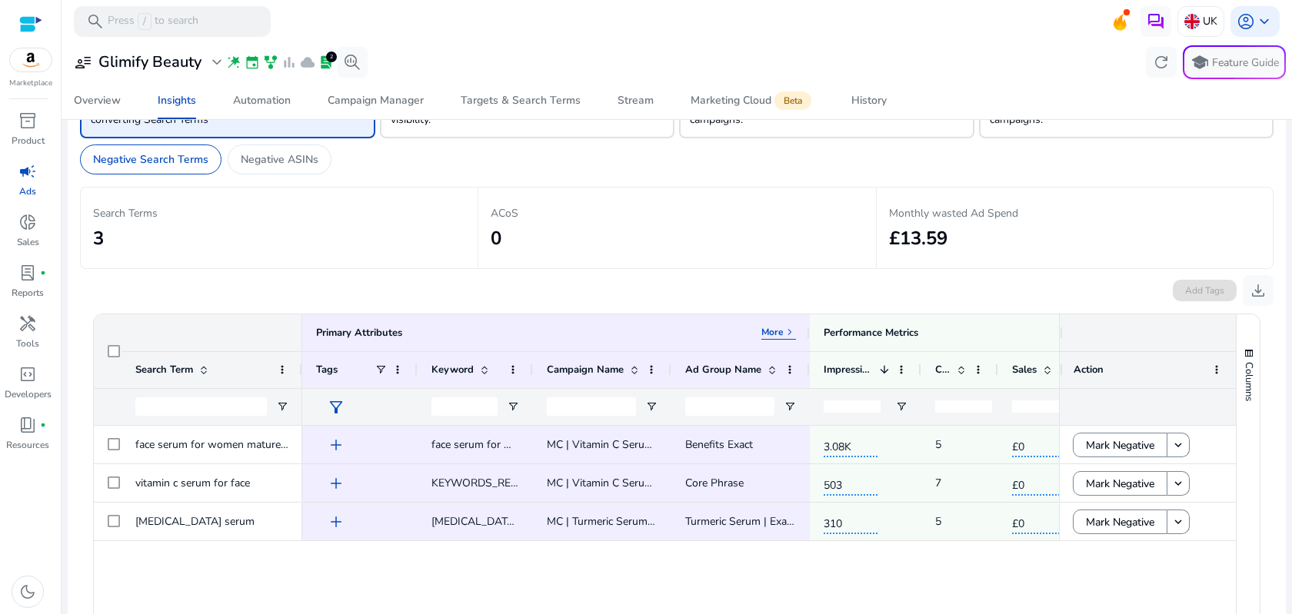
scroll to position [6, 0]
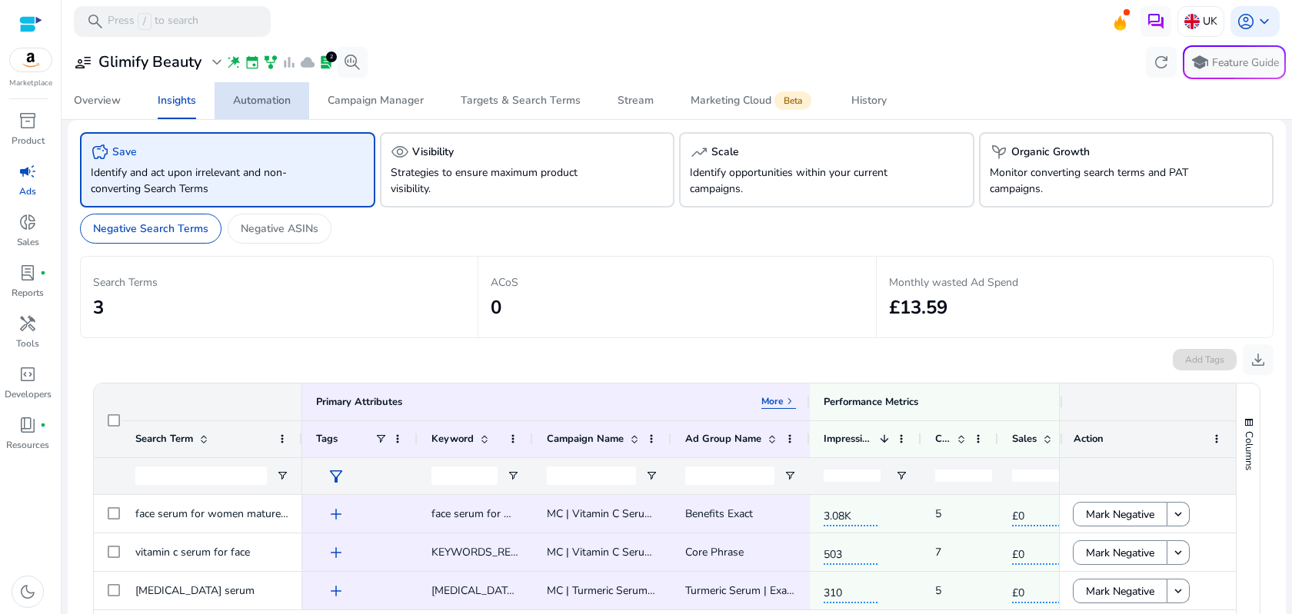
click at [276, 101] on div "Automation" at bounding box center [262, 100] width 58 height 11
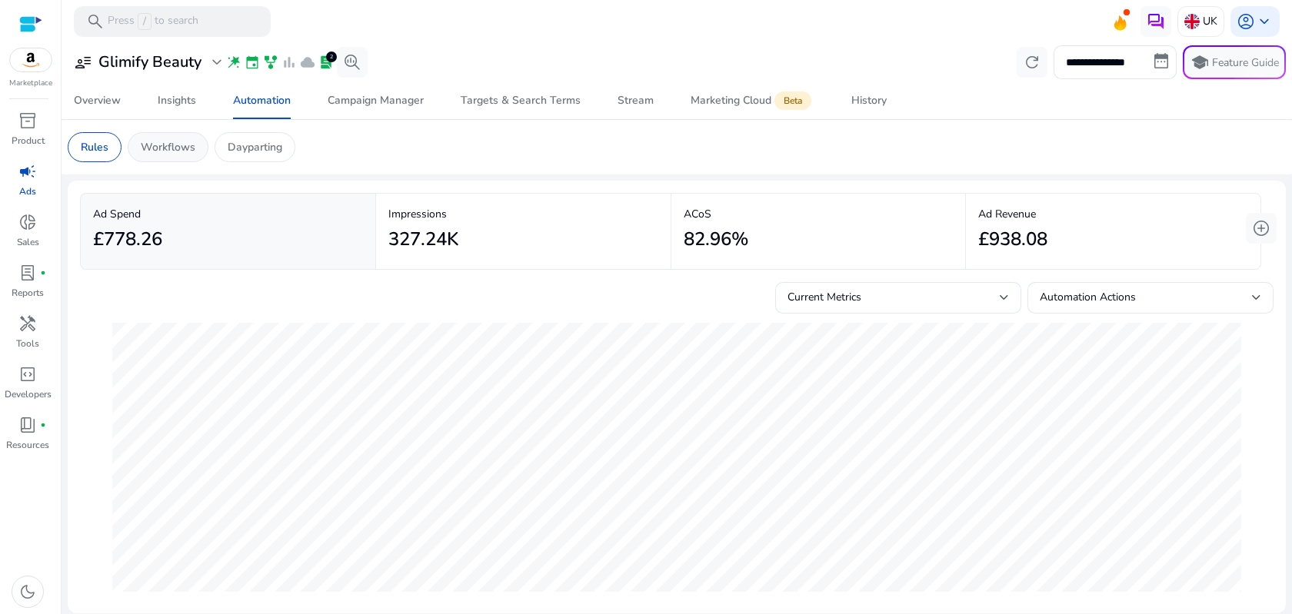
click at [177, 150] on p "Workflows" at bounding box center [168, 147] width 55 height 16
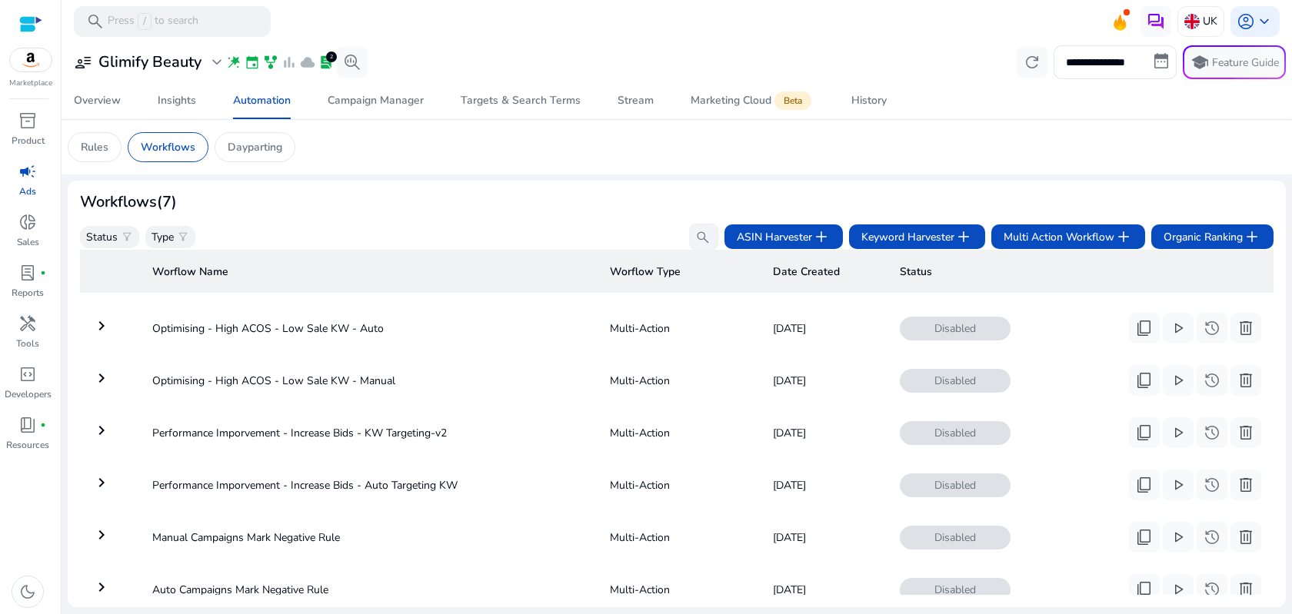
click at [425, 215] on div "Workflows (7) Status filter_alt Type filter_alt search ASIN Harvester add Keywo…" at bounding box center [677, 221] width 1194 height 57
click at [481, 237] on div "Status filter_alt Type filter_alt search ASIN Harvester add Keyword Harvester a…" at bounding box center [677, 237] width 1194 height 26
click at [192, 102] on div "Insights" at bounding box center [177, 100] width 38 height 11
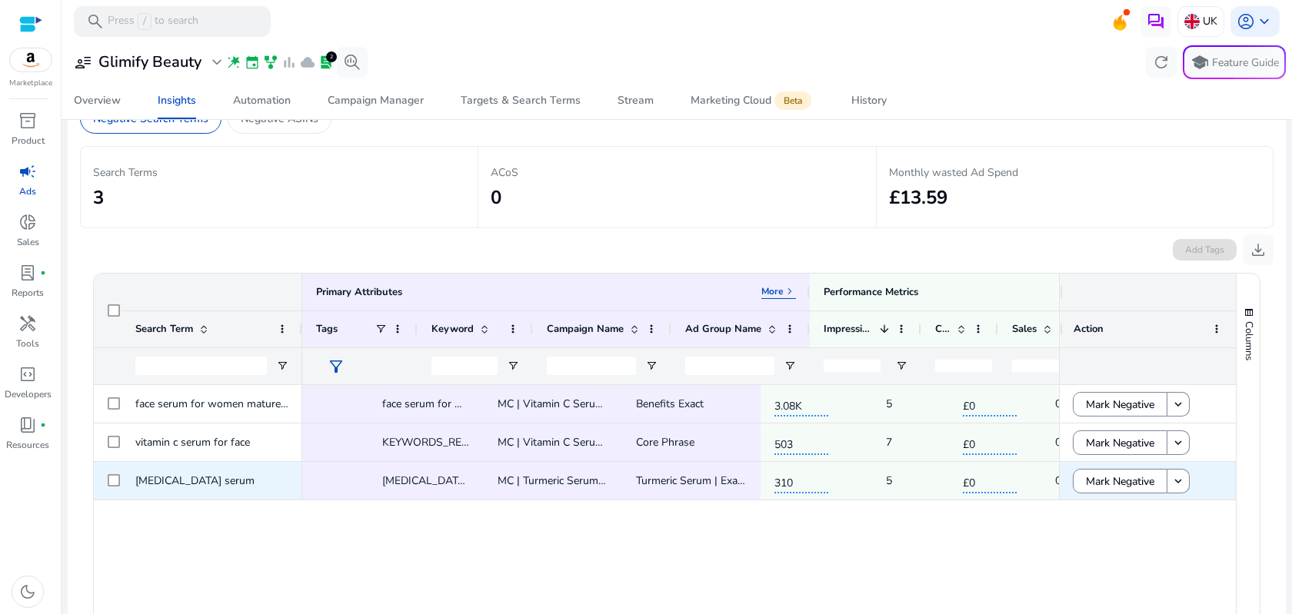
scroll to position [0, 49]
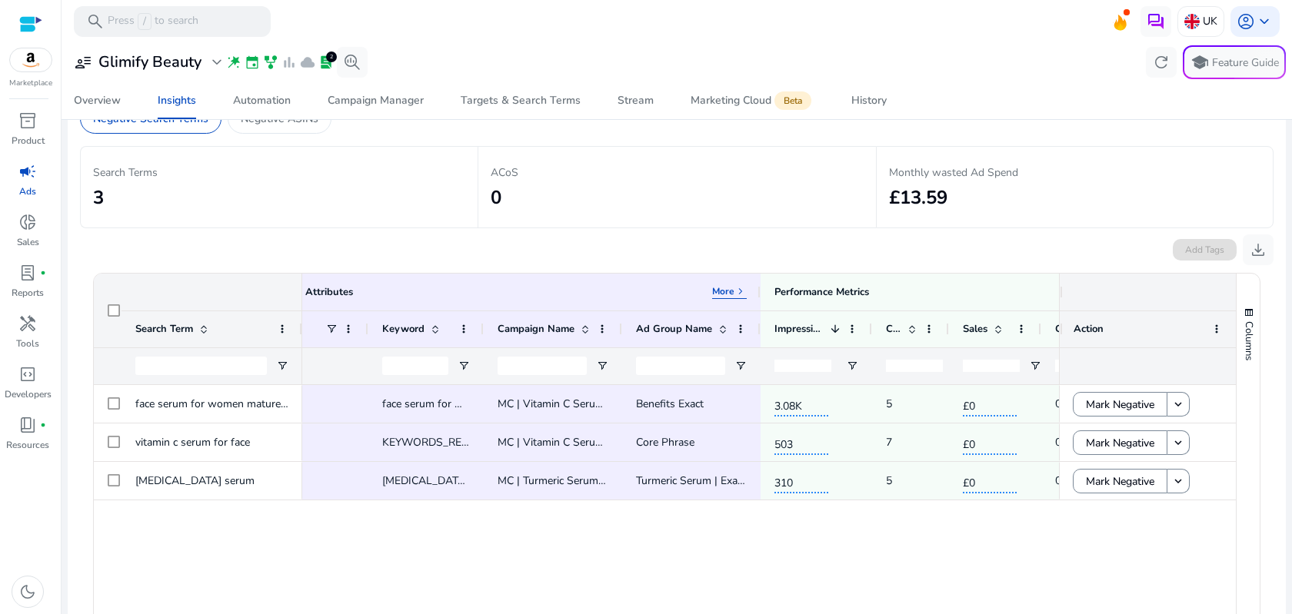
click at [802, 565] on div "add face serum for women mature skin MC | Vitamin C Serum | Exact Benefits Exac…" at bounding box center [680, 545] width 757 height 320
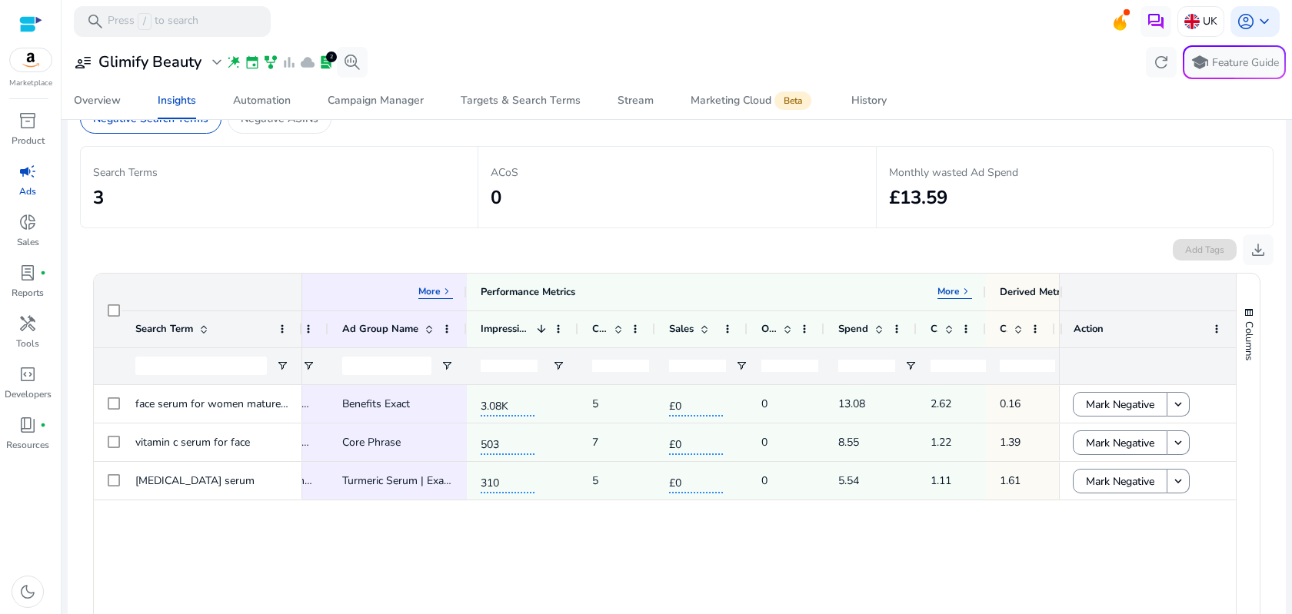
scroll to position [0, 0]
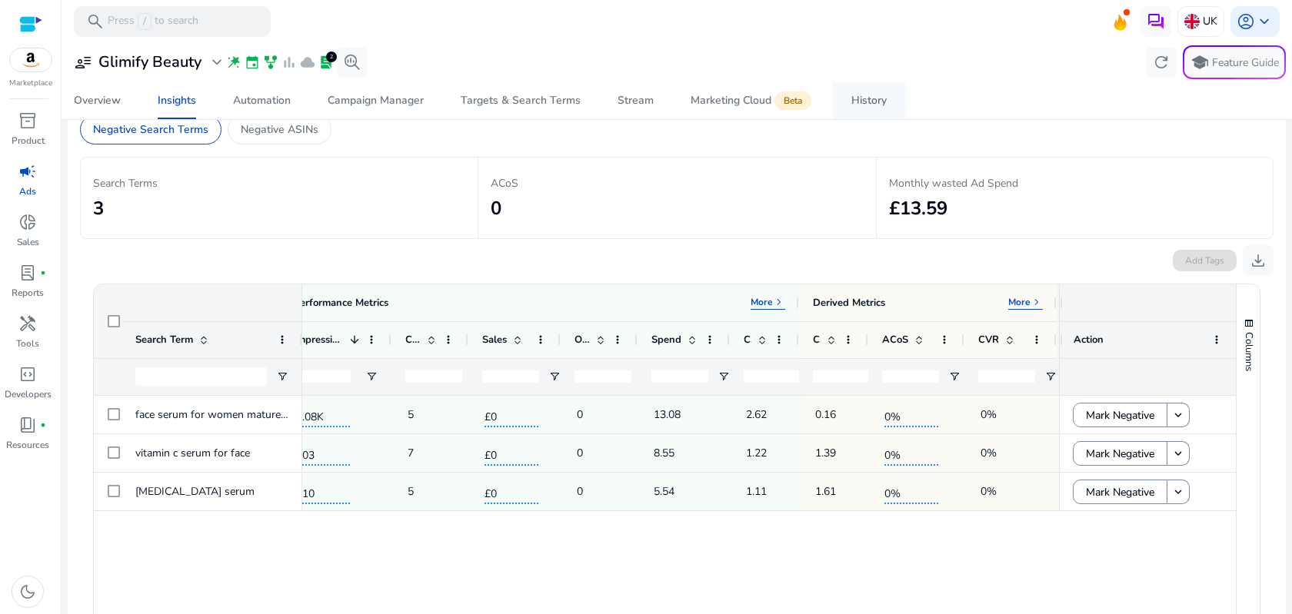
click at [867, 104] on div "History" at bounding box center [868, 100] width 35 height 11
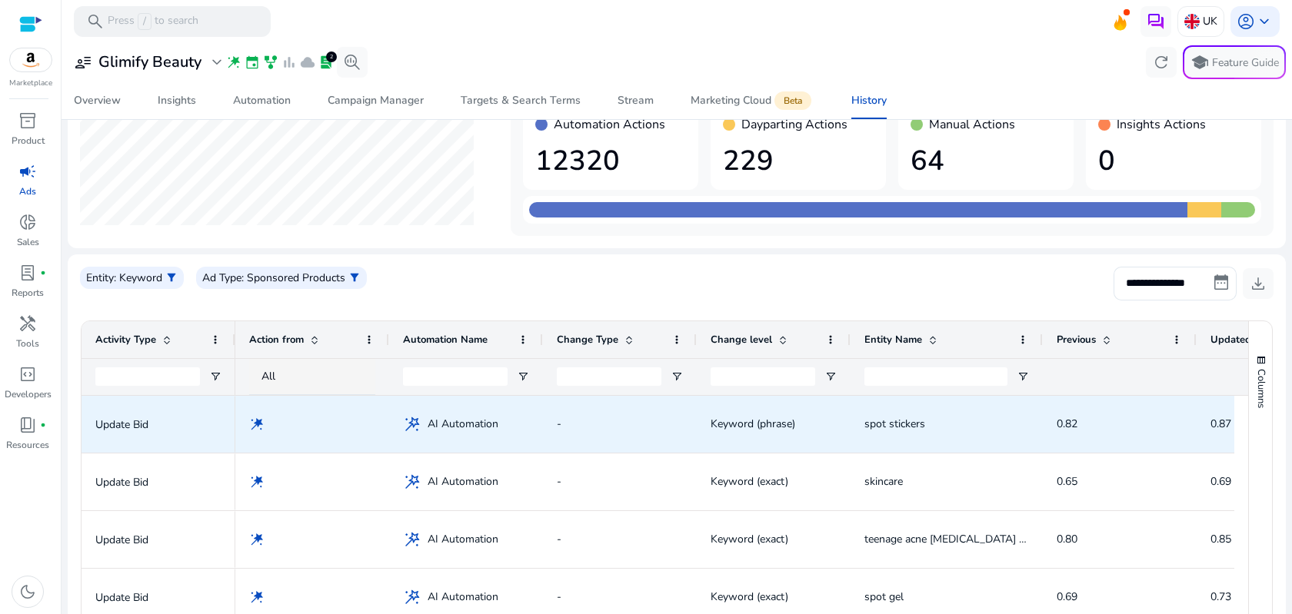
scroll to position [133, 0]
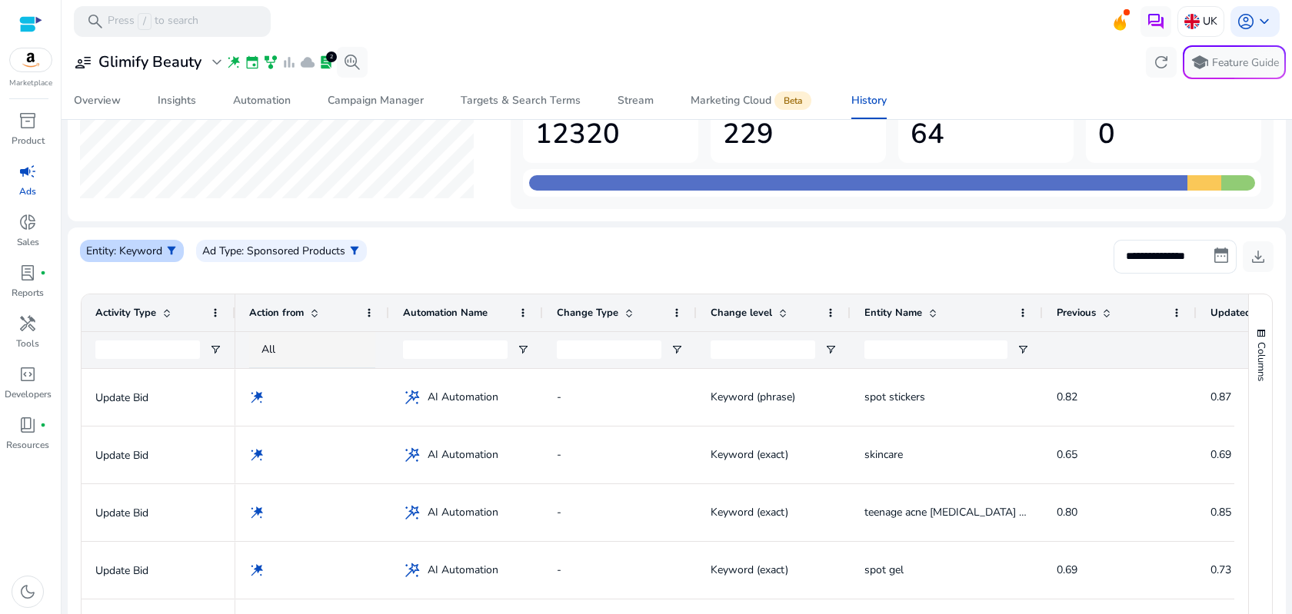
click at [171, 251] on span "filter_alt" at bounding box center [171, 251] width 12 height 12
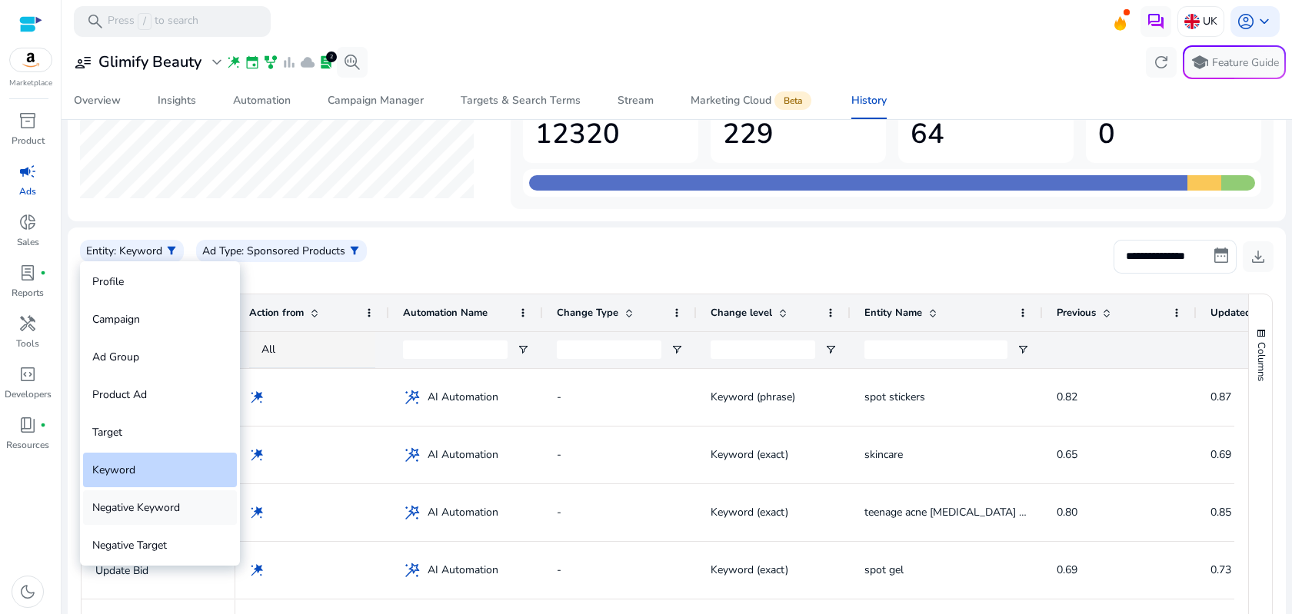
click at [143, 514] on div "Negative Keyword" at bounding box center [160, 508] width 154 height 35
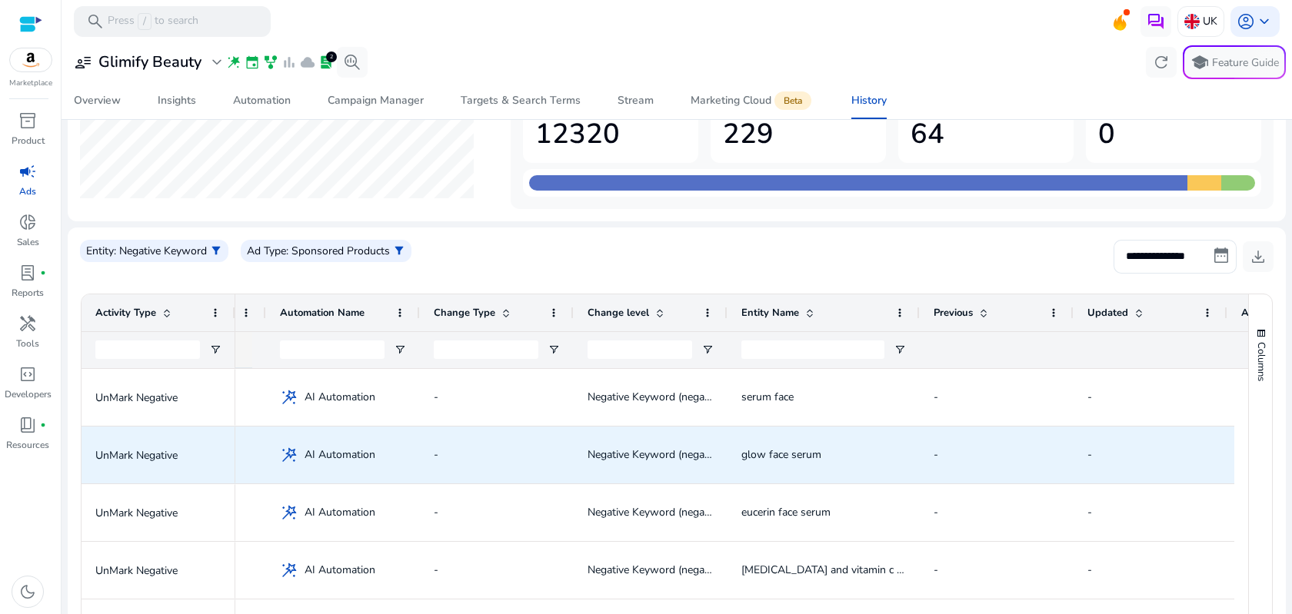
scroll to position [0, 130]
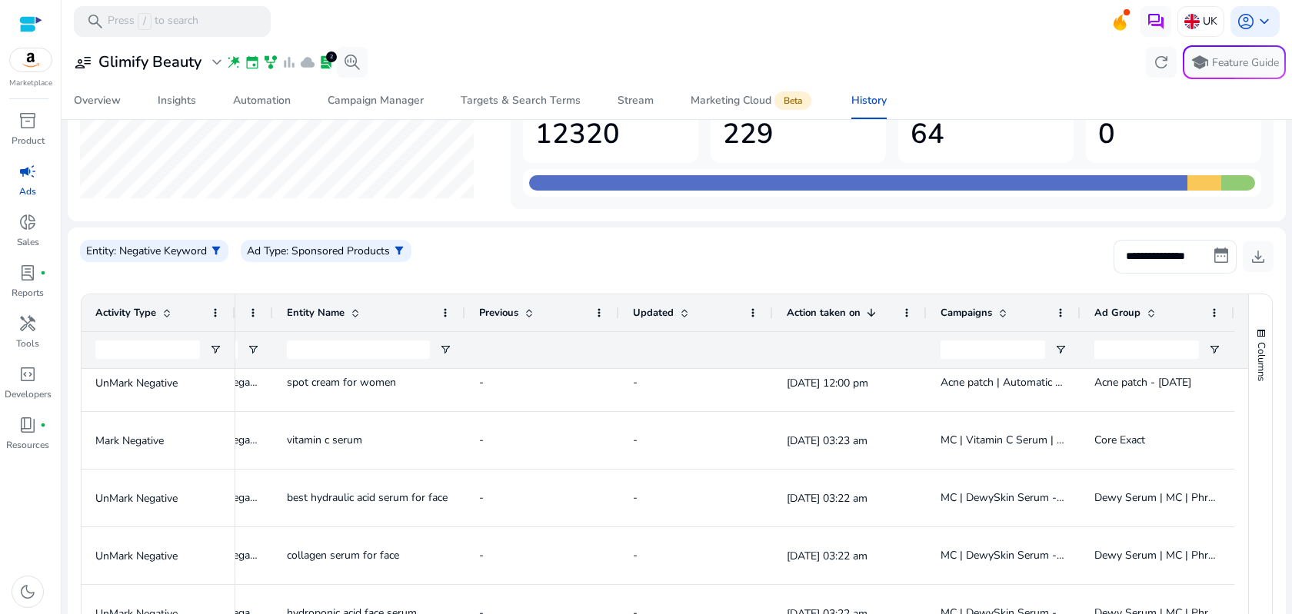
click at [1077, 308] on div at bounding box center [1080, 313] width 6 height 37
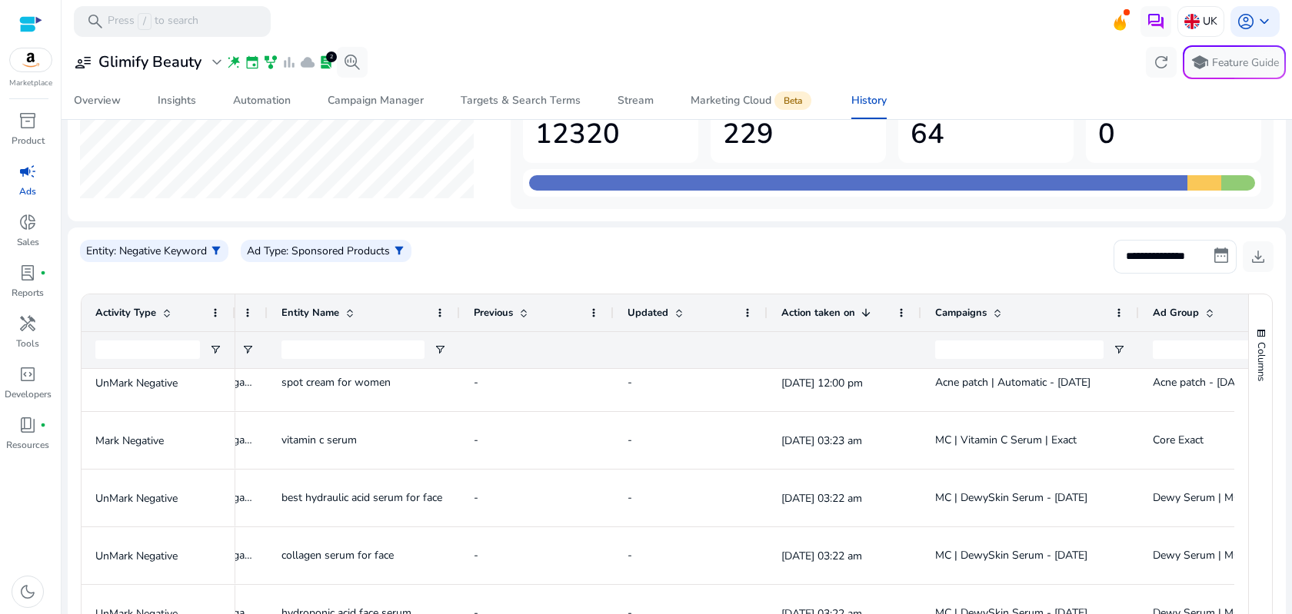
drag, startPoint x: 1074, startPoint y: 311, endPoint x: 1138, endPoint y: 311, distance: 63.8
click at [1138, 311] on div at bounding box center [1138, 313] width 6 height 37
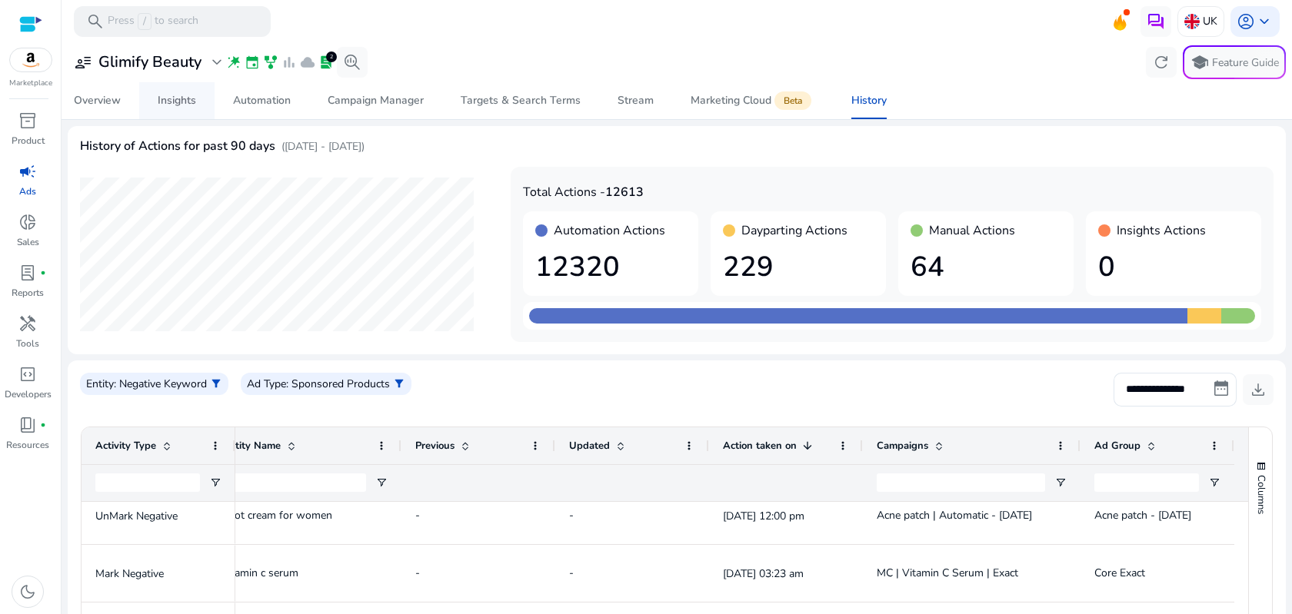
click at [165, 102] on div "Insights" at bounding box center [177, 100] width 38 height 11
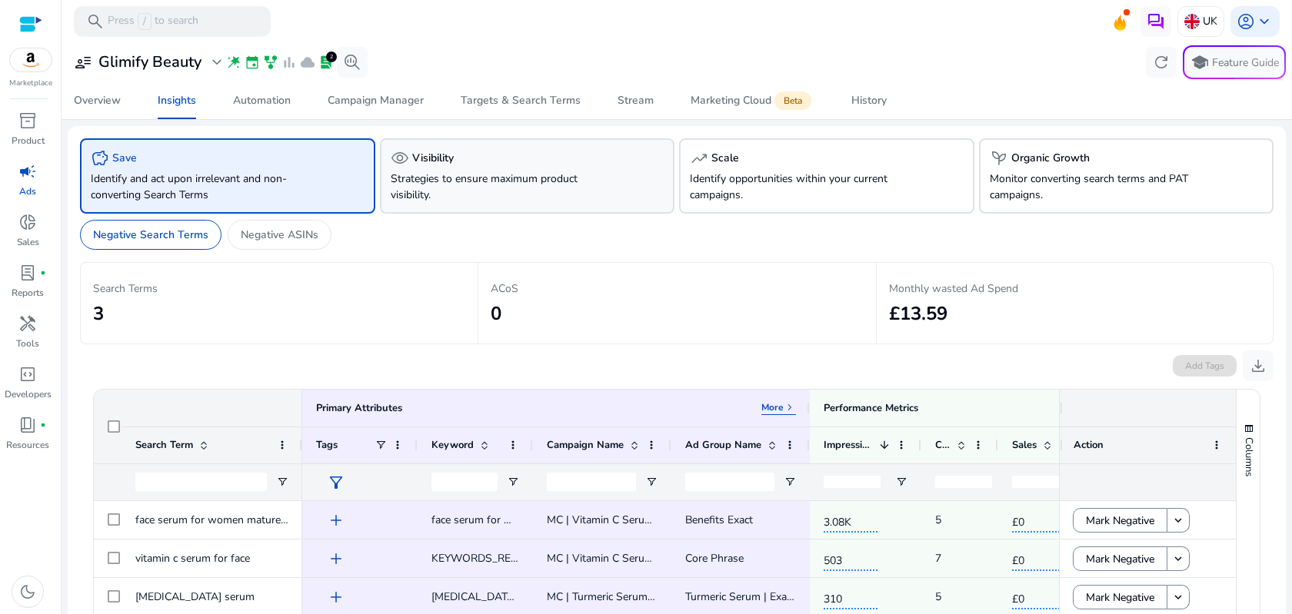
click at [545, 162] on div "visibility Visibility" at bounding box center [528, 158] width 274 height 18
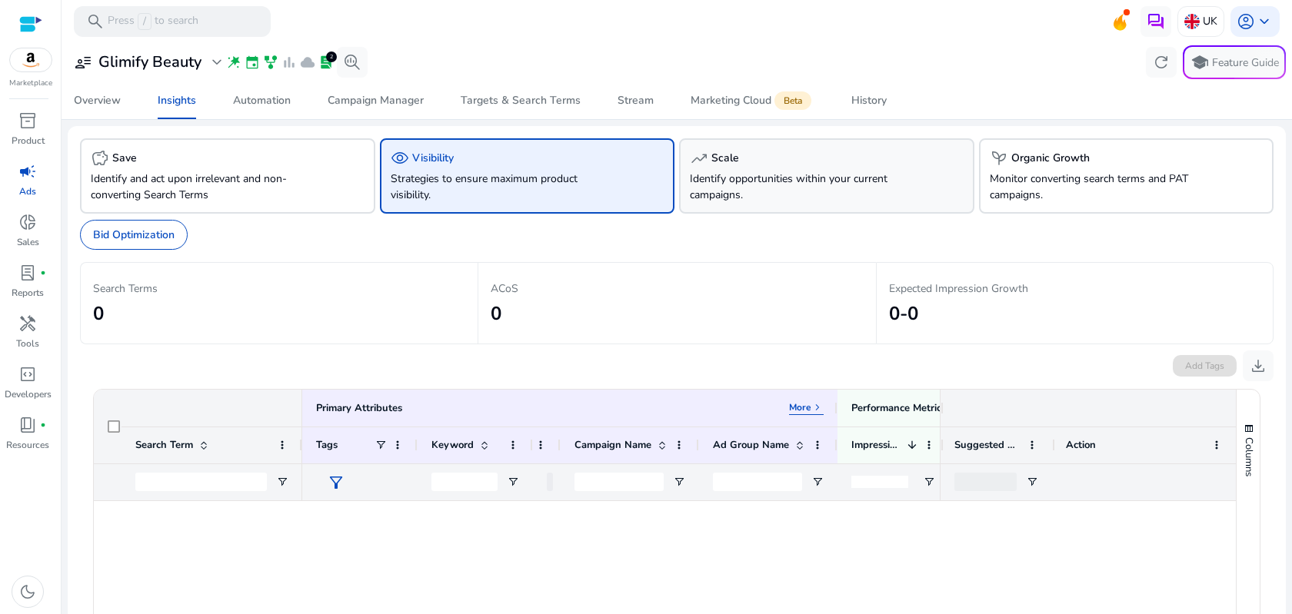
click at [788, 175] on p "Identify opportunities within your current campaigns." at bounding box center [804, 187] width 228 height 32
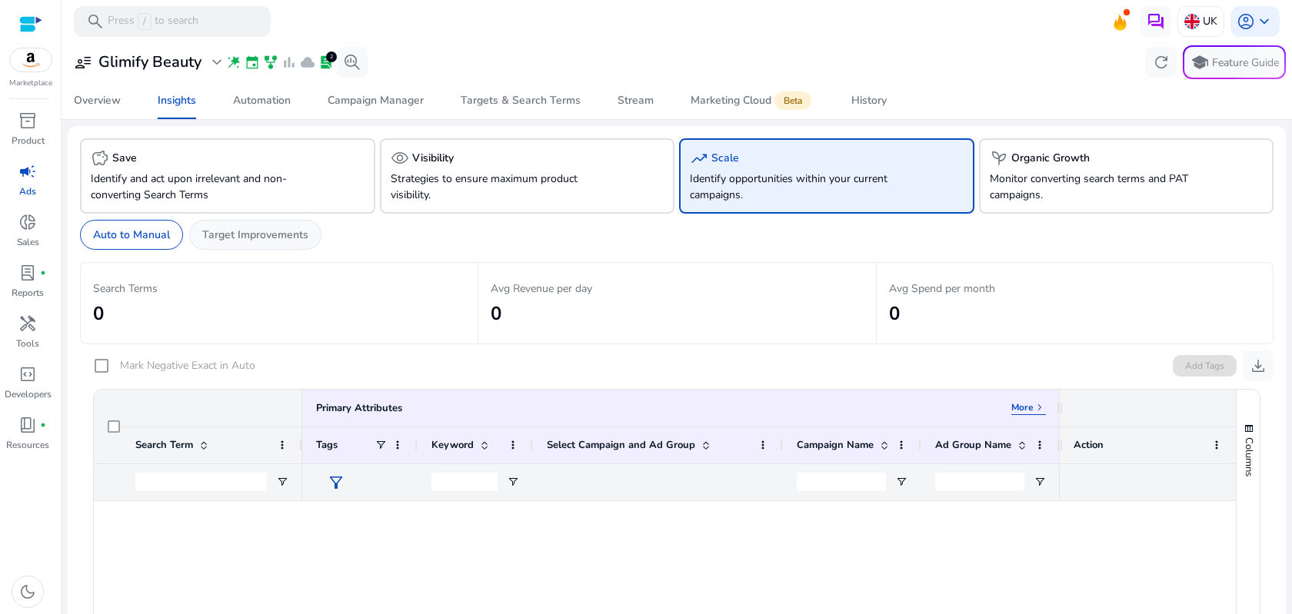
click at [245, 242] on p "Target Improvements" at bounding box center [255, 235] width 106 height 16
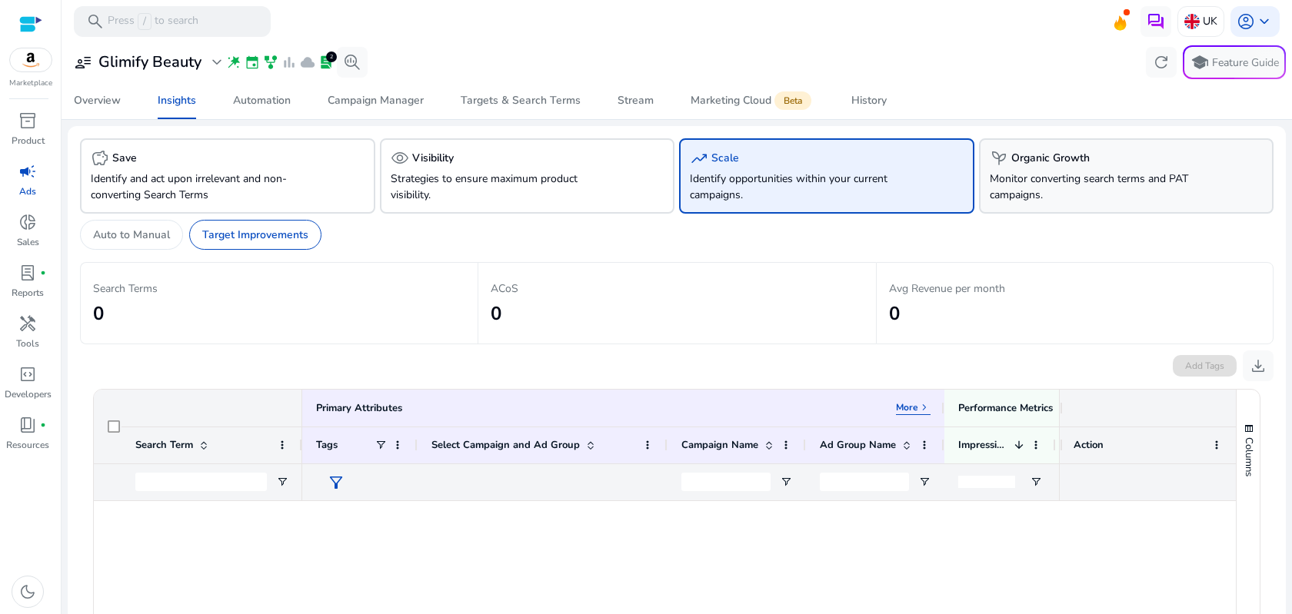
click at [1075, 181] on p "Monitor converting search terms and PAT campaigns." at bounding box center [1104, 187] width 228 height 32
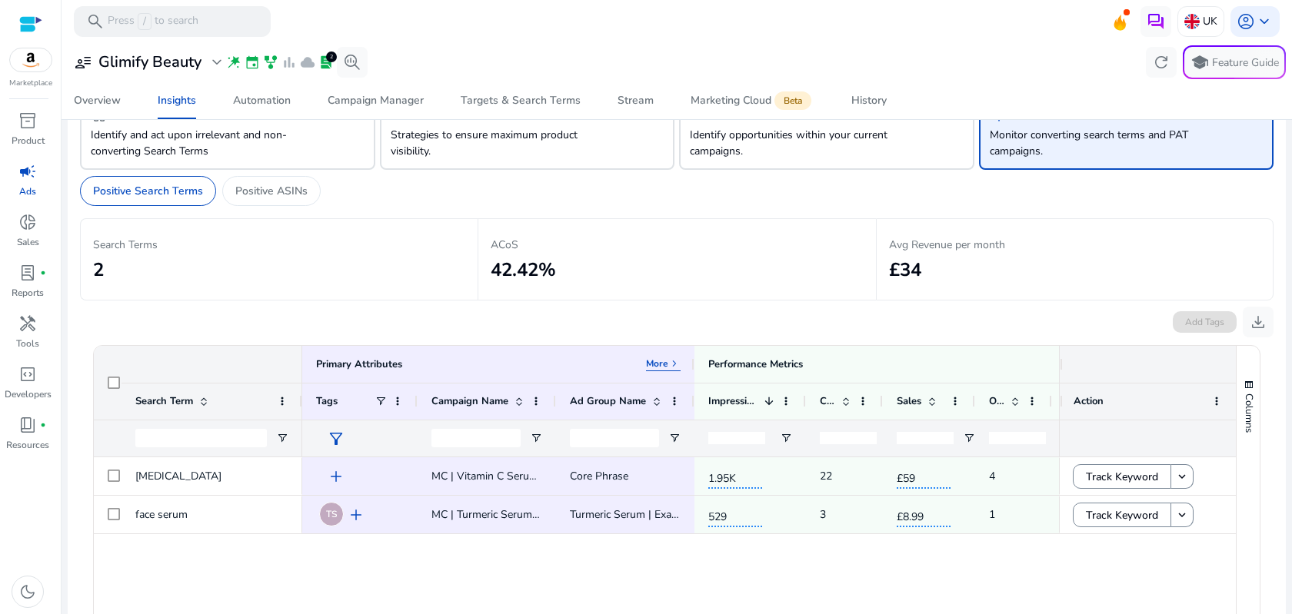
scroll to position [35, 0]
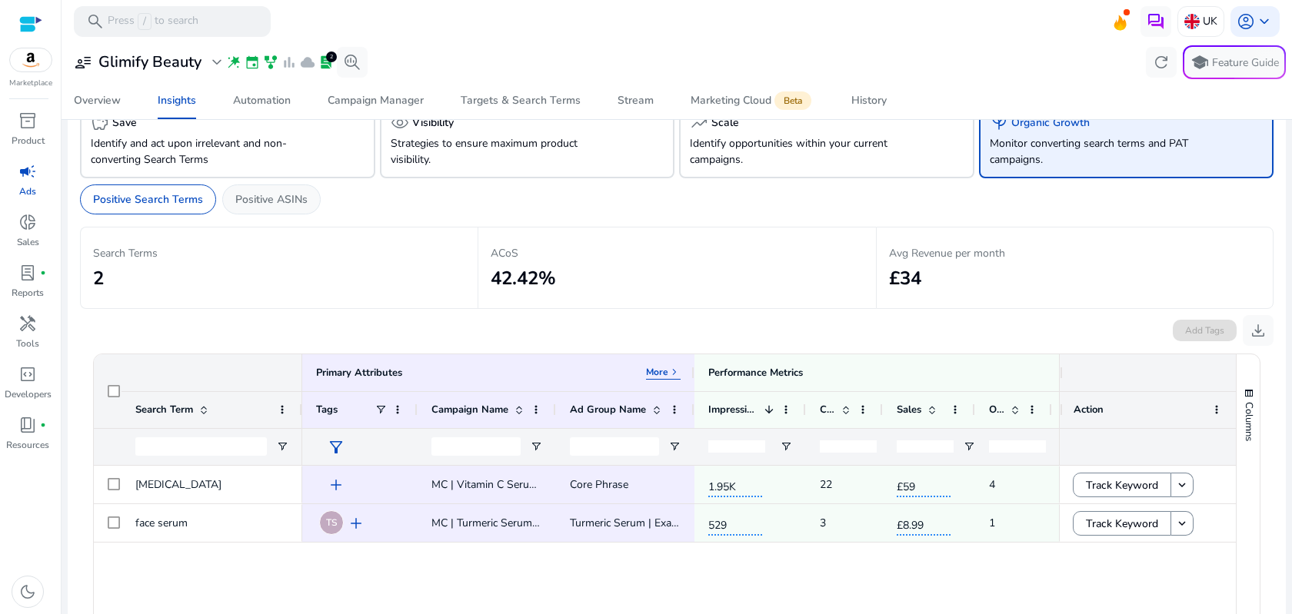
click at [280, 205] on p "Positive ASINs" at bounding box center [271, 199] width 72 height 16
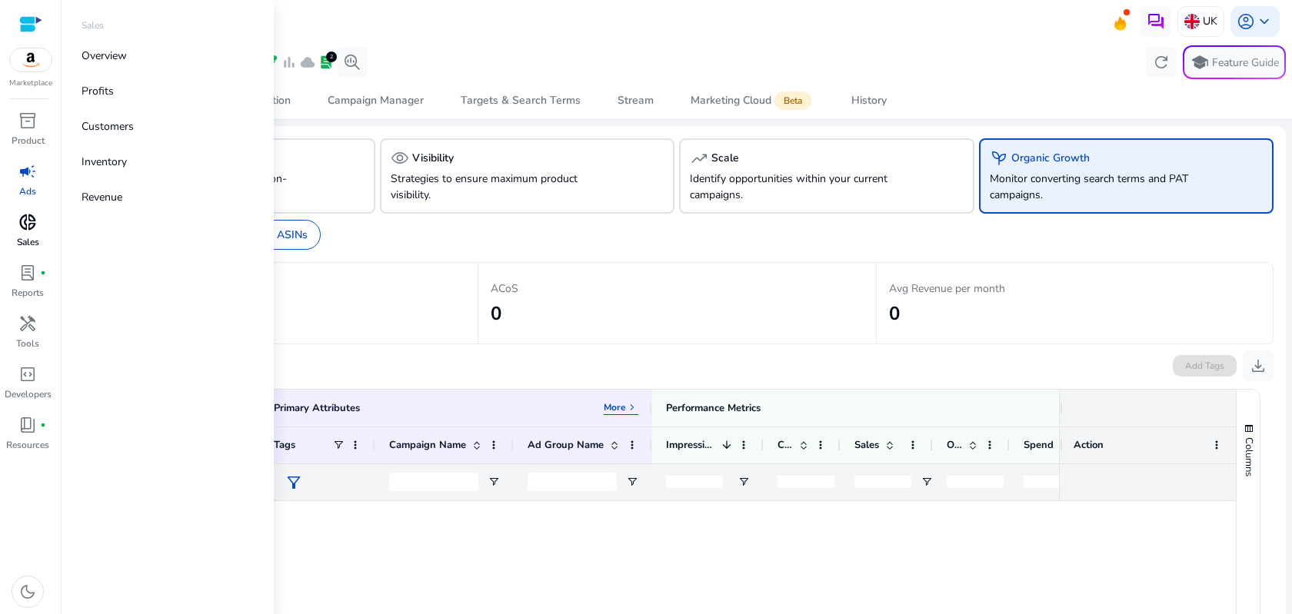
click at [26, 226] on span "donut_small" at bounding box center [27, 222] width 18 height 18
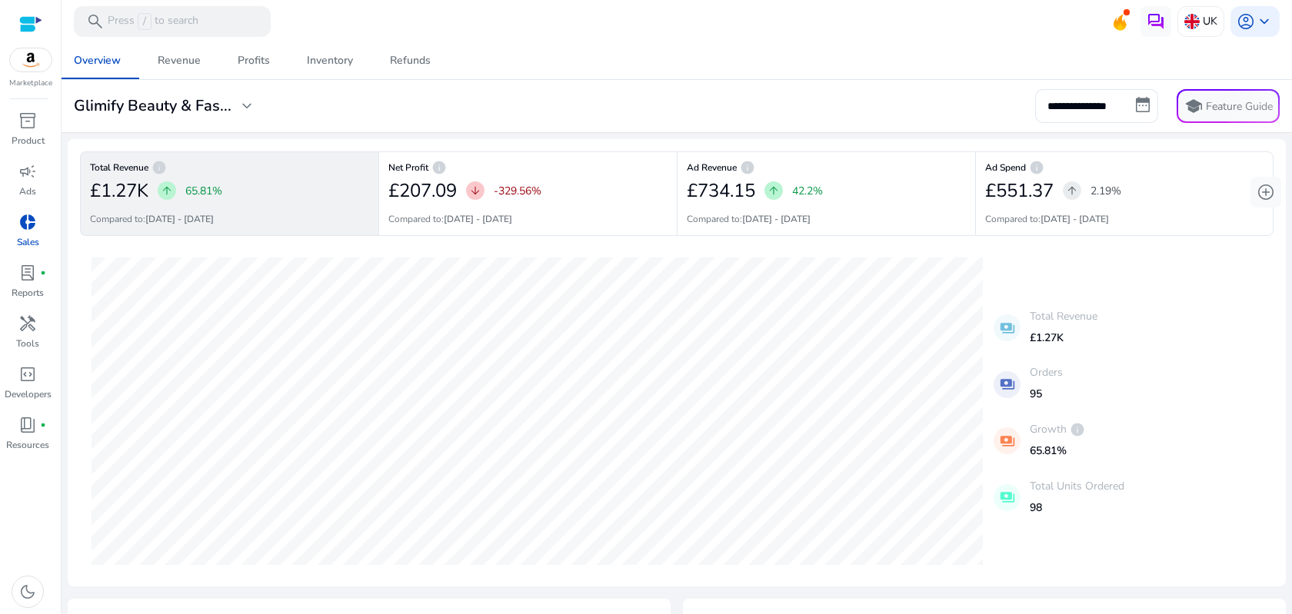
scroll to position [34, 0]
click at [345, 65] on div "Inventory" at bounding box center [330, 60] width 46 height 11
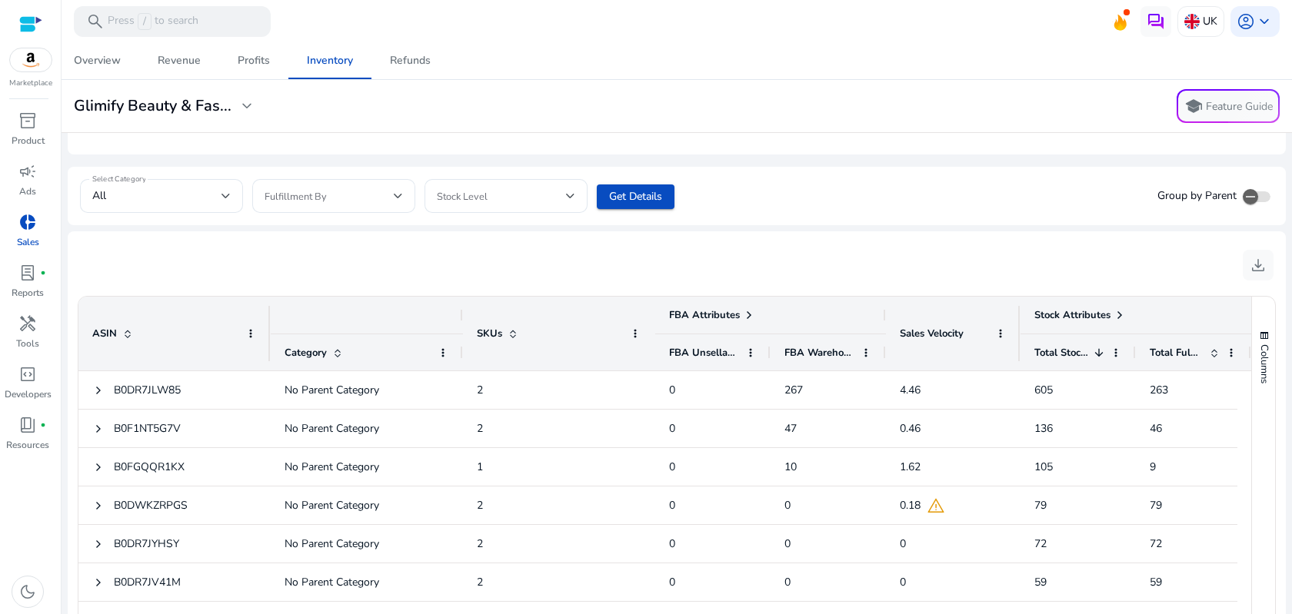
scroll to position [538, 0]
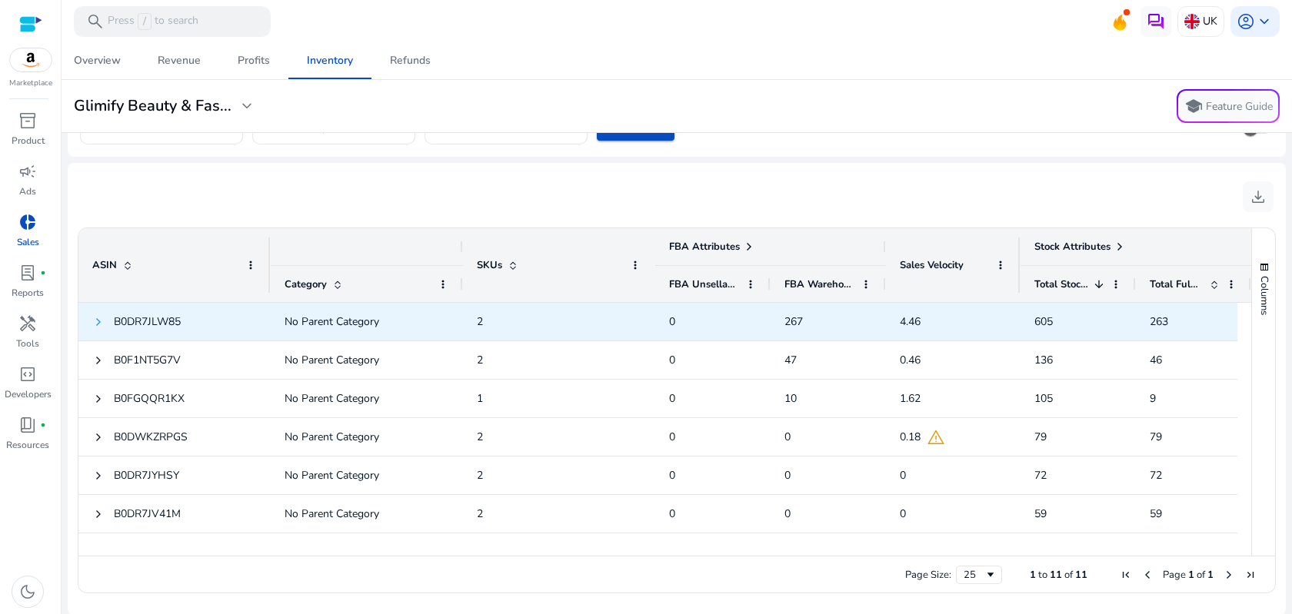
click at [99, 321] on span at bounding box center [98, 322] width 12 height 12
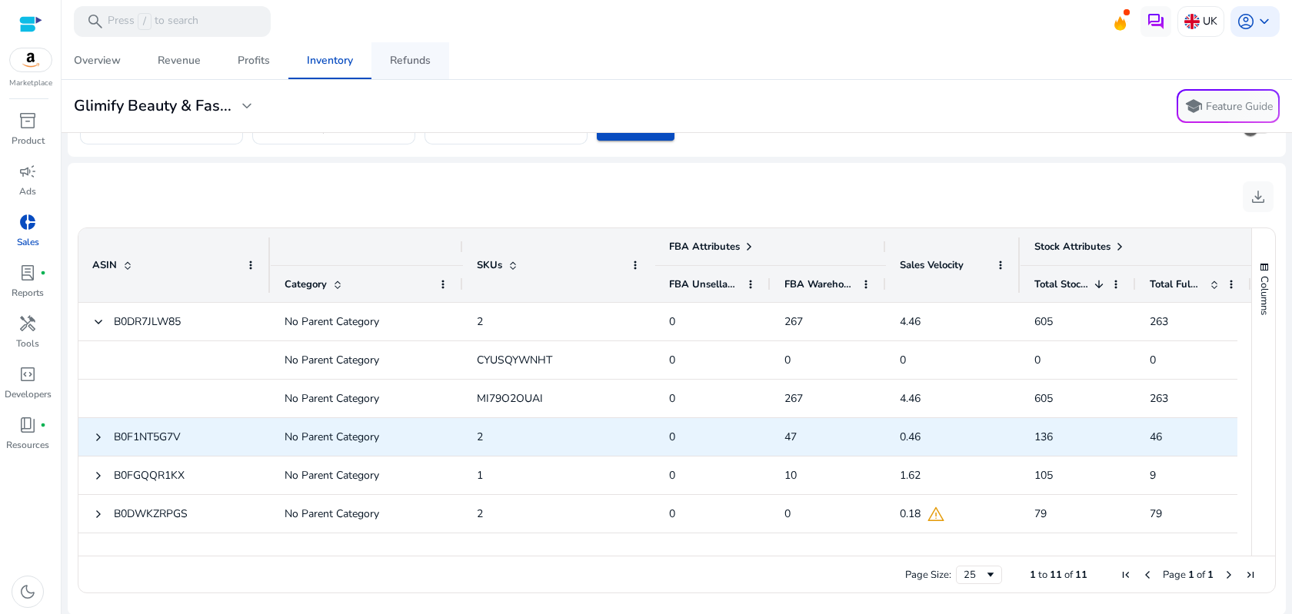
scroll to position [32, 0]
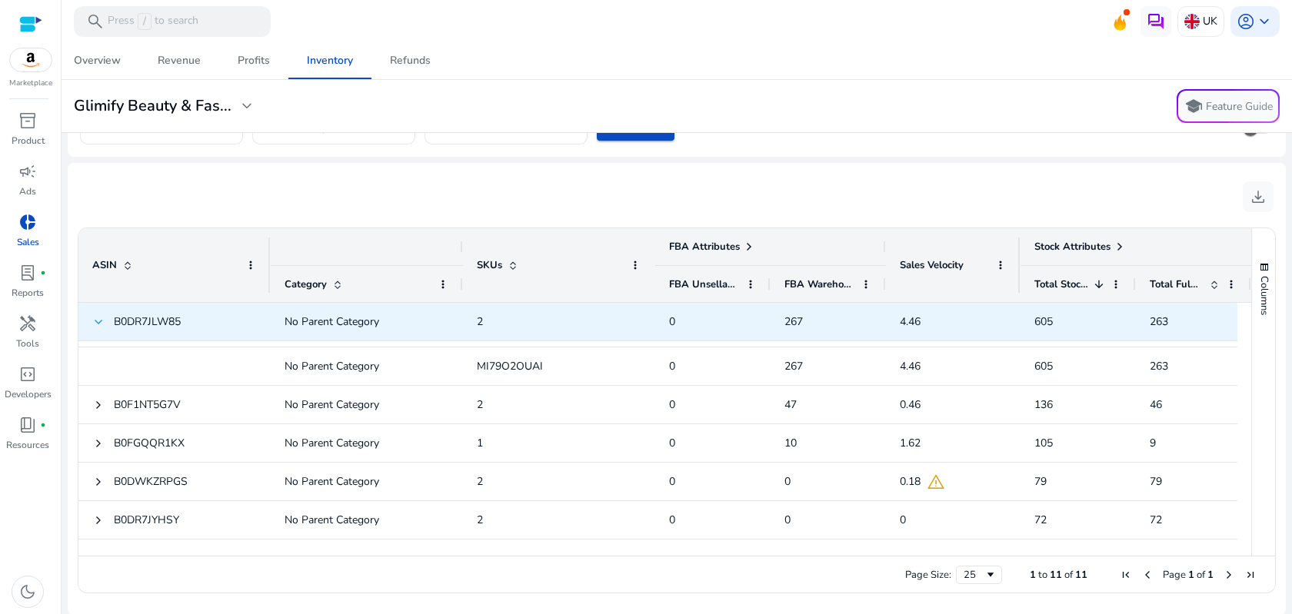
click at [100, 322] on span at bounding box center [98, 322] width 12 height 12
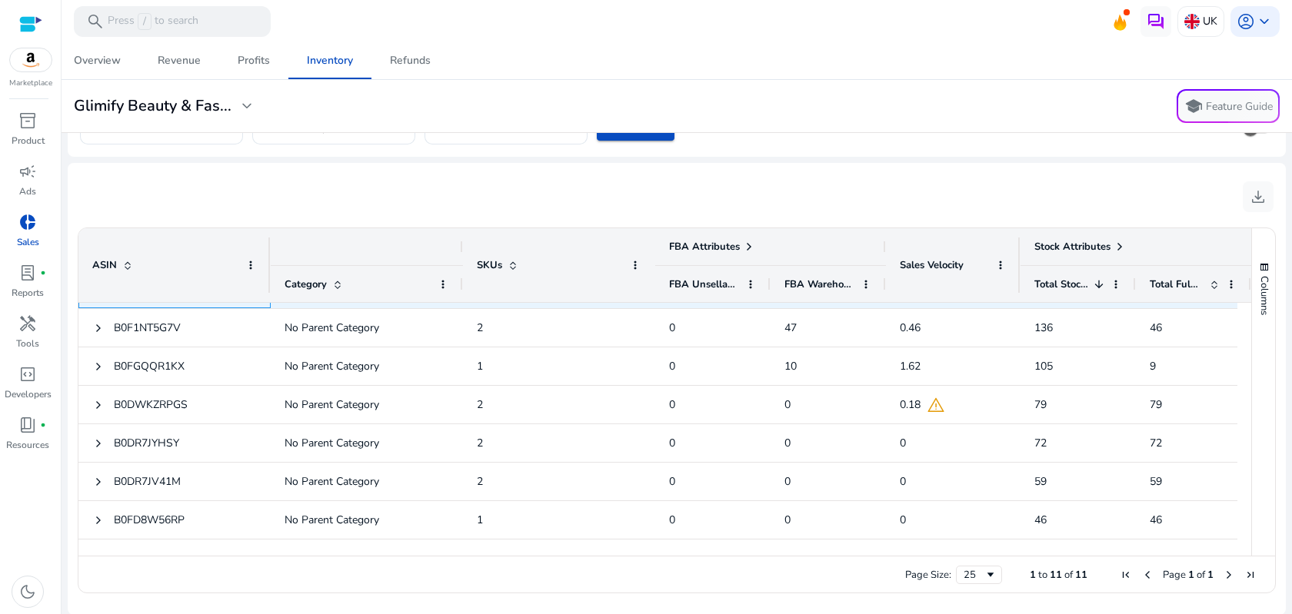
scroll to position [0, 0]
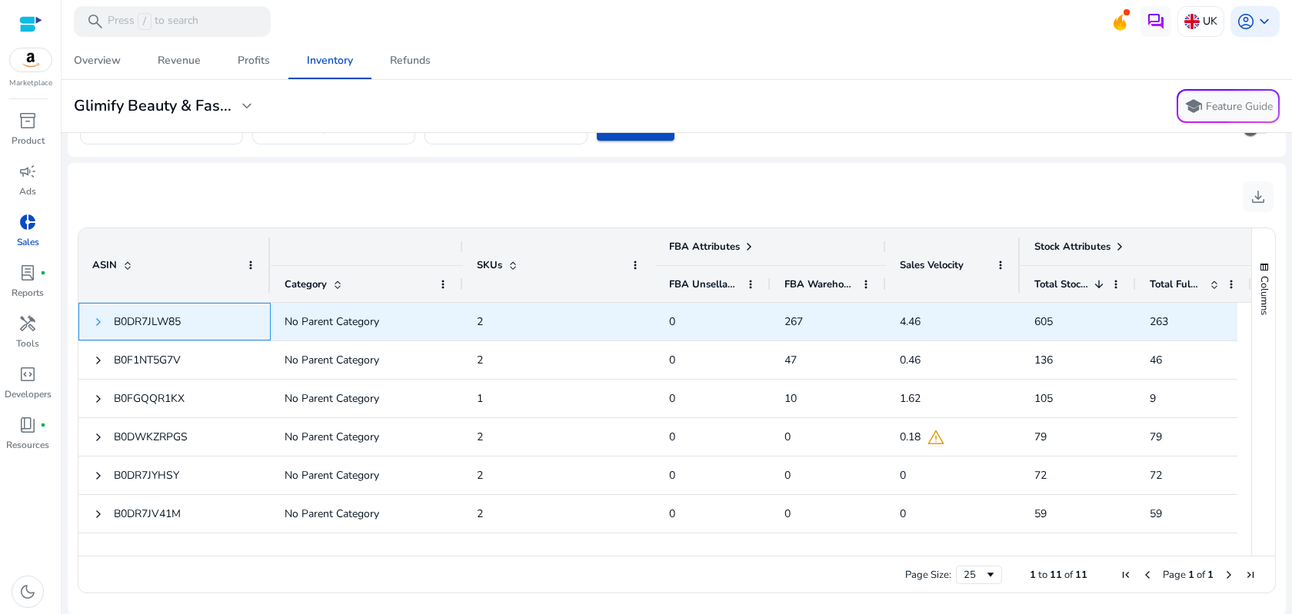
click at [98, 319] on span at bounding box center [98, 322] width 12 height 12
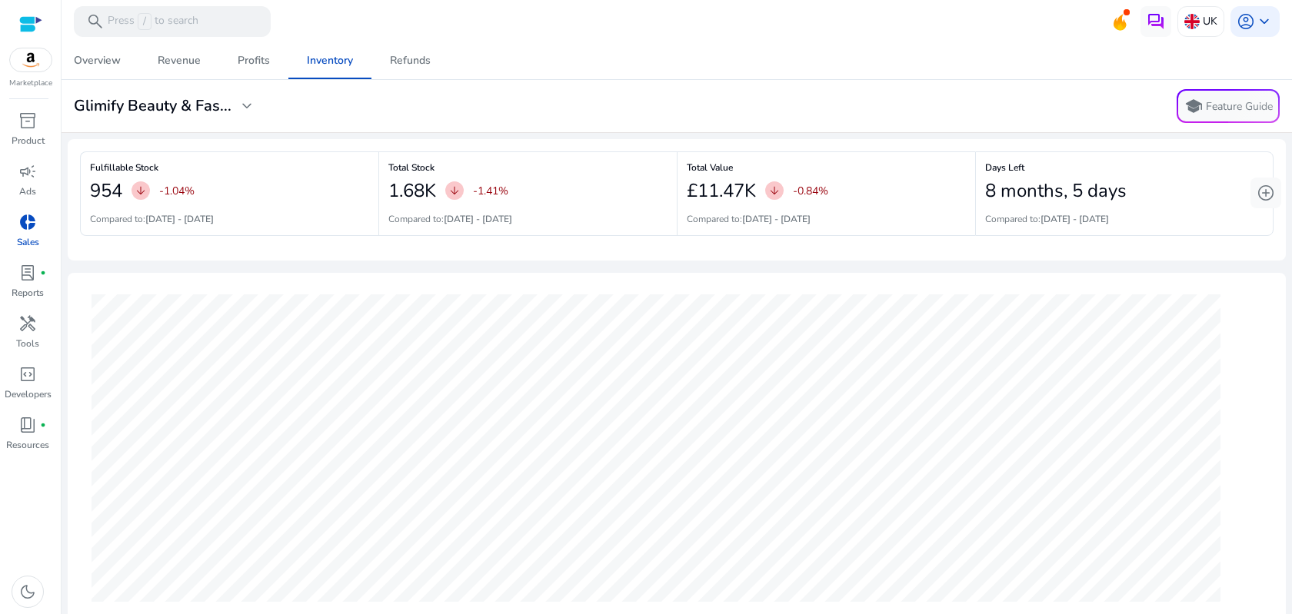
click at [406, 166] on h6 "Total Stock" at bounding box center [527, 167] width 279 height 3
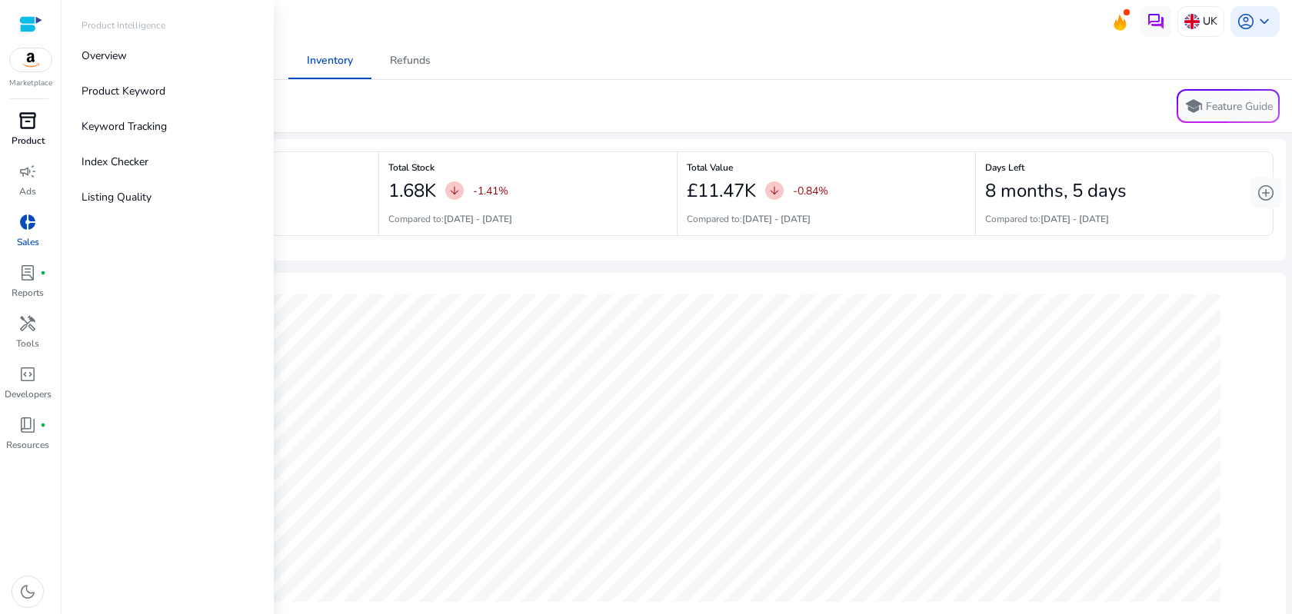
click at [24, 120] on span "inventory_2" at bounding box center [27, 121] width 18 height 18
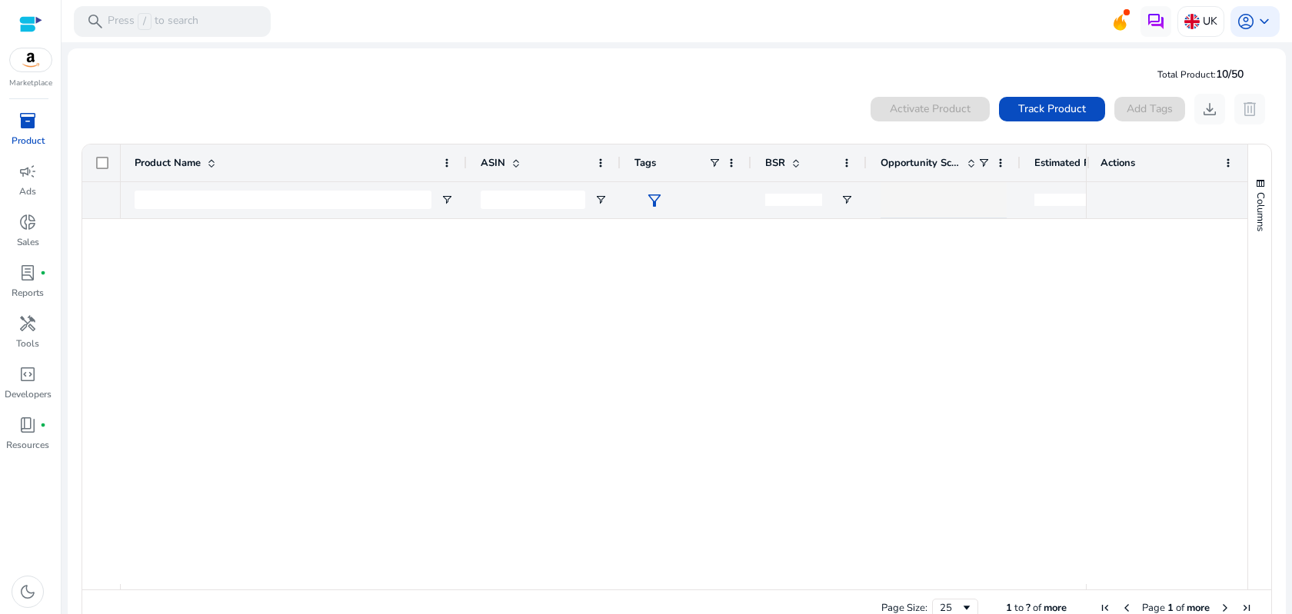
click at [34, 59] on img at bounding box center [31, 59] width 42 height 23
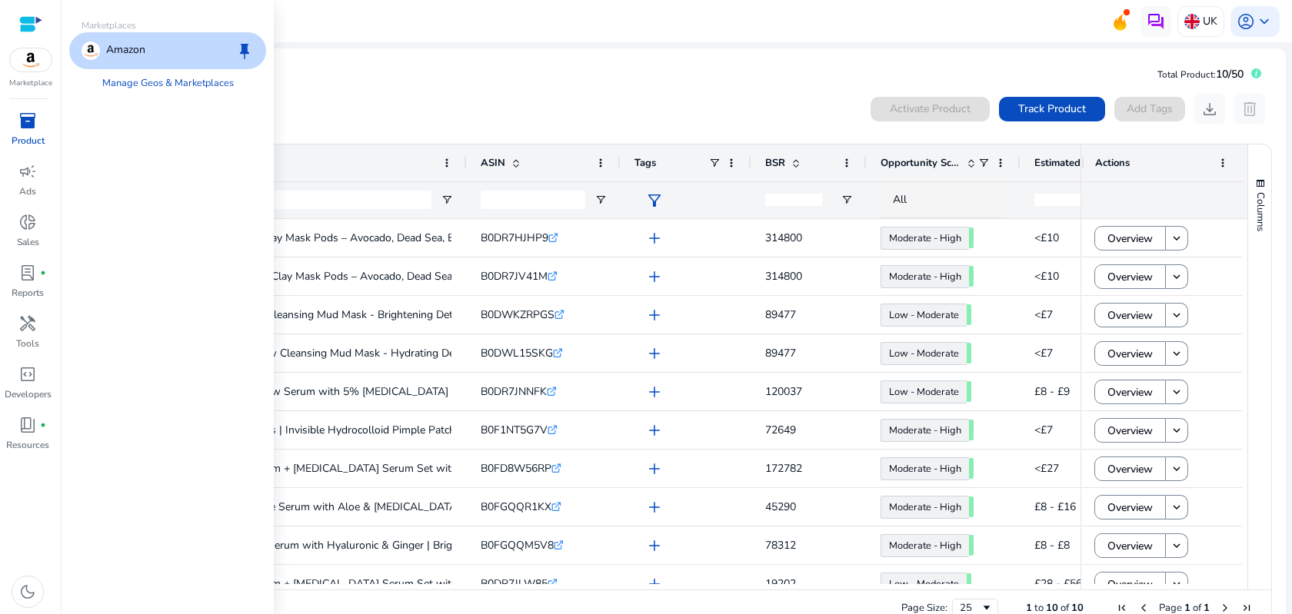
click at [105, 48] on div "Amazon" at bounding box center [114, 51] width 64 height 18
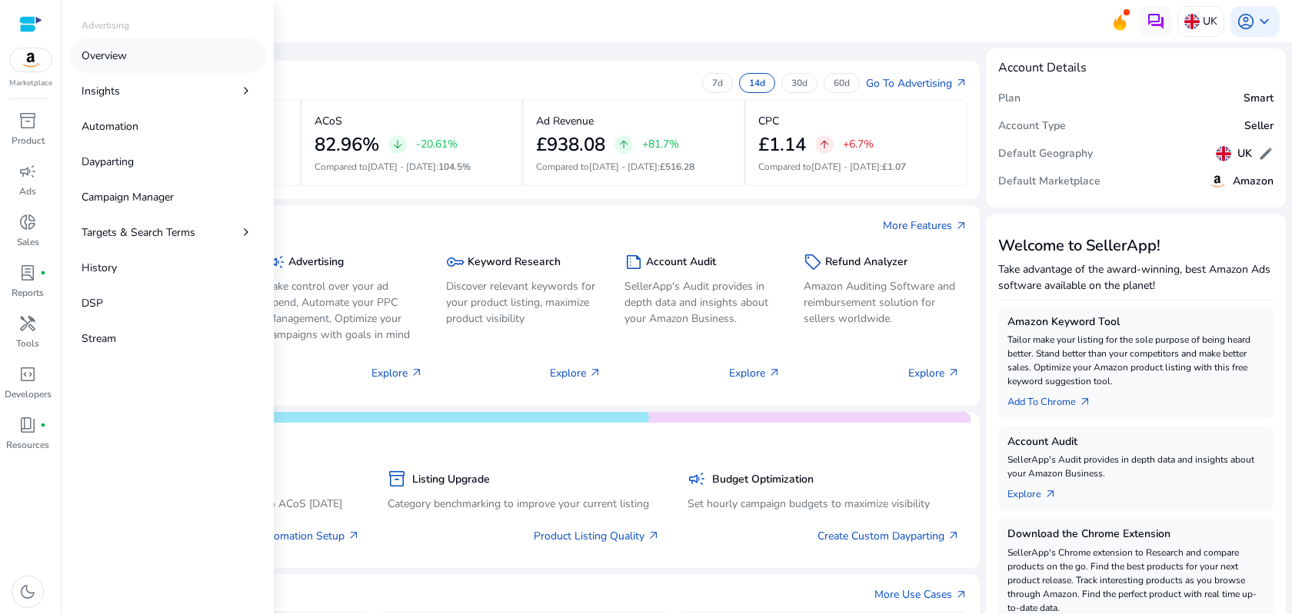
click at [104, 52] on p "Overview" at bounding box center [104, 56] width 45 height 16
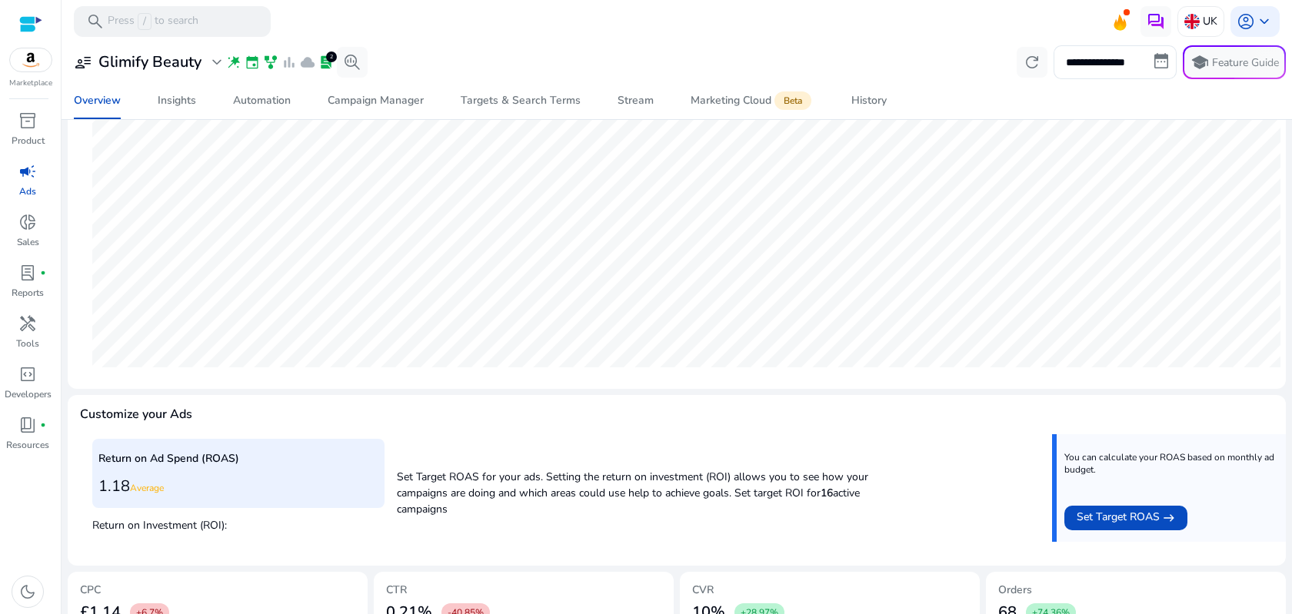
scroll to position [328, 0]
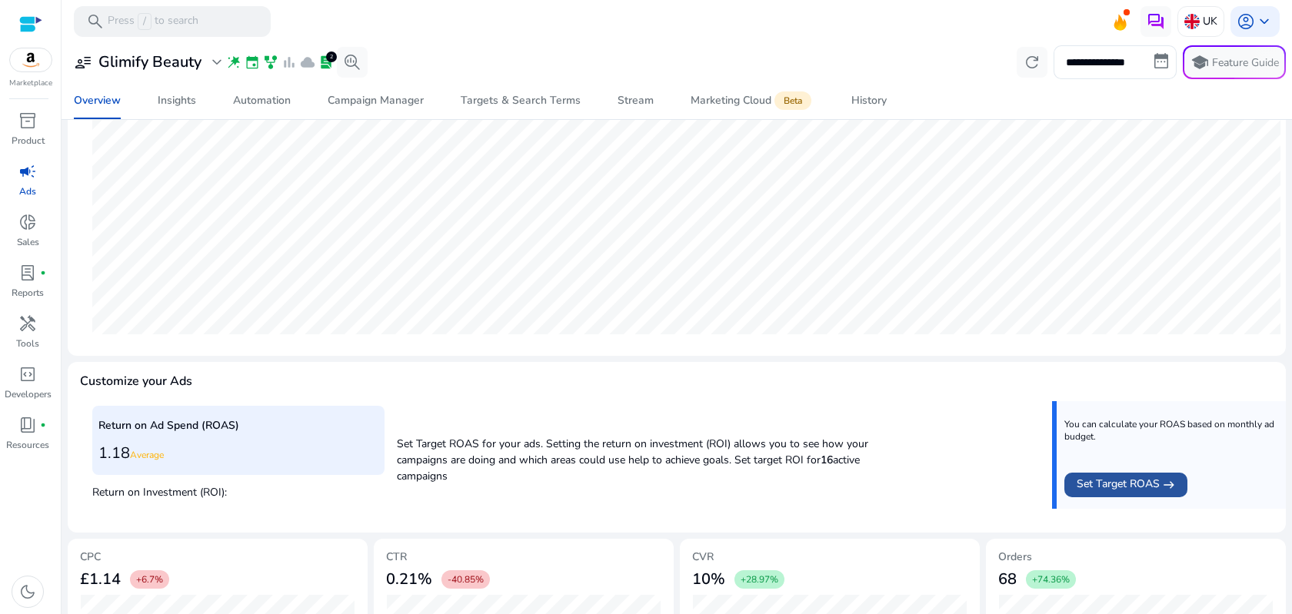
click at [1119, 488] on span "Set Target ROAS" at bounding box center [1118, 485] width 83 height 18
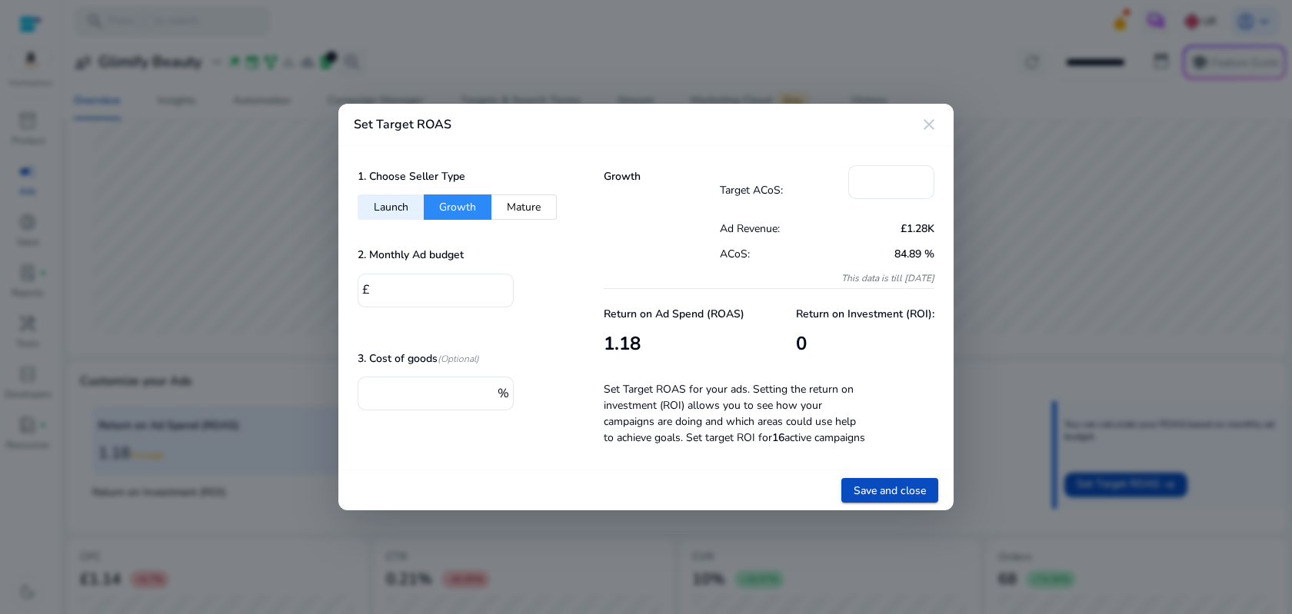
click at [396, 201] on button "Launch" at bounding box center [391, 207] width 66 height 25
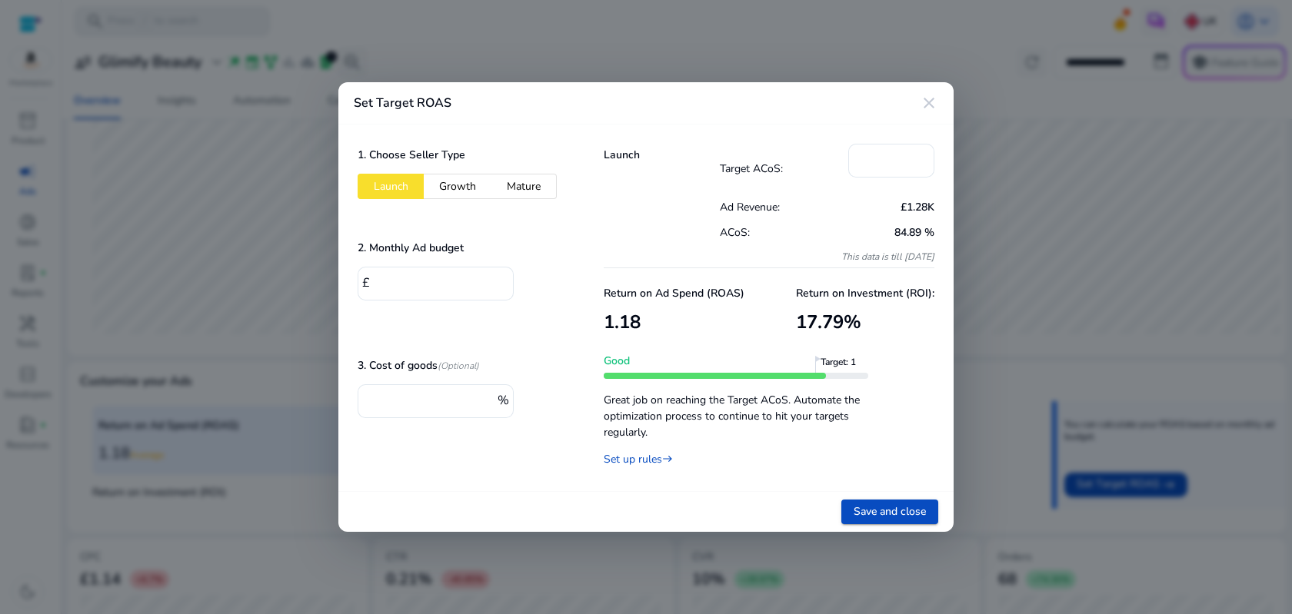
click at [441, 201] on div "1. Choose Seller Type Launch Growth Mature 2. Monthly Ad budget £ * 3. Cost of …" at bounding box center [461, 308] width 246 height 367
click at [441, 189] on button "Growth" at bounding box center [458, 186] width 68 height 25
click at [540, 191] on button "Mature" at bounding box center [523, 186] width 65 height 25
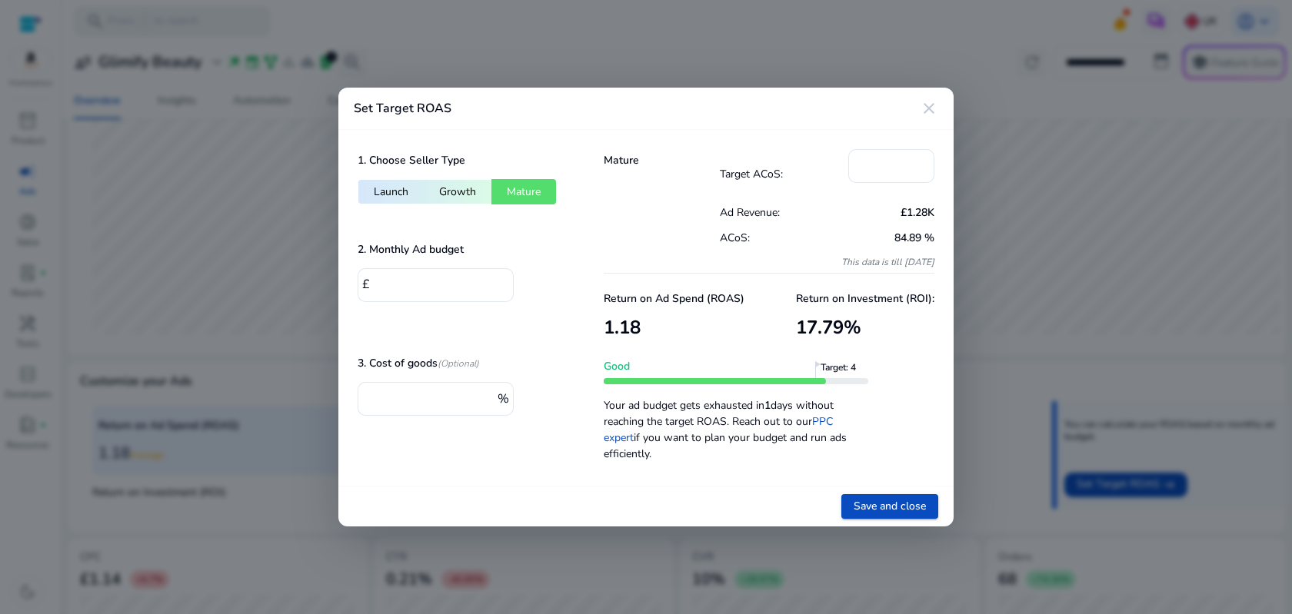
click at [455, 195] on button "Growth" at bounding box center [458, 191] width 68 height 25
click at [400, 189] on button "Launch" at bounding box center [391, 191] width 66 height 25
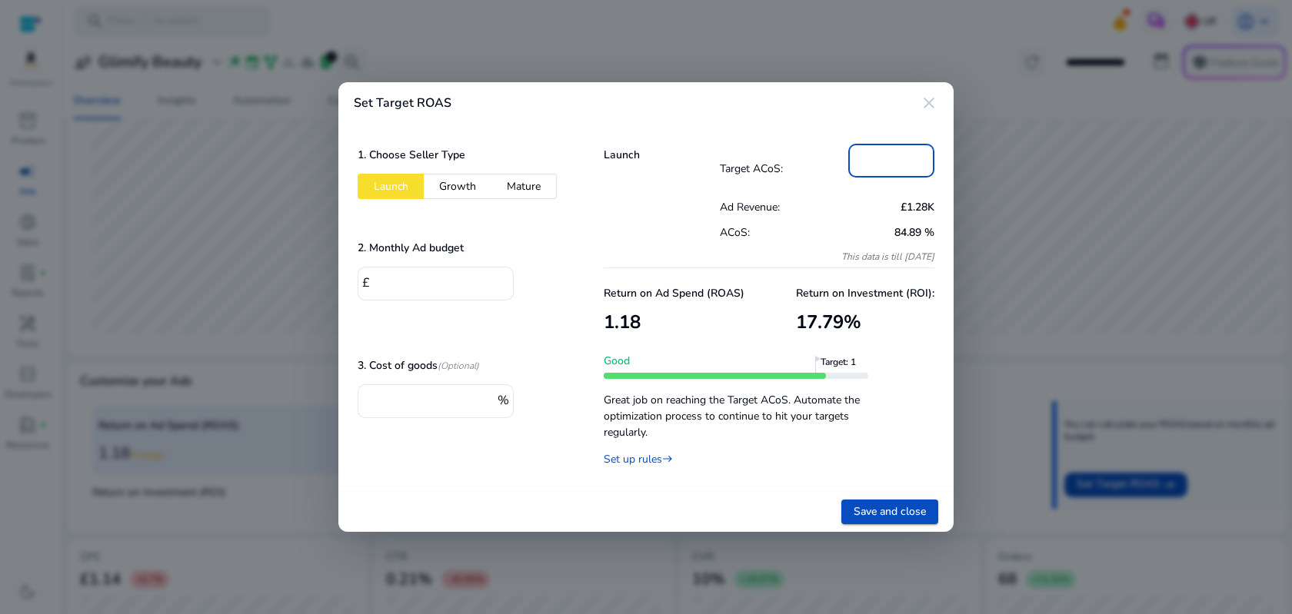
click at [875, 161] on input "***" at bounding box center [892, 159] width 62 height 17
click at [463, 191] on button "Growth" at bounding box center [458, 186] width 68 height 25
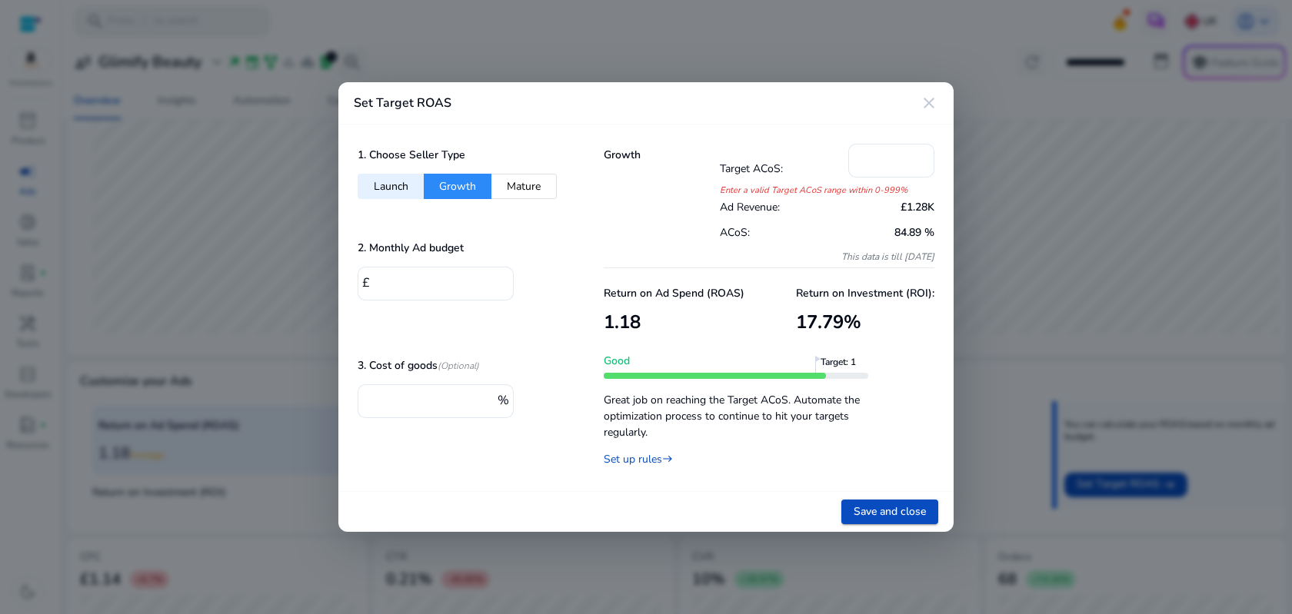
click at [527, 186] on button "Mature" at bounding box center [523, 186] width 65 height 25
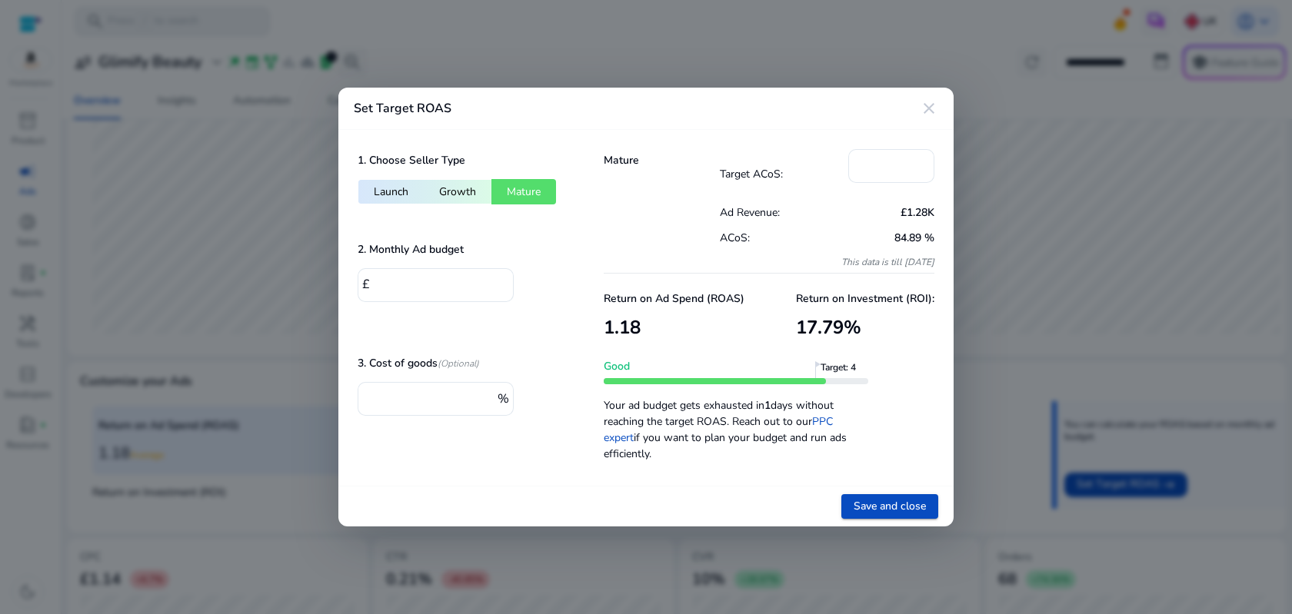
click at [463, 196] on button "Growth" at bounding box center [458, 191] width 68 height 25
type input "*"
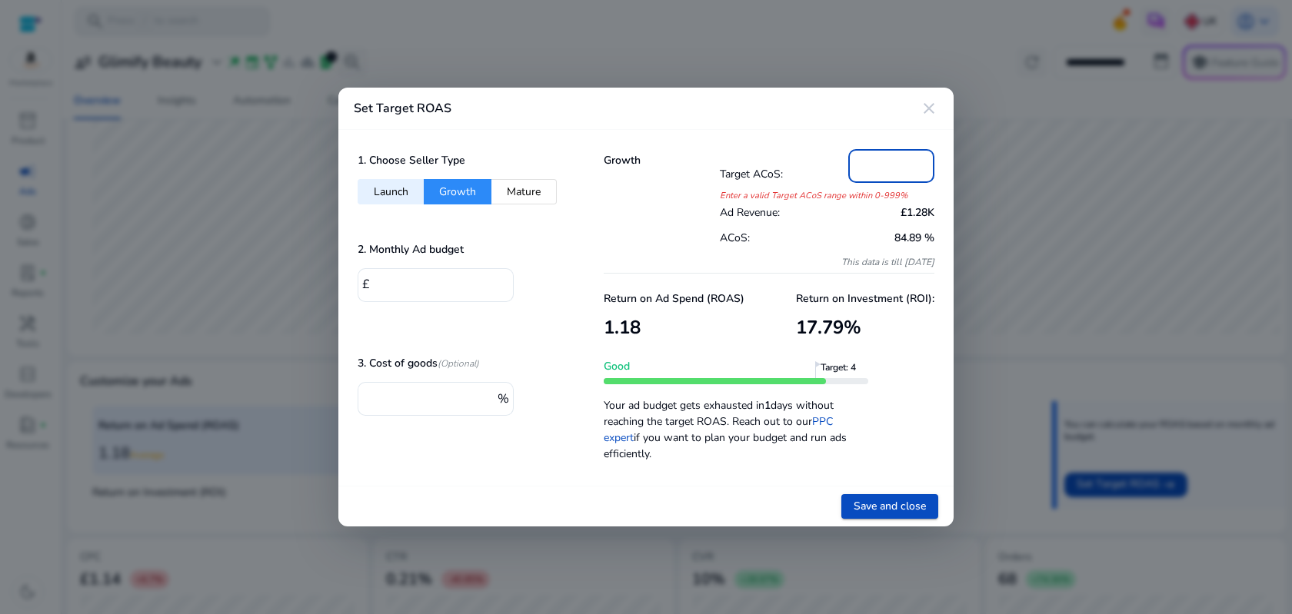
click at [864, 163] on input "*" at bounding box center [892, 164] width 62 height 17
click at [863, 163] on input "*" at bounding box center [892, 164] width 62 height 17
click at [787, 224] on div "Ad Revenue: £1.28K" at bounding box center [827, 212] width 215 height 26
click at [868, 167] on input "**" at bounding box center [892, 164] width 62 height 17
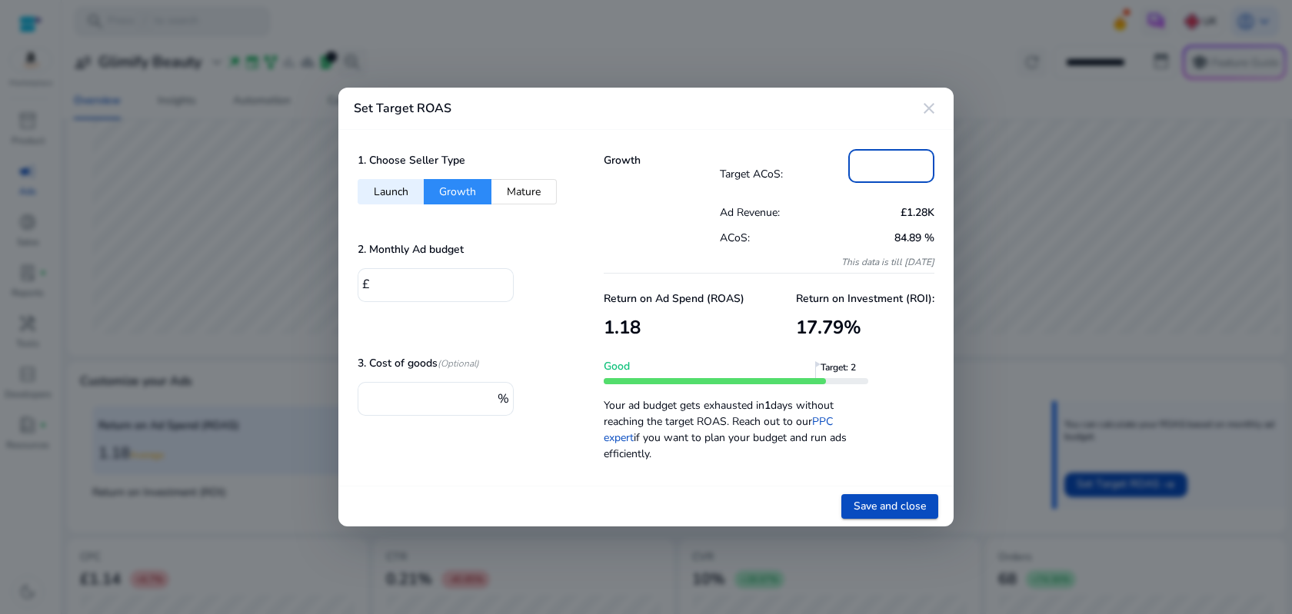
click at [868, 167] on input "**" at bounding box center [892, 164] width 62 height 17
click at [868, 171] on input "**" at bounding box center [892, 164] width 62 height 17
click at [921, 330] on h3 "17.79 %" at bounding box center [865, 328] width 138 height 22
click at [865, 503] on span "Save and close" at bounding box center [890, 506] width 72 height 16
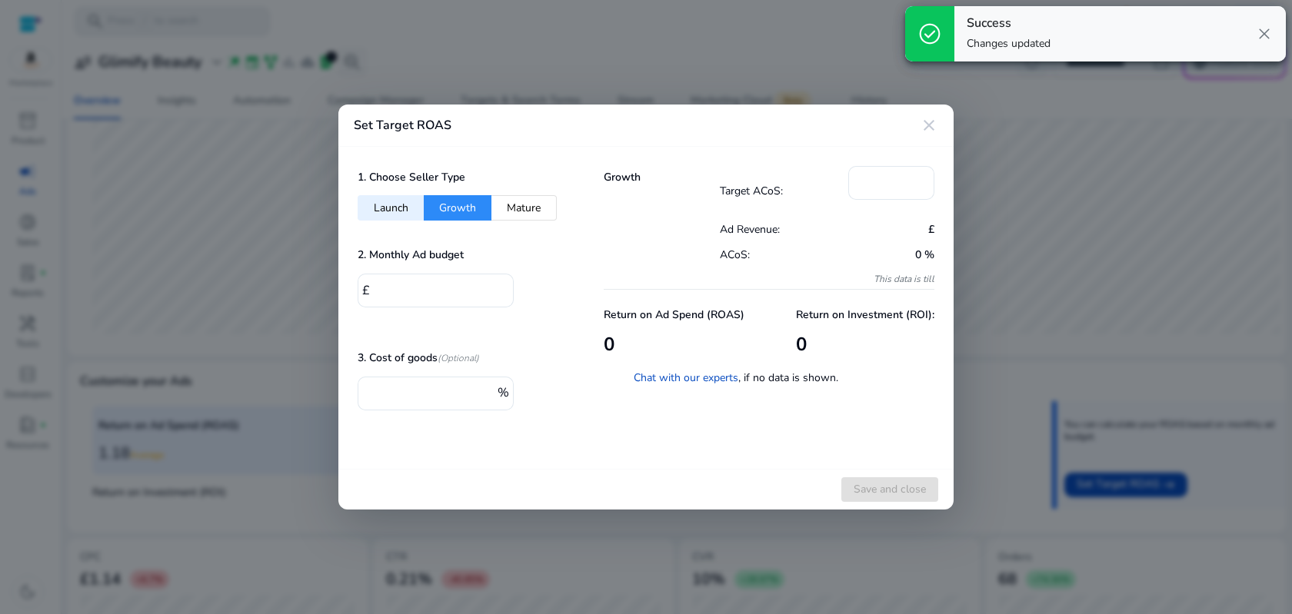
type input "*"
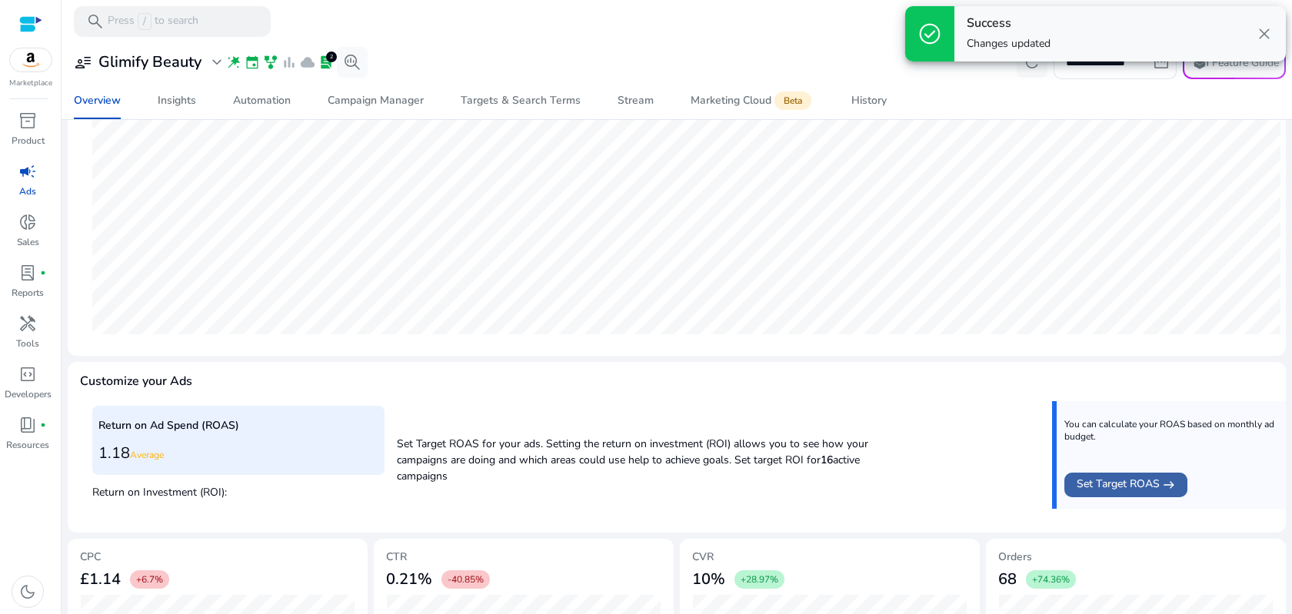
click at [1109, 488] on span "Set Target ROAS" at bounding box center [1118, 485] width 83 height 18
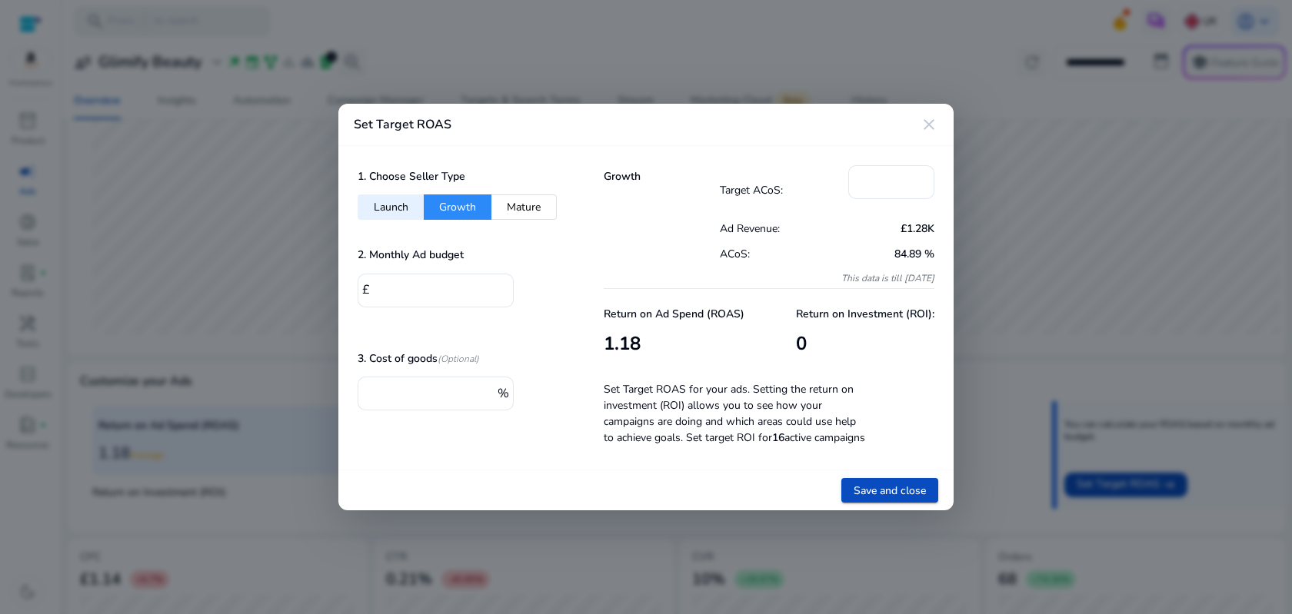
click at [1054, 321] on div at bounding box center [646, 307] width 1292 height 614
click at [931, 115] on mat-icon "close" at bounding box center [929, 124] width 18 height 18
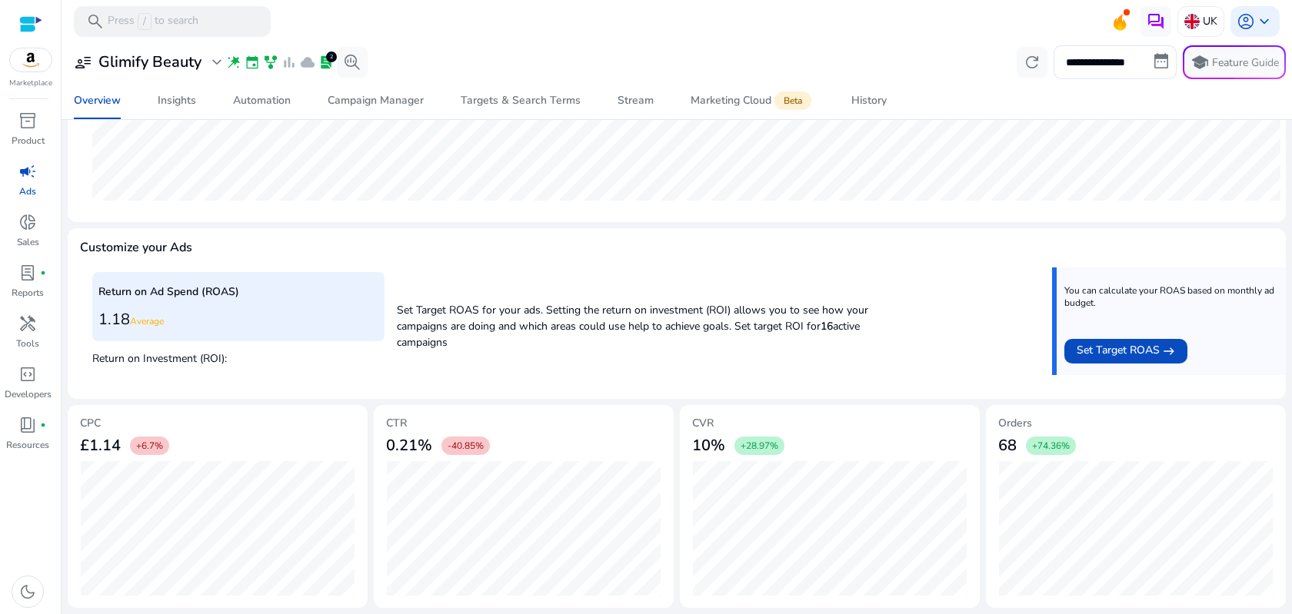
scroll to position [0, 0]
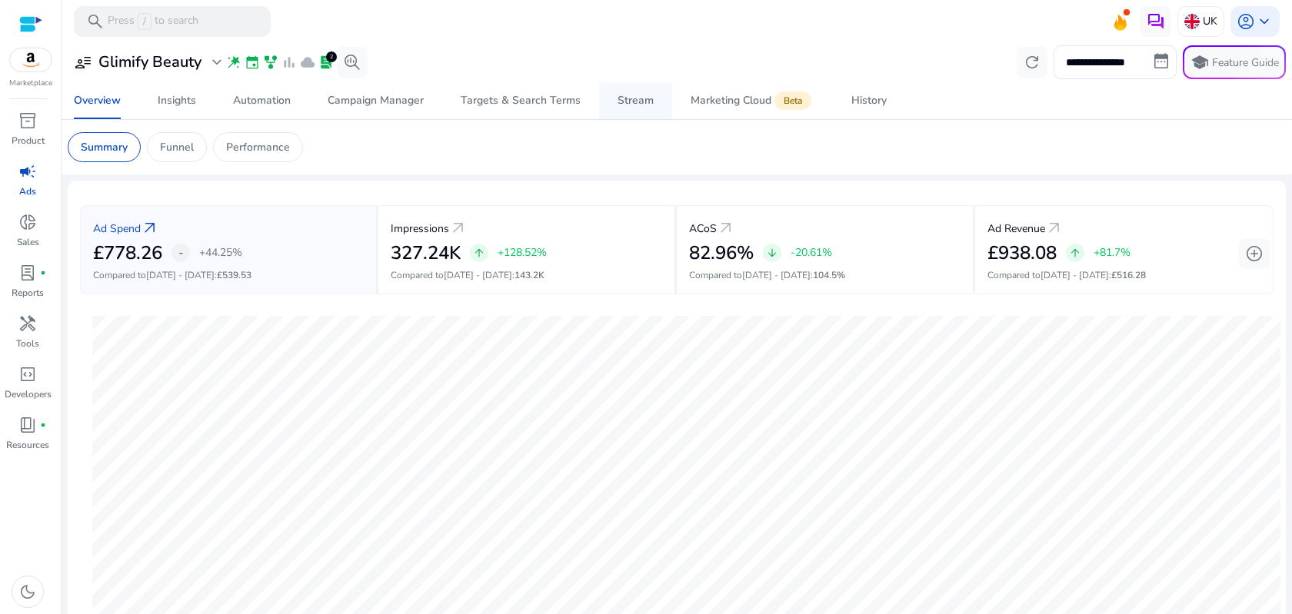
click at [638, 97] on div "Stream" at bounding box center [636, 100] width 36 height 11
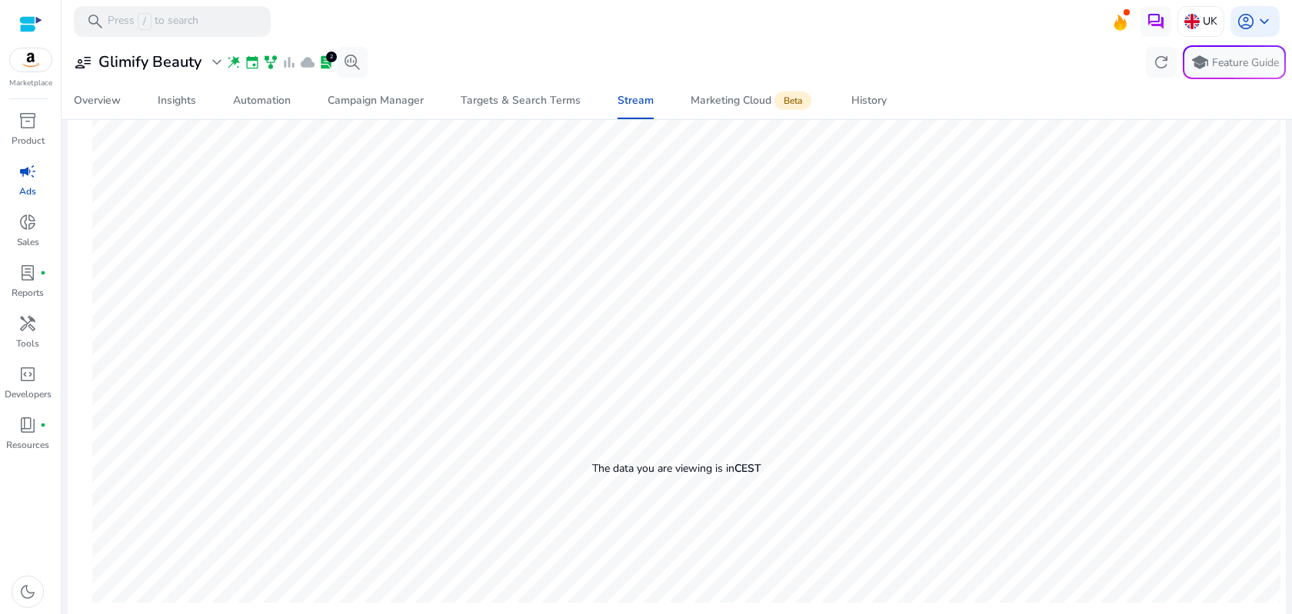
scroll to position [324, 0]
click at [893, 48] on div "user_attributes Glimify Beauty expand_more wand_stars event family_history bar_…" at bounding box center [677, 62] width 1218 height 34
